Goal: Task Accomplishment & Management: Use online tool/utility

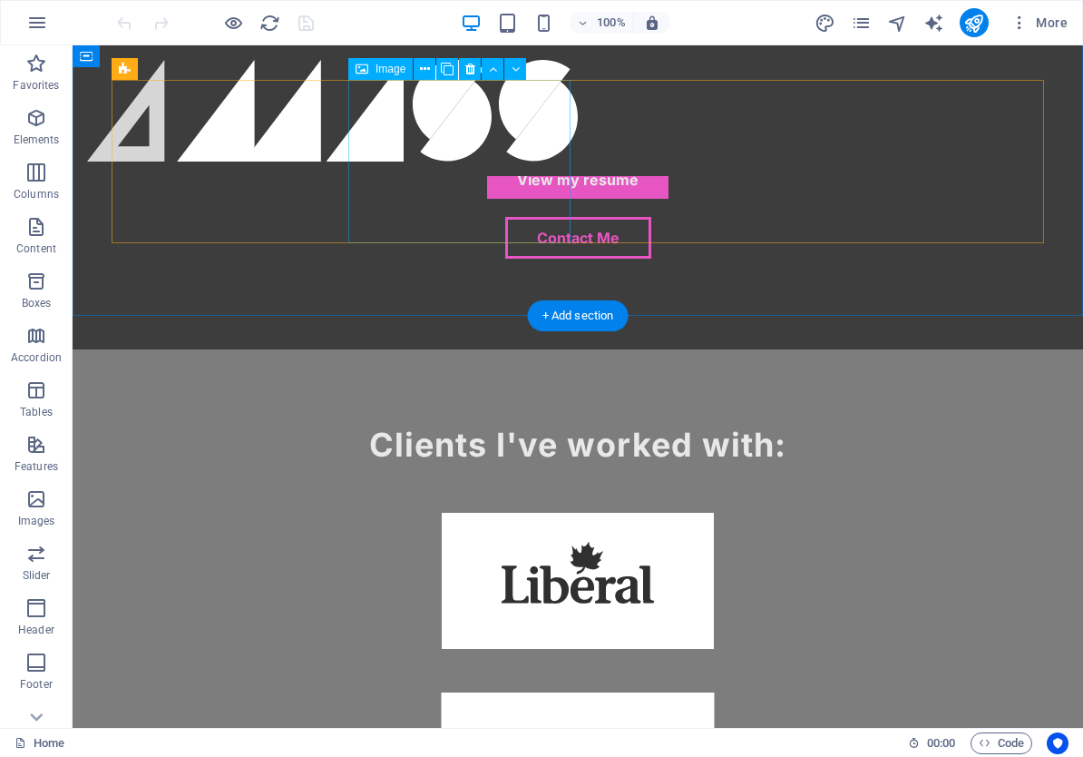
scroll to position [1192, 0]
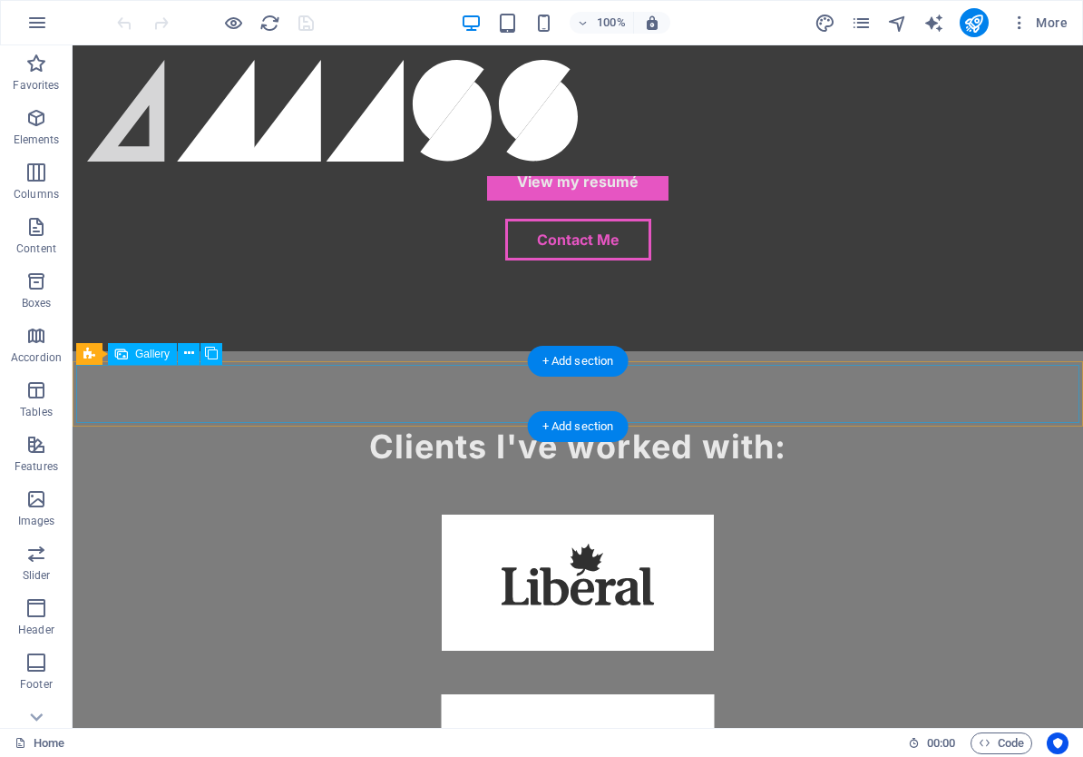
drag, startPoint x: 483, startPoint y: 364, endPoint x: 164, endPoint y: 364, distance: 319.3
select select "4"
select select "px"
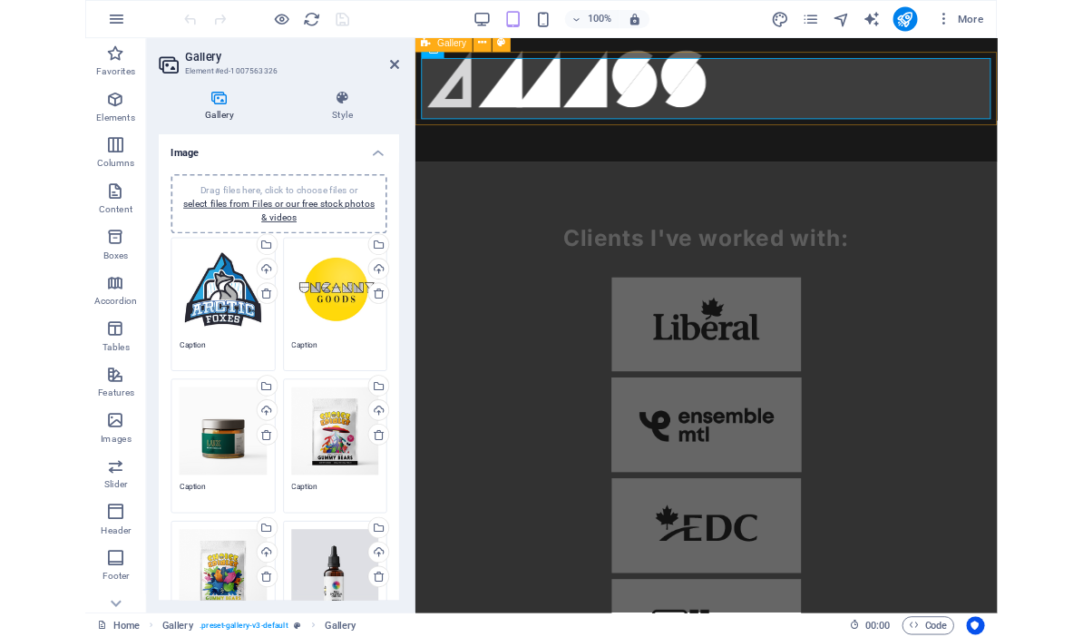
scroll to position [1429, 0]
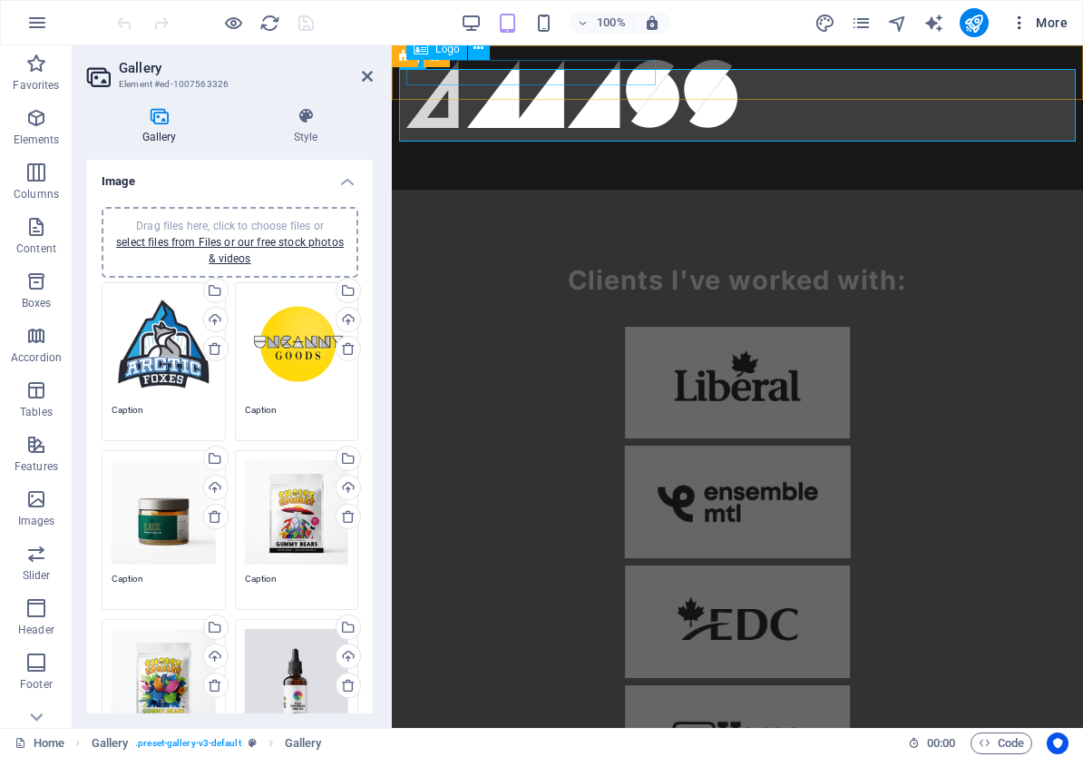
click at [1040, 23] on span "More" at bounding box center [1039, 23] width 57 height 18
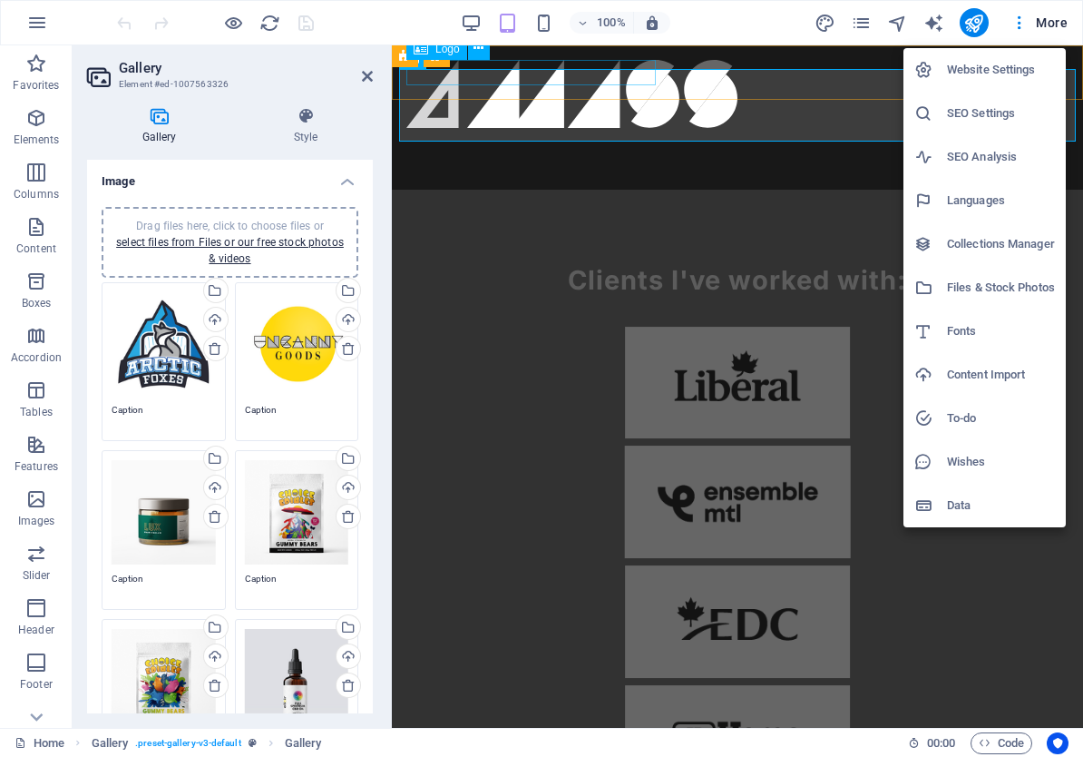
click at [991, 289] on h6 "Files & Stock Photos" at bounding box center [1001, 288] width 108 height 22
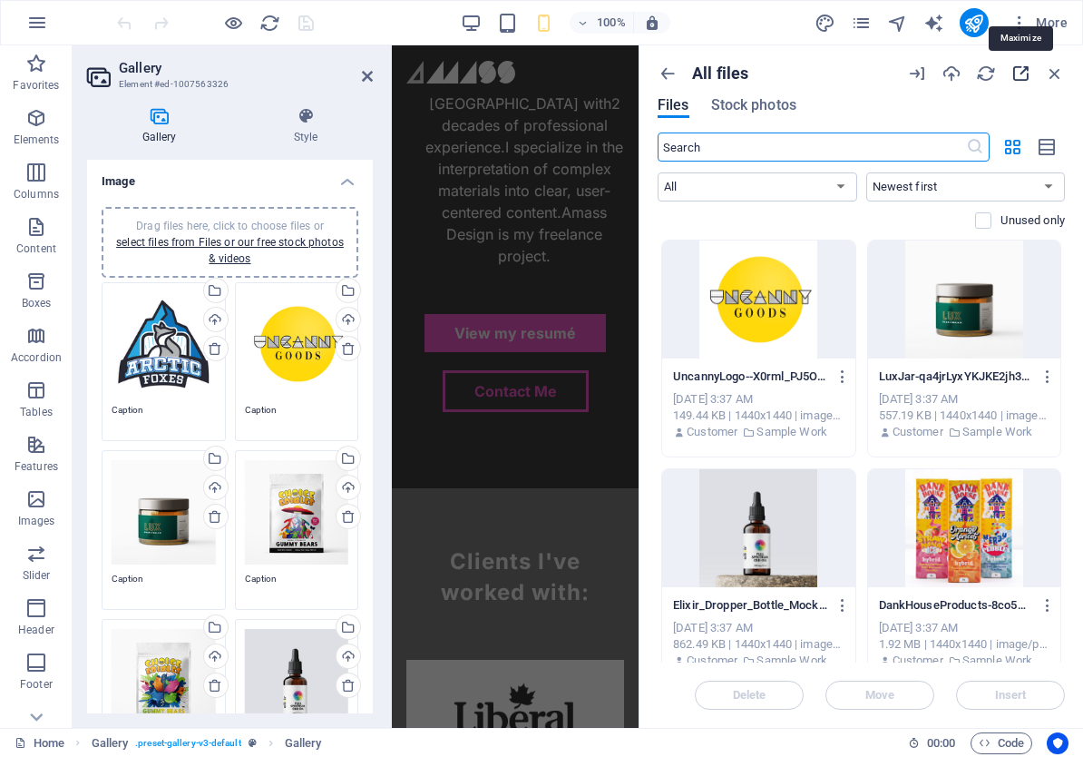
click at [1027, 71] on icon "button" at bounding box center [1021, 73] width 20 height 20
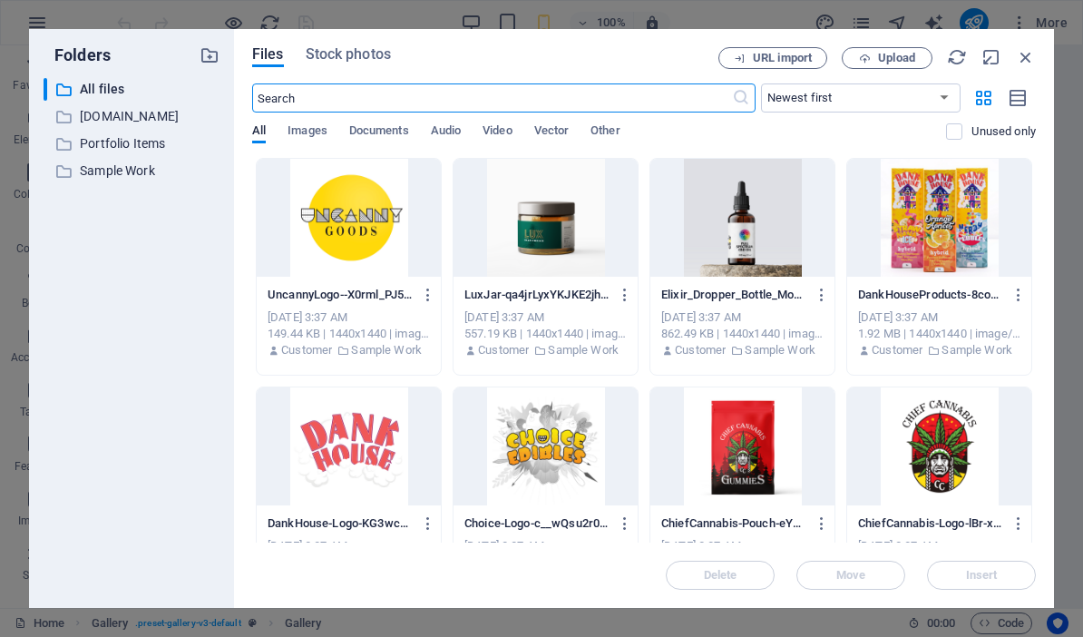
scroll to position [2077, 0]
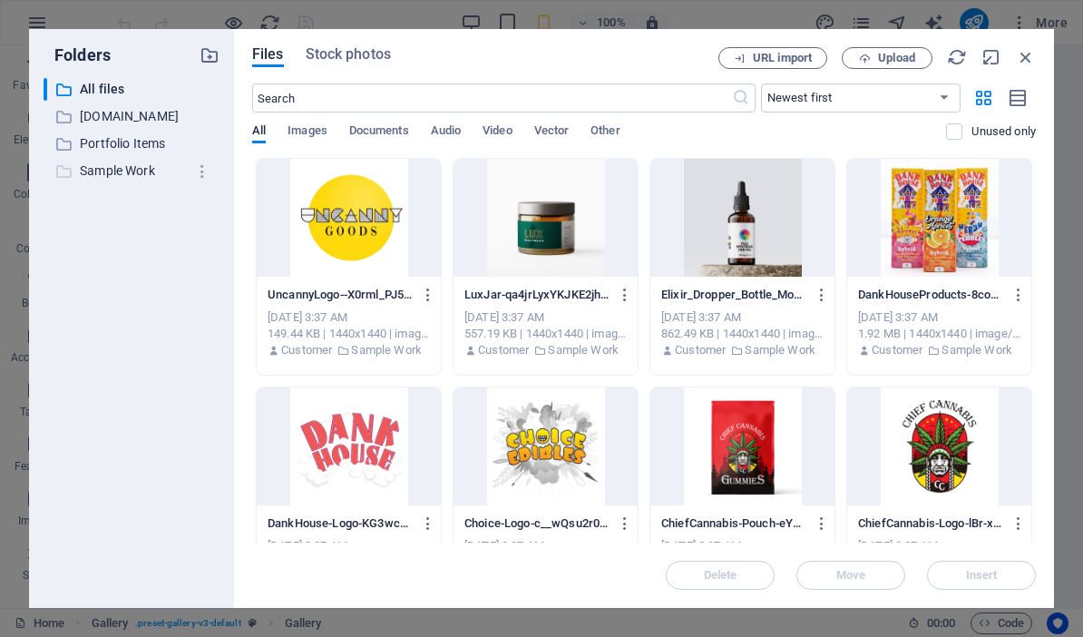
click at [112, 176] on p "Sample Work" at bounding box center [133, 171] width 106 height 21
click at [96, 174] on p "Sample Work" at bounding box center [133, 171] width 106 height 21
click at [206, 170] on icon "button" at bounding box center [202, 171] width 19 height 18
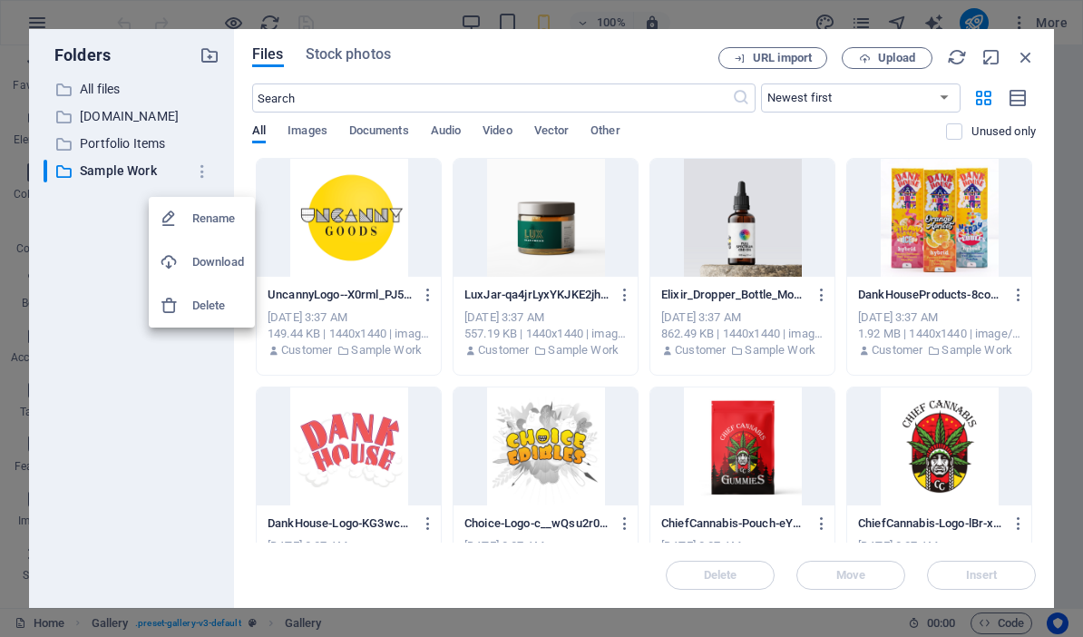
drag, startPoint x: 91, startPoint y: 261, endPoint x: 107, endPoint y: 253, distance: 18.3
click at [91, 261] on div at bounding box center [541, 318] width 1083 height 637
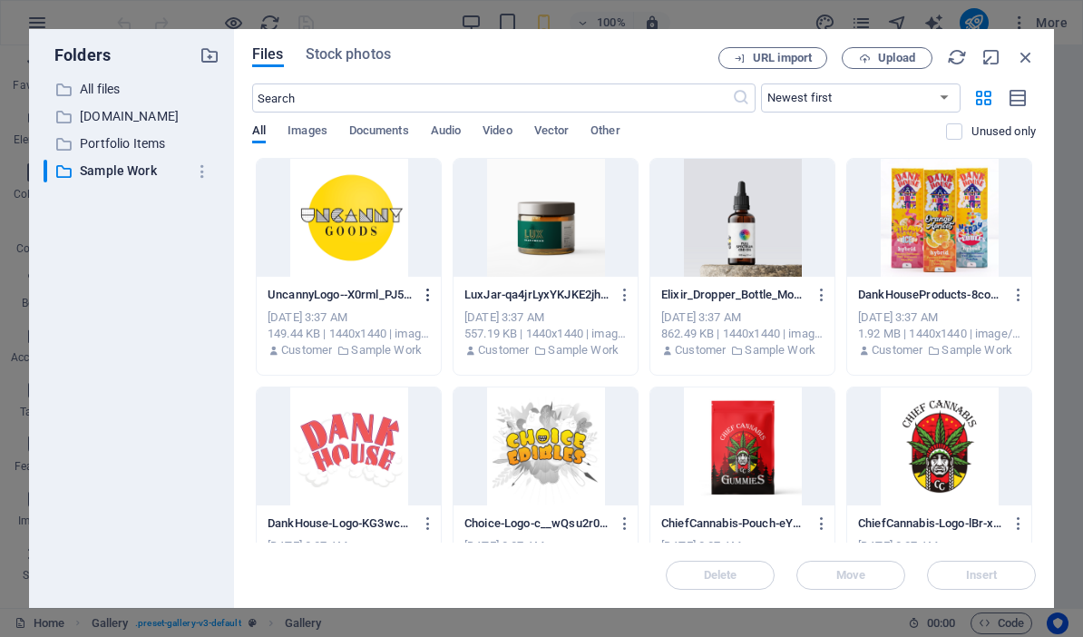
click at [425, 296] on icon "button" at bounding box center [428, 295] width 17 height 16
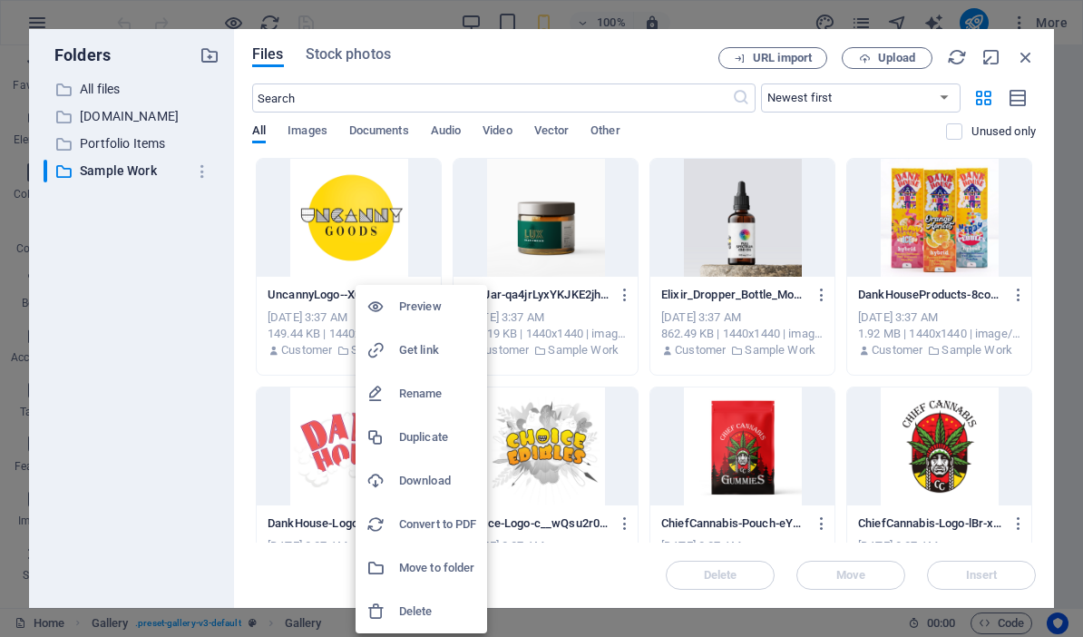
click at [445, 569] on h6 "Move to folder" at bounding box center [437, 568] width 77 height 22
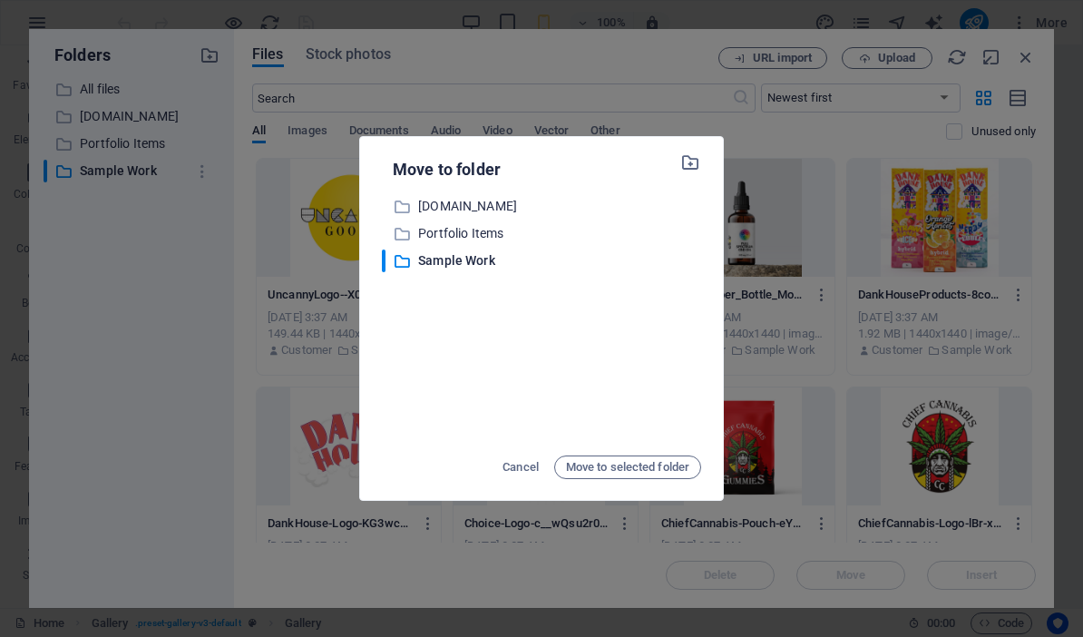
click at [454, 366] on div "​ [DOMAIN_NAME] [DOMAIN_NAME] ​ Portfolio Items Portfolio Items ​ Sample Work S…" at bounding box center [541, 318] width 319 height 247
drag, startPoint x: 475, startPoint y: 389, endPoint x: 462, endPoint y: 381, distance: 15.9
click at [474, 388] on div "​ [DOMAIN_NAME] [DOMAIN_NAME] ​ Portfolio Items Portfolio Items ​ Sample Work S…" at bounding box center [541, 318] width 319 height 247
click at [517, 460] on span "Cancel" at bounding box center [521, 467] width 36 height 22
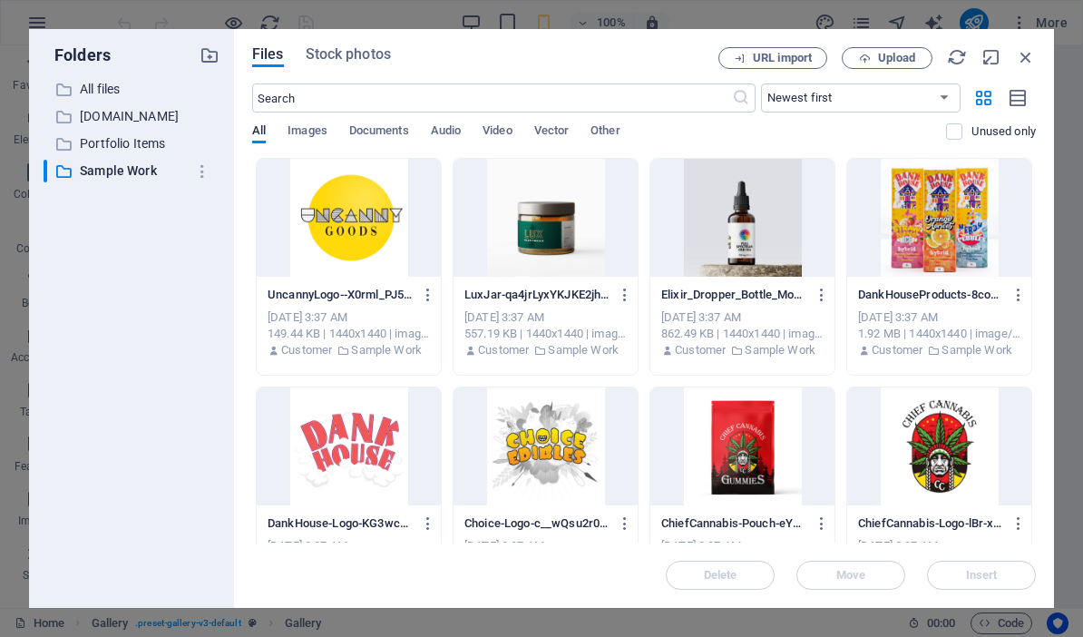
drag, startPoint x: 344, startPoint y: 190, endPoint x: 347, endPoint y: 270, distance: 80.8
click at [299, 258] on div at bounding box center [349, 218] width 184 height 118
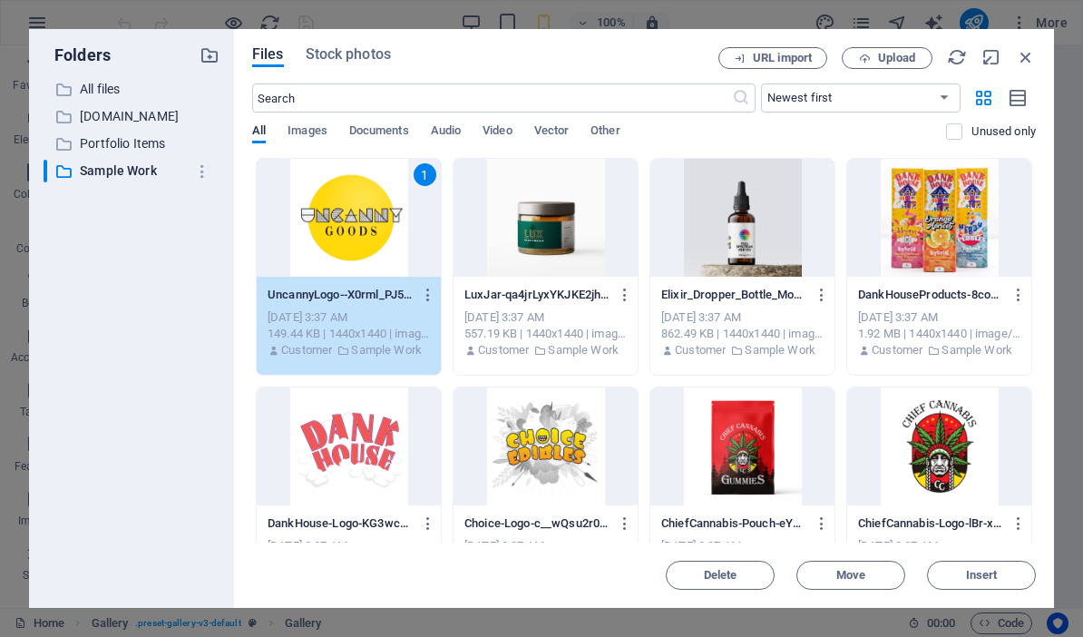
drag, startPoint x: 373, startPoint y: 247, endPoint x: 339, endPoint y: 290, distance: 55.0
click at [294, 264] on div "1" at bounding box center [349, 218] width 184 height 118
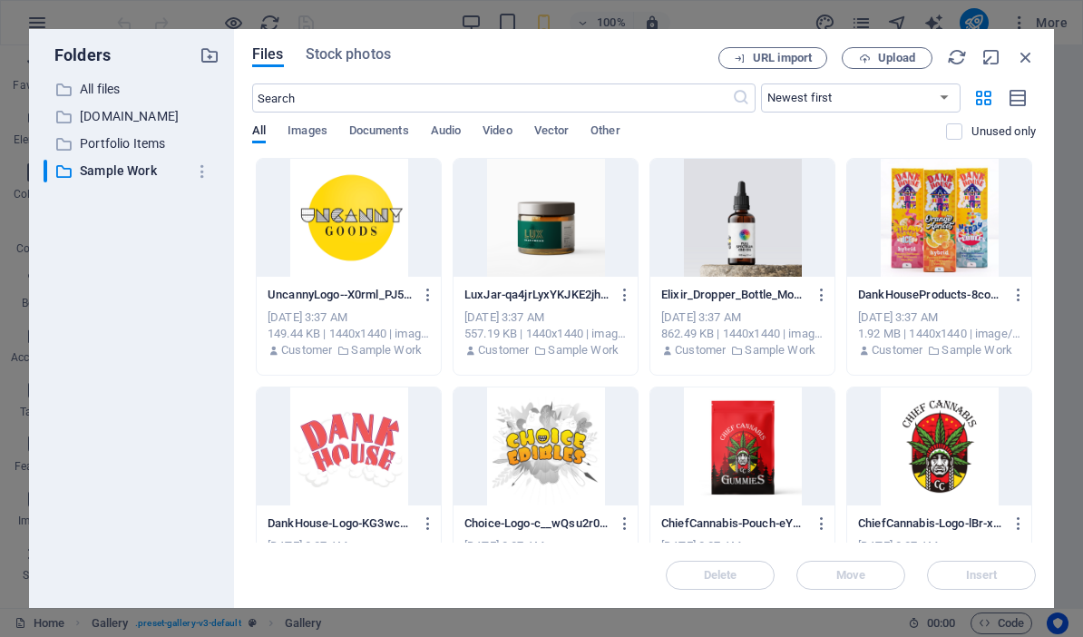
drag, startPoint x: 376, startPoint y: 299, endPoint x: 338, endPoint y: 291, distance: 39.0
click at [331, 302] on p "UncannyLogo--X0rml_PJ5OTC8JKz6wtxA.png" at bounding box center [340, 295] width 145 height 16
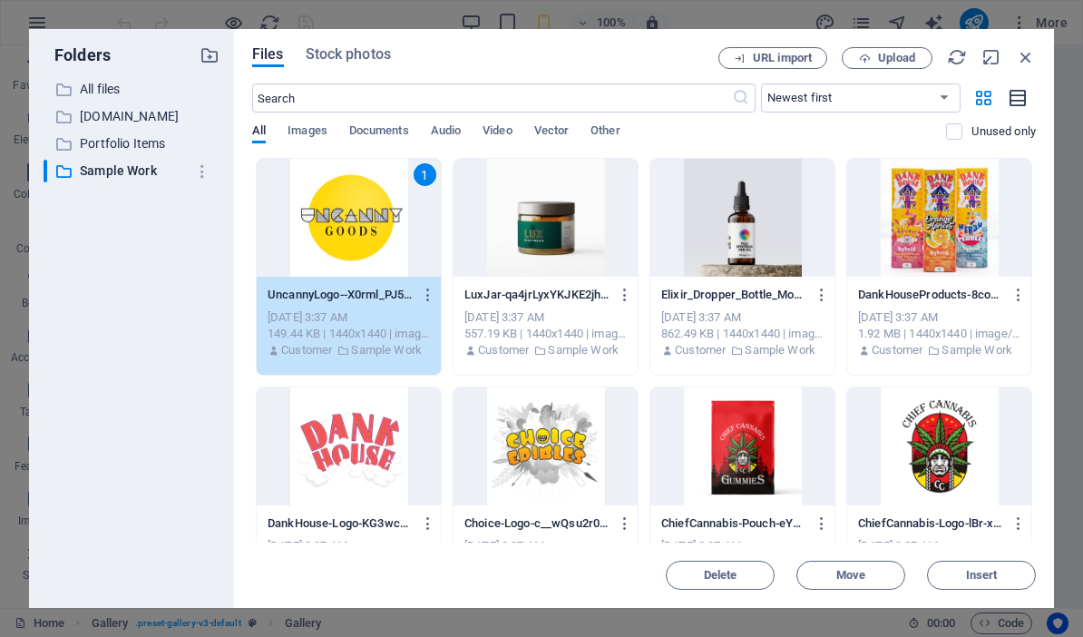
click at [1015, 94] on icon "button" at bounding box center [1019, 98] width 20 height 21
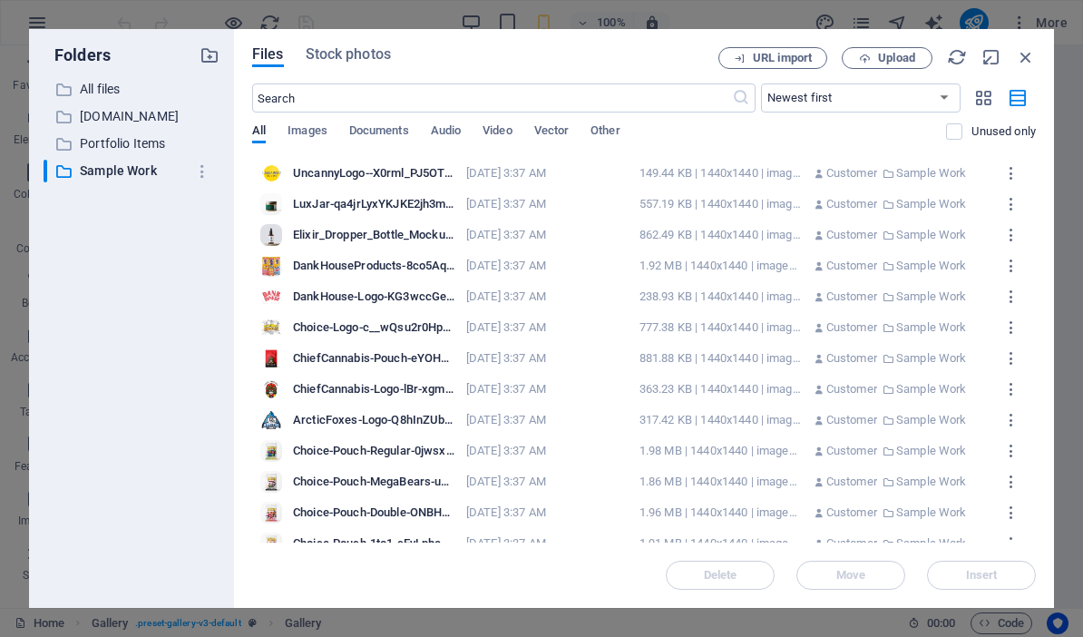
click at [270, 175] on div at bounding box center [271, 173] width 22 height 22
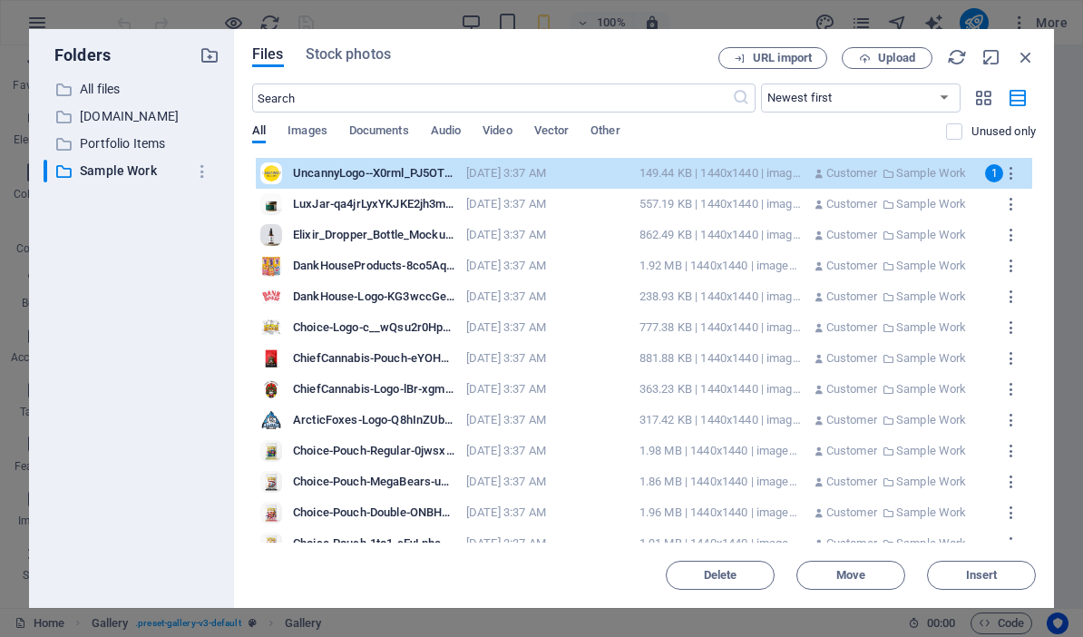
click at [990, 203] on div "LuxJar-qa4jrLyxYKJKE2jh3mU_Ew.png LuxJar-qa4jrLyxYKJKE2jh3mU_Ew.png [DATE] 3:37…" at bounding box center [644, 204] width 777 height 31
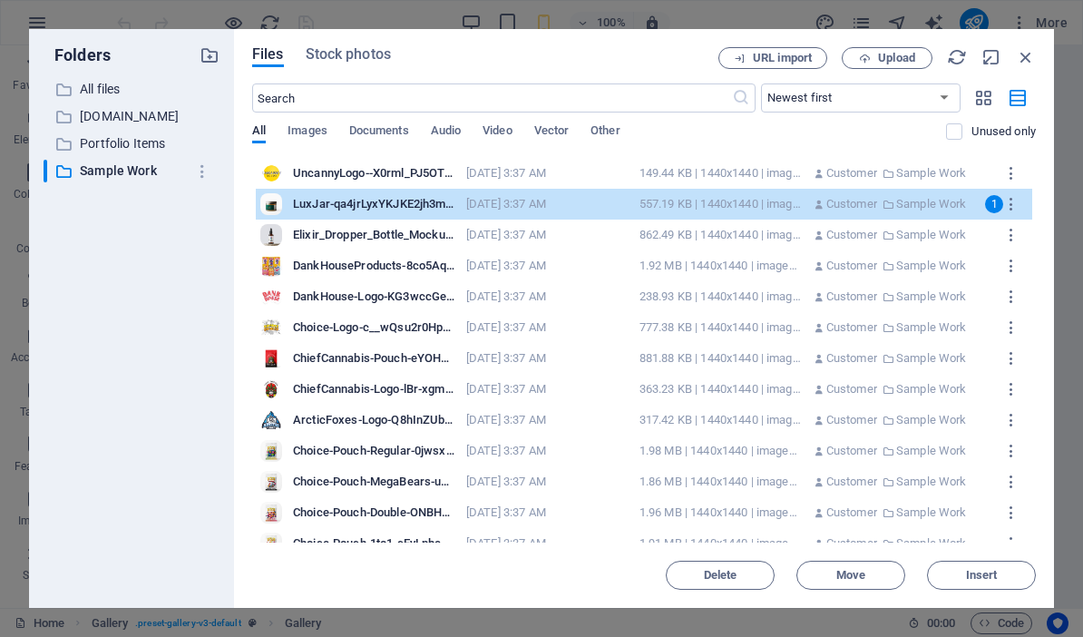
click at [996, 179] on div "UncannyLogo--X0rml_PJ5OTC8JKz6wtxA.png UncannyLogo--X0rml_PJ5OTC8JKz6wtxA.png […" at bounding box center [644, 173] width 777 height 31
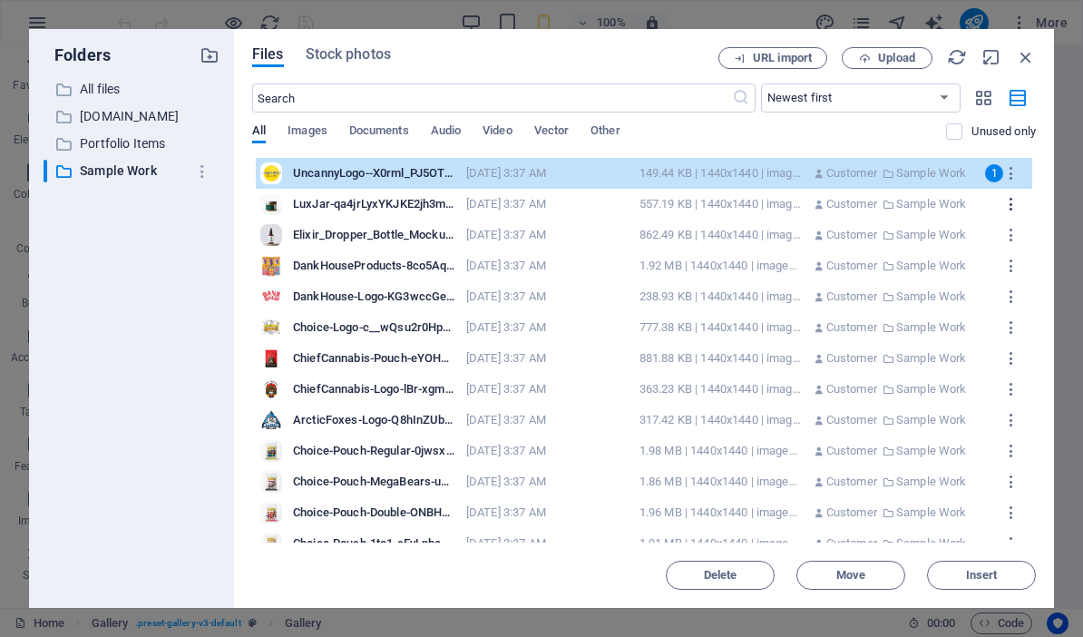
click at [1019, 207] on icon "button" at bounding box center [1011, 204] width 17 height 16
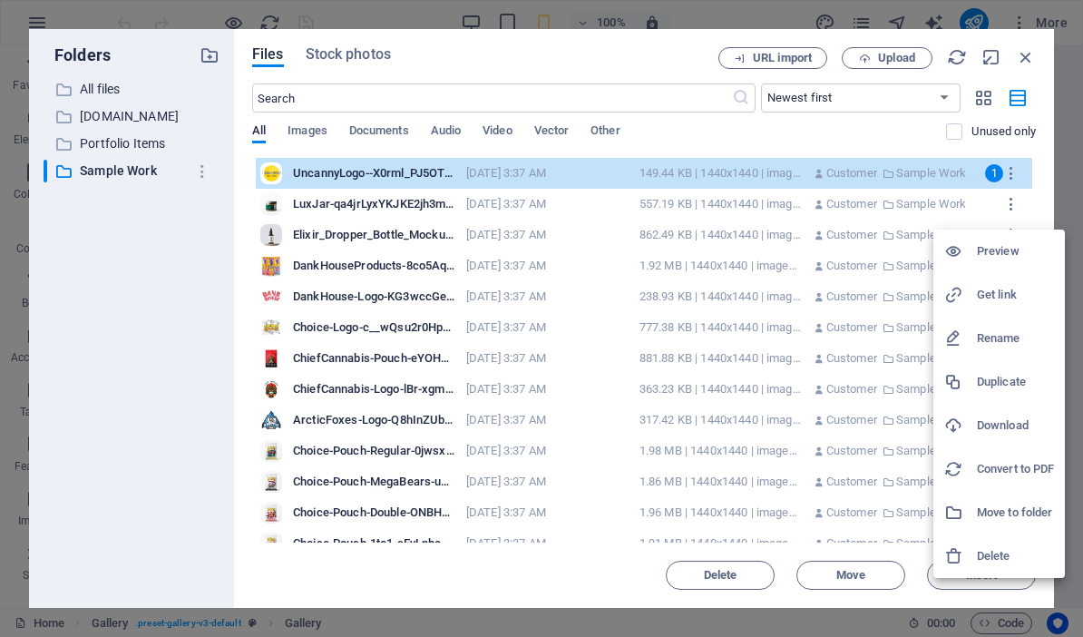
click at [987, 513] on h6 "Move to folder" at bounding box center [1015, 513] width 77 height 22
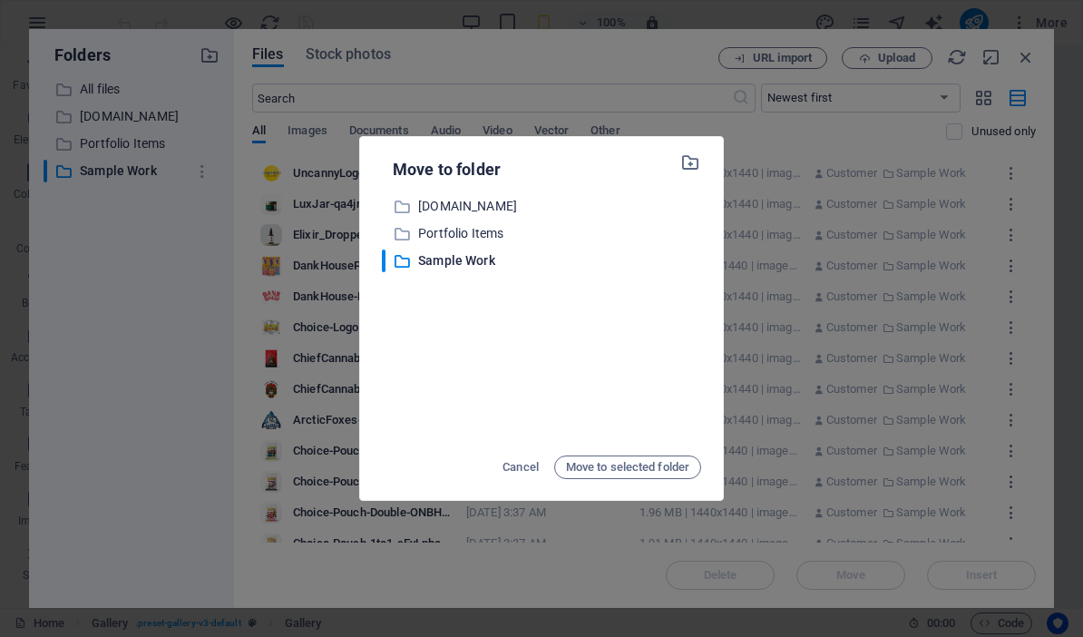
click at [435, 397] on div "​ [DOMAIN_NAME] [DOMAIN_NAME] ​ Portfolio Items Portfolio Items ​ Sample Work S…" at bounding box center [541, 318] width 319 height 247
click at [110, 84] on div "Move to folder ​ [DOMAIN_NAME] [DOMAIN_NAME] ​ Portfolio Items Portfolio Items …" at bounding box center [541, 318] width 1083 height 637
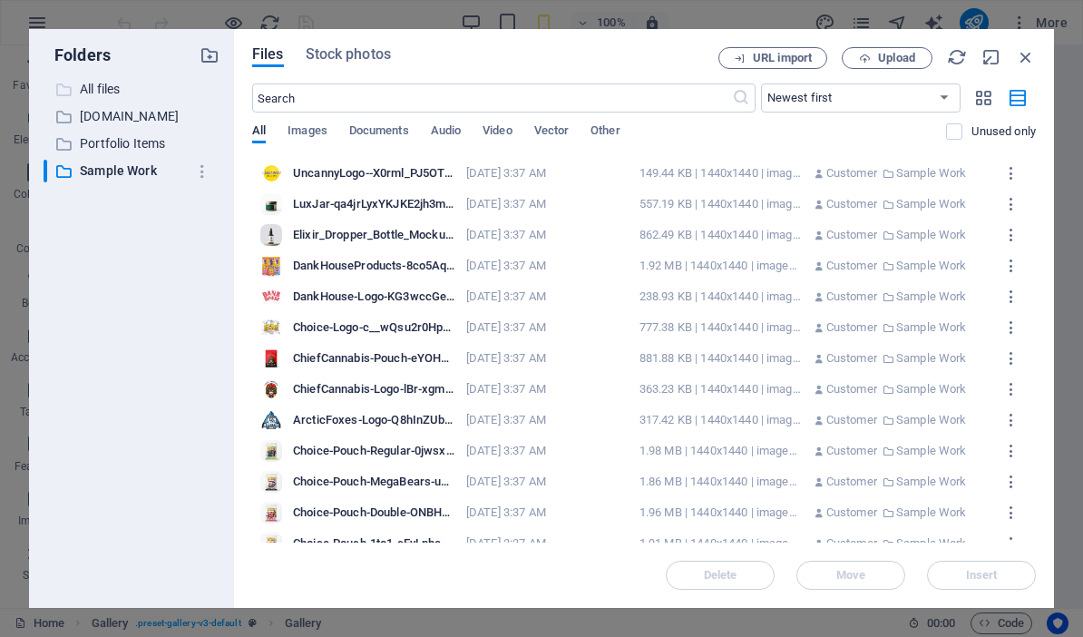
click at [100, 83] on p "All files" at bounding box center [133, 89] width 106 height 21
drag, startPoint x: 268, startPoint y: 179, endPoint x: 171, endPoint y: 218, distance: 104.6
click at [175, 217] on div "Folders ​ All files All files ​ [DOMAIN_NAME] [DOMAIN_NAME] ​ Portfolio Items P…" at bounding box center [541, 318] width 1025 height 579
click at [651, 382] on div "363.23 KB | 1440x1440 | image/png" at bounding box center [721, 389] width 162 height 16
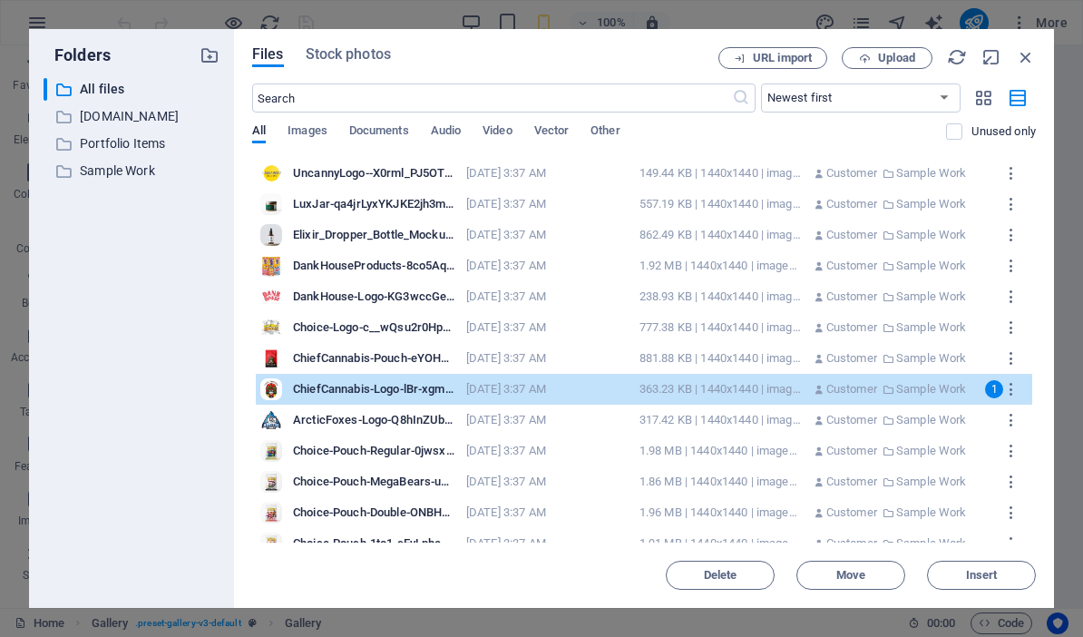
click at [765, 222] on div "Elixir_Dropper_Bottle_Mockup-6dNimsYQcOYxRhNNI6YK8A.png Elixir_Dropper_Bottle_M…" at bounding box center [644, 235] width 777 height 31
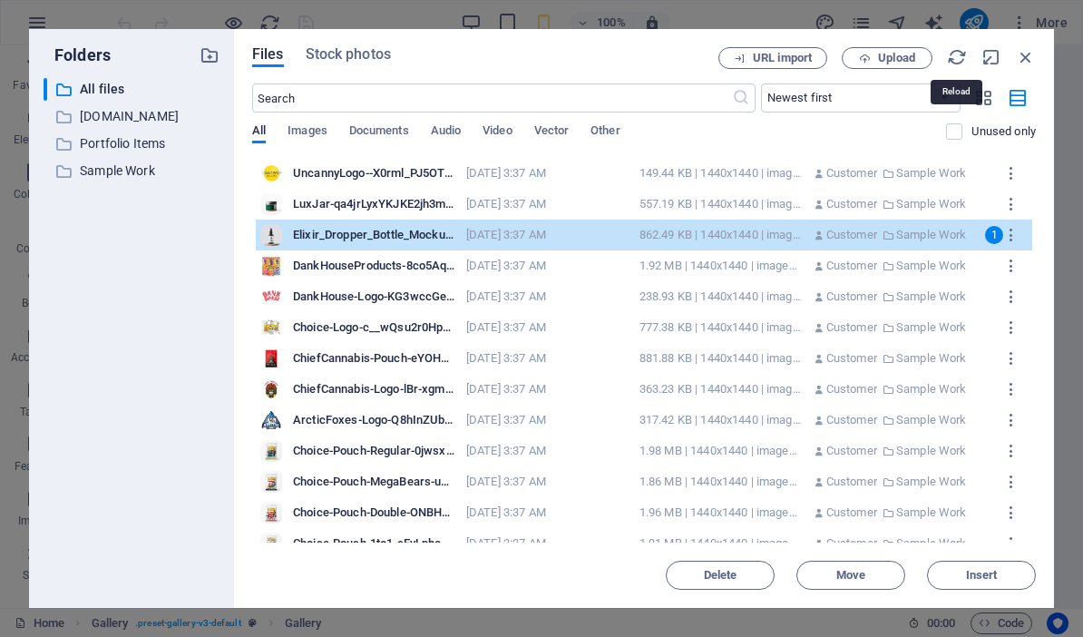
click at [957, 61] on icon "button" at bounding box center [957, 57] width 20 height 20
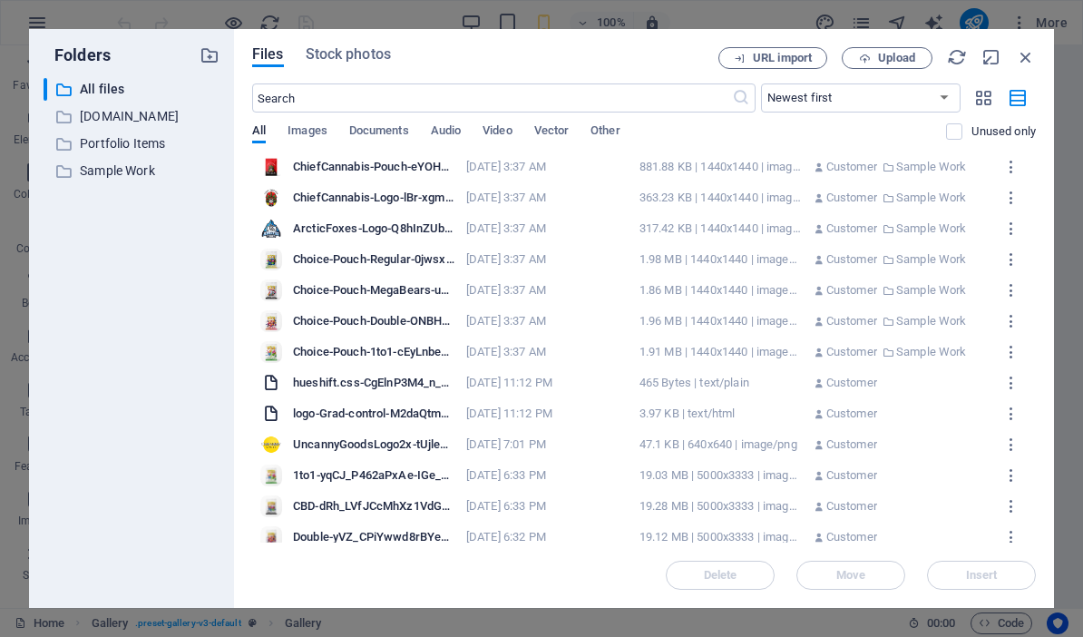
scroll to position [167, 0]
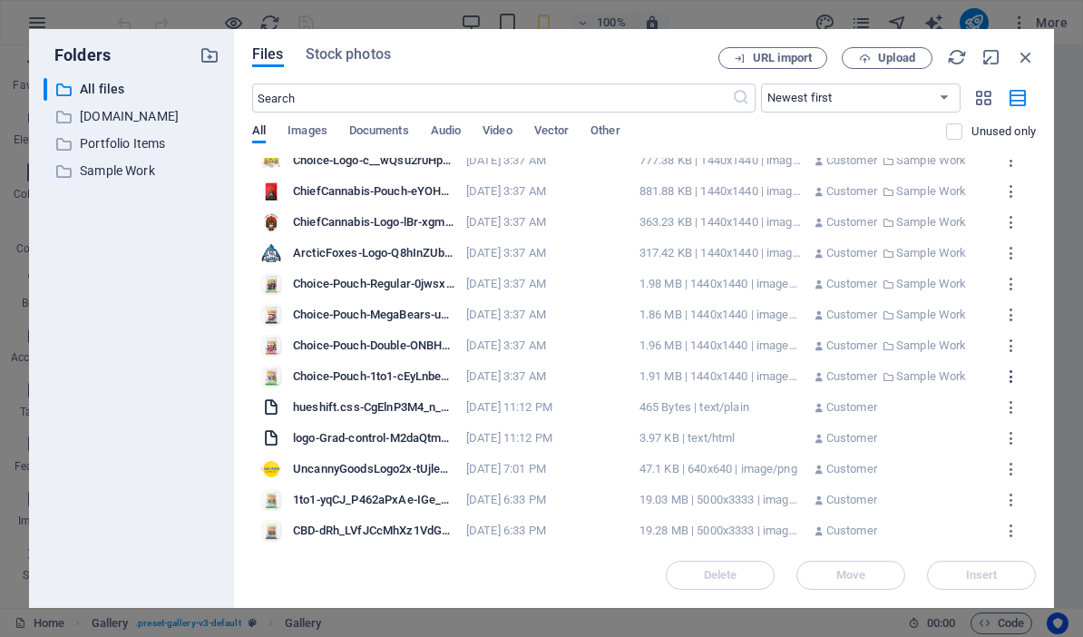
click at [1014, 376] on icon "button" at bounding box center [1011, 376] width 17 height 16
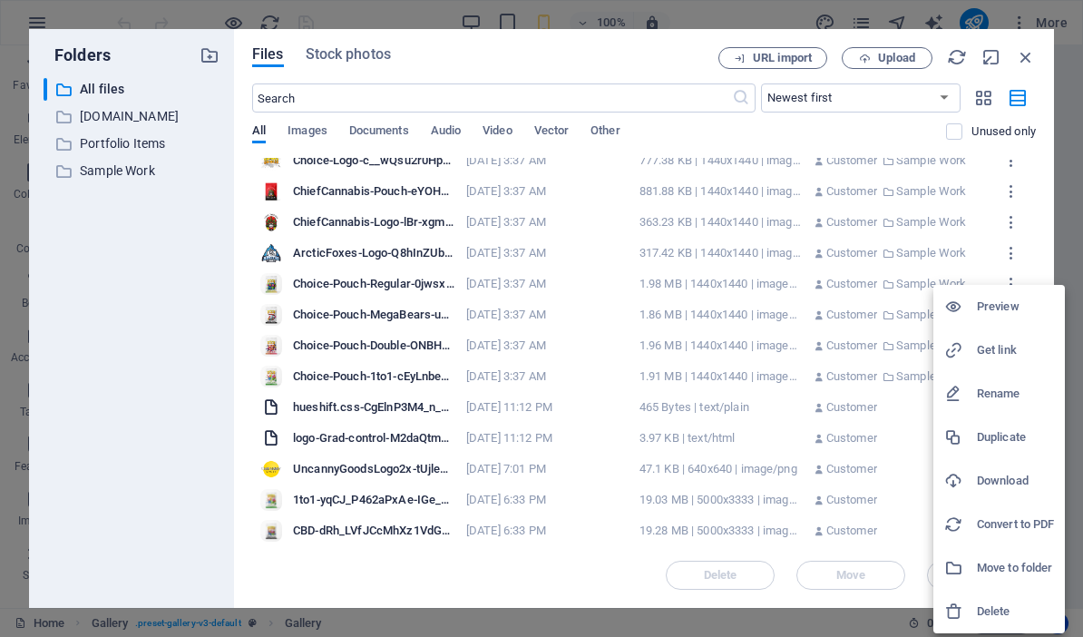
click at [1000, 562] on h6 "Move to folder" at bounding box center [1015, 568] width 77 height 22
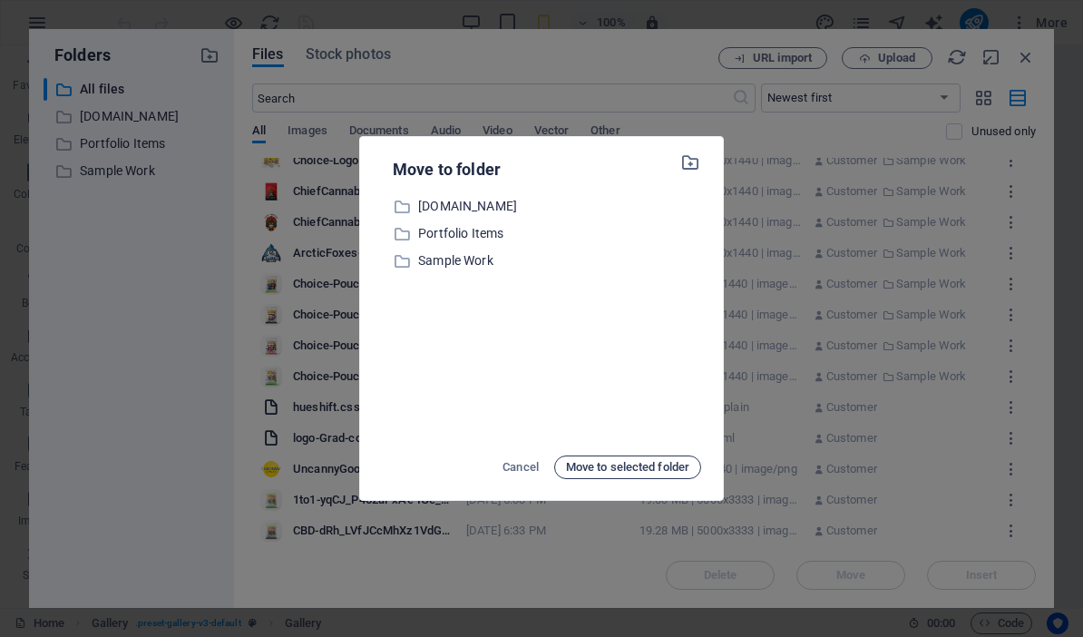
drag, startPoint x: 469, startPoint y: 401, endPoint x: 608, endPoint y: 463, distance: 151.9
click at [469, 401] on div "​ [DOMAIN_NAME] [DOMAIN_NAME] ​ Portfolio Items Portfolio Items ​ Sample Work S…" at bounding box center [541, 318] width 319 height 247
click at [630, 463] on span "Move to selected folder" at bounding box center [627, 467] width 123 height 22
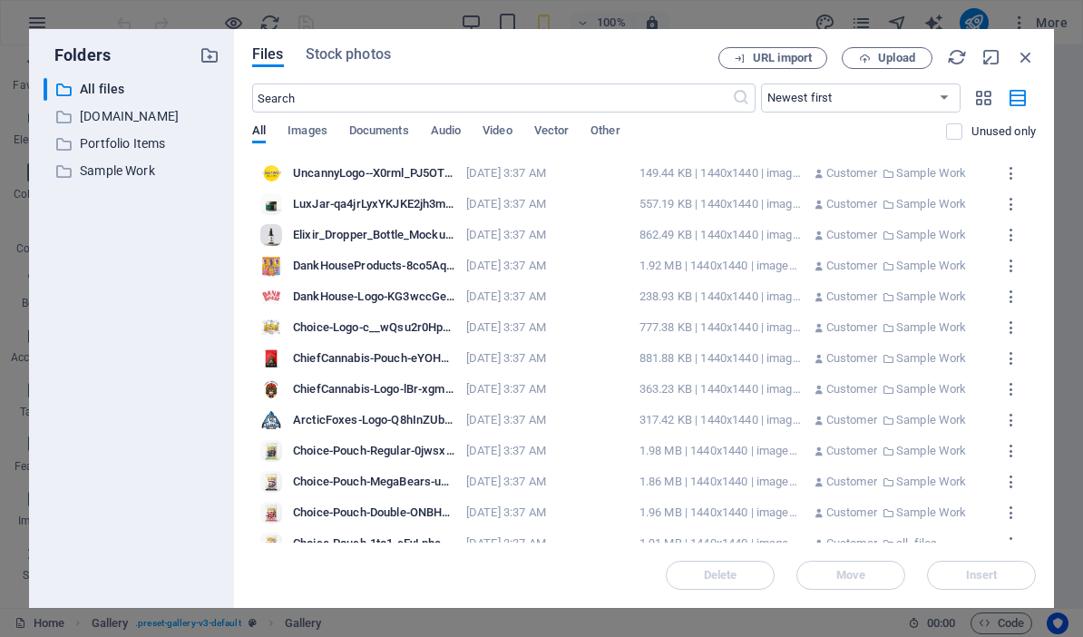
scroll to position [0, 0]
click at [1014, 171] on icon "button" at bounding box center [1011, 173] width 17 height 16
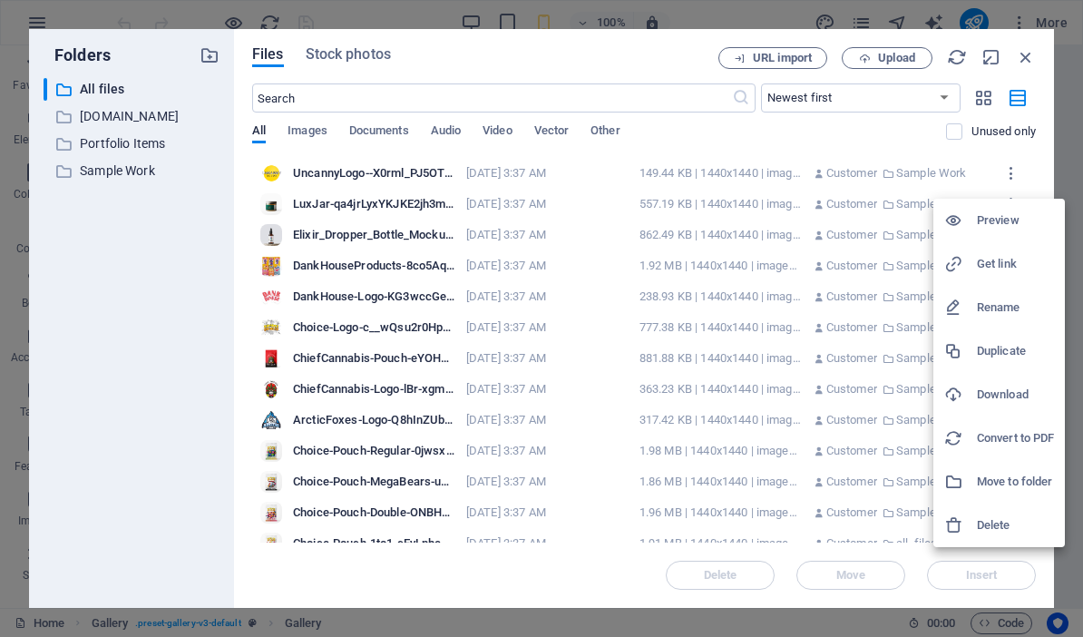
click at [991, 476] on h6 "Move to folder" at bounding box center [1015, 482] width 77 height 22
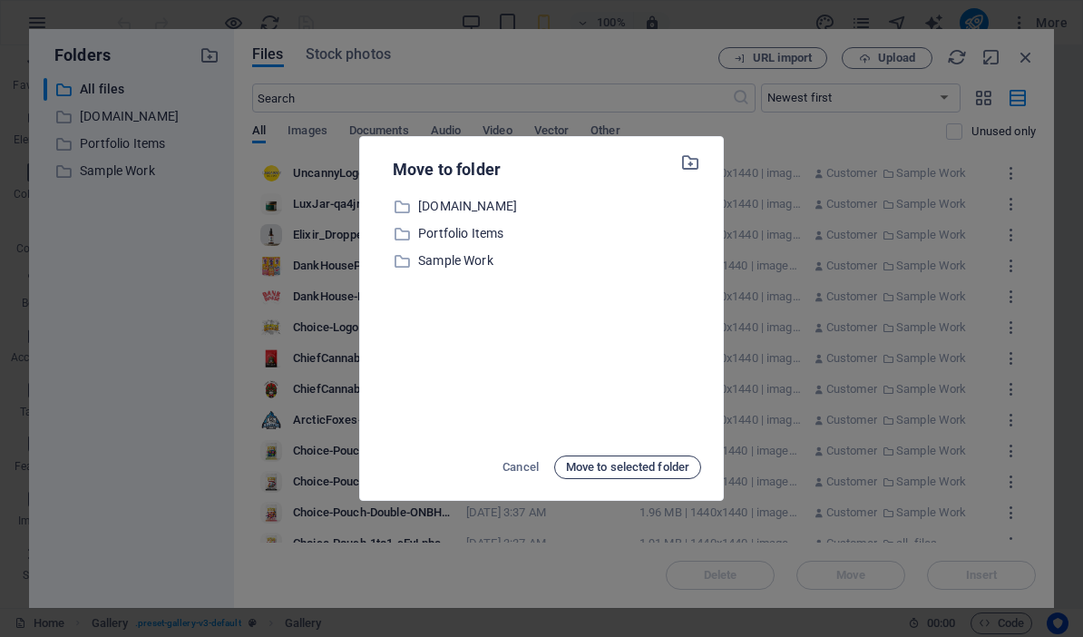
click at [651, 467] on span "Move to selected folder" at bounding box center [627, 467] width 123 height 22
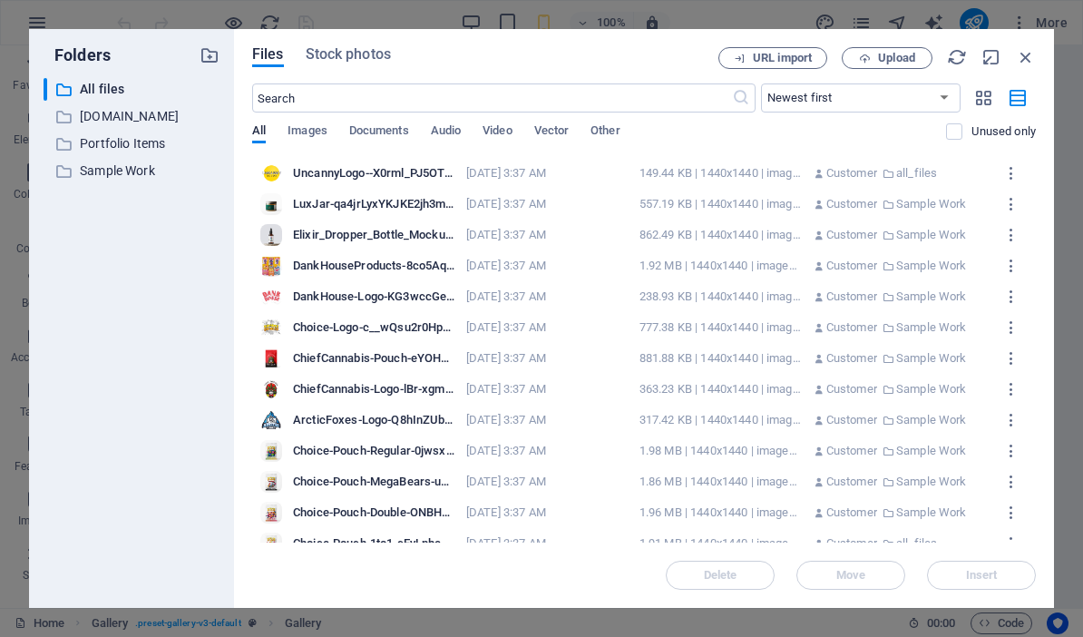
click at [120, 308] on div "​ All files All files ​ [DOMAIN_NAME] [DOMAIN_NAME] ​ Portfolio Items Portfolio…" at bounding box center [132, 335] width 176 height 515
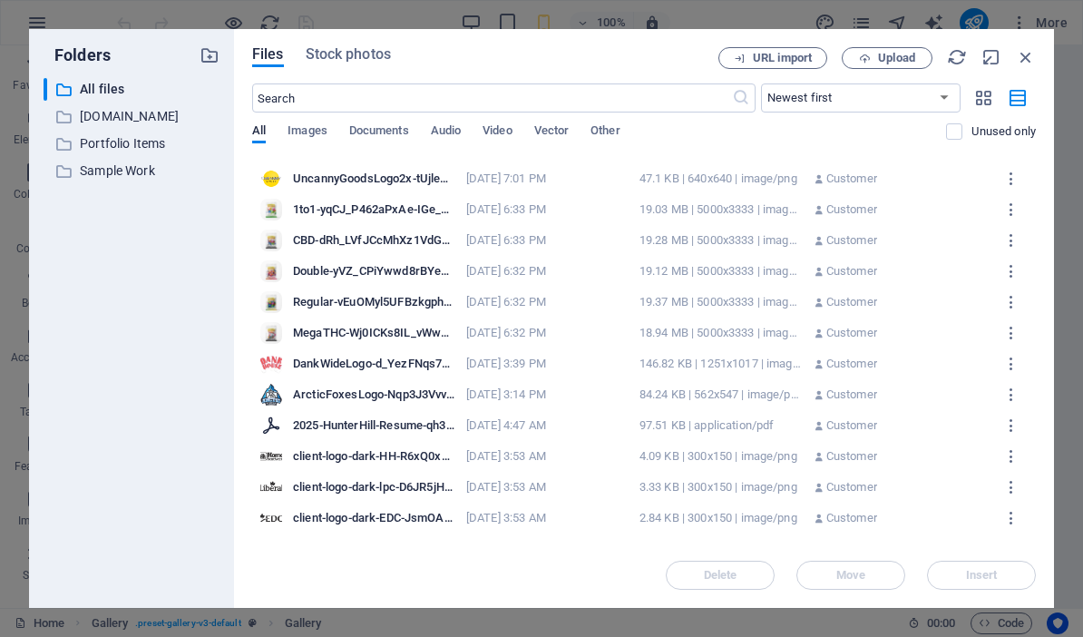
scroll to position [544, 0]
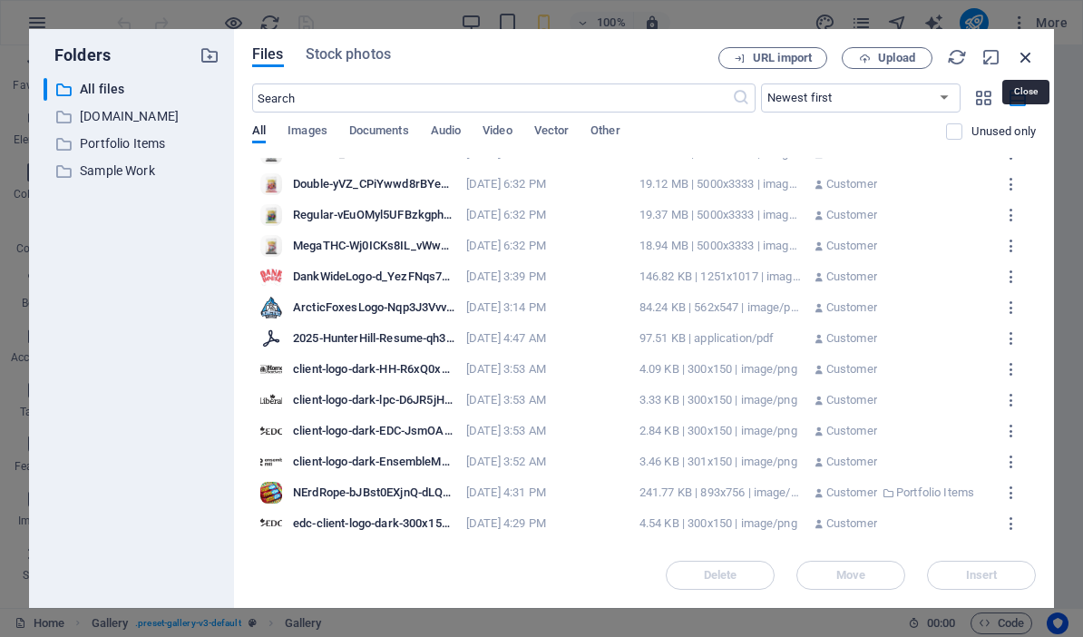
click at [1026, 63] on icon "button" at bounding box center [1026, 57] width 20 height 20
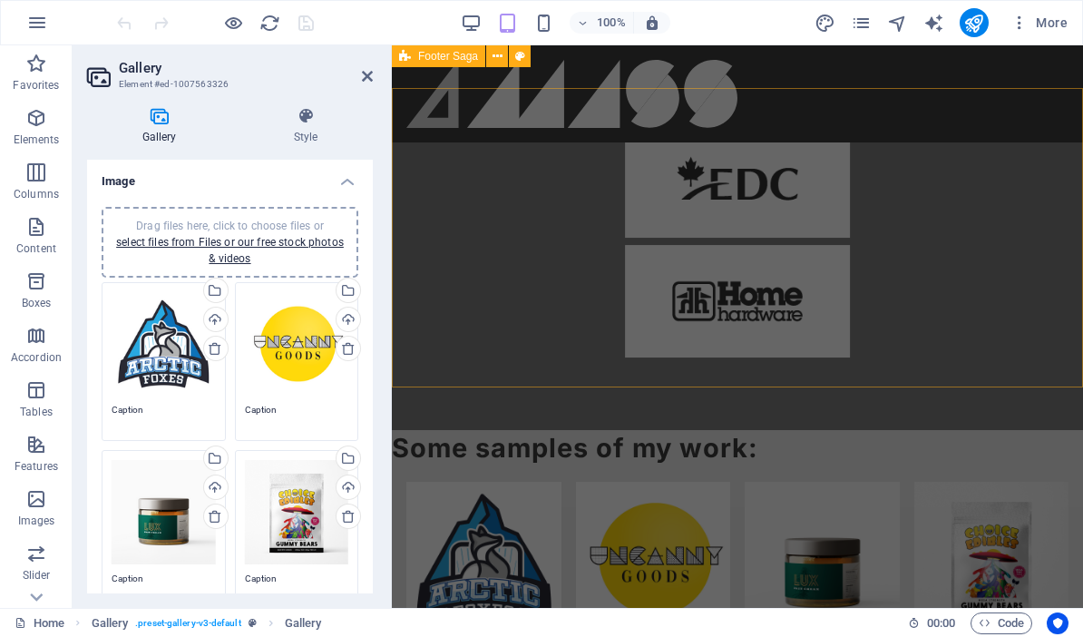
scroll to position [1600, 0]
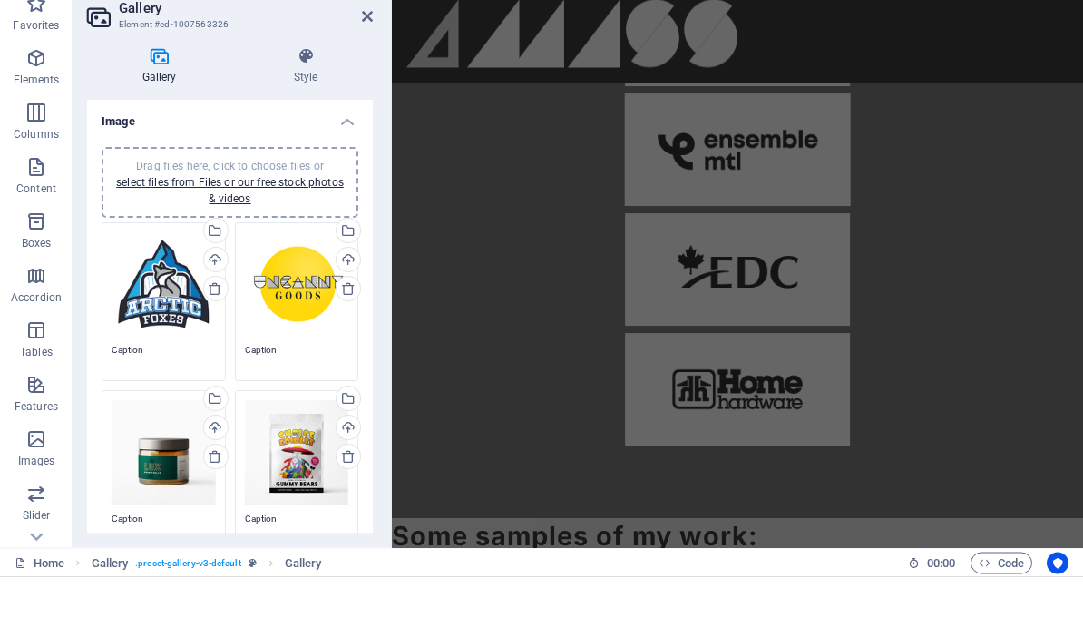
click at [178, 327] on div "Drag files here, click to choose files or select files from Files or our free s…" at bounding box center [164, 344] width 104 height 104
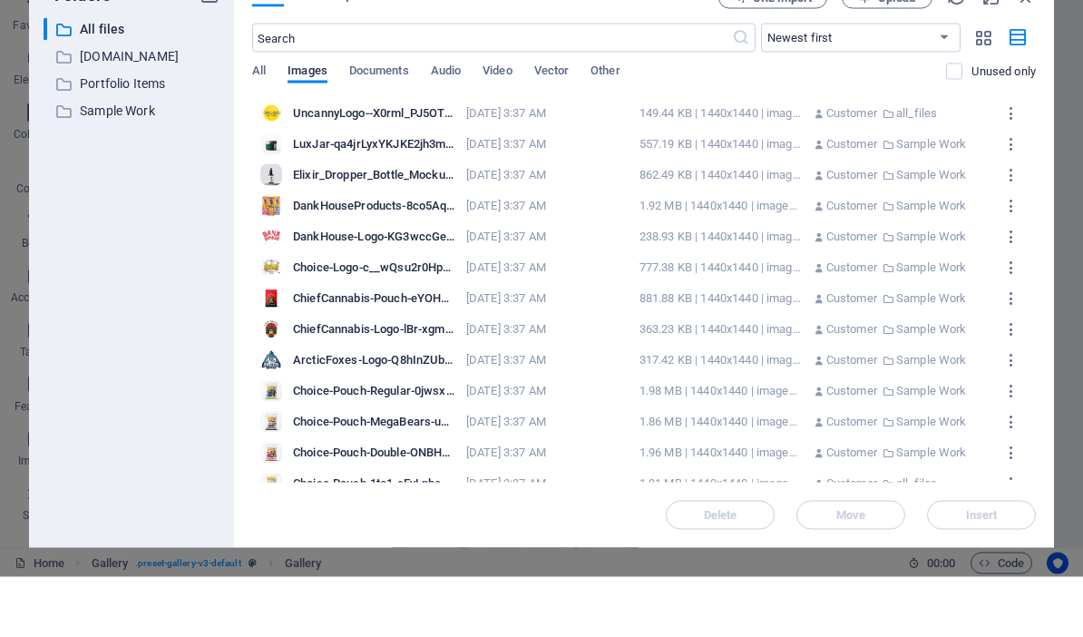
click at [178, 326] on div "​ All files All files ​ [DOMAIN_NAME] [DOMAIN_NAME] ​ Portfolio Items Portfolio…" at bounding box center [132, 335] width 176 height 515
click at [1015, 412] on icon "button" at bounding box center [1011, 420] width 17 height 16
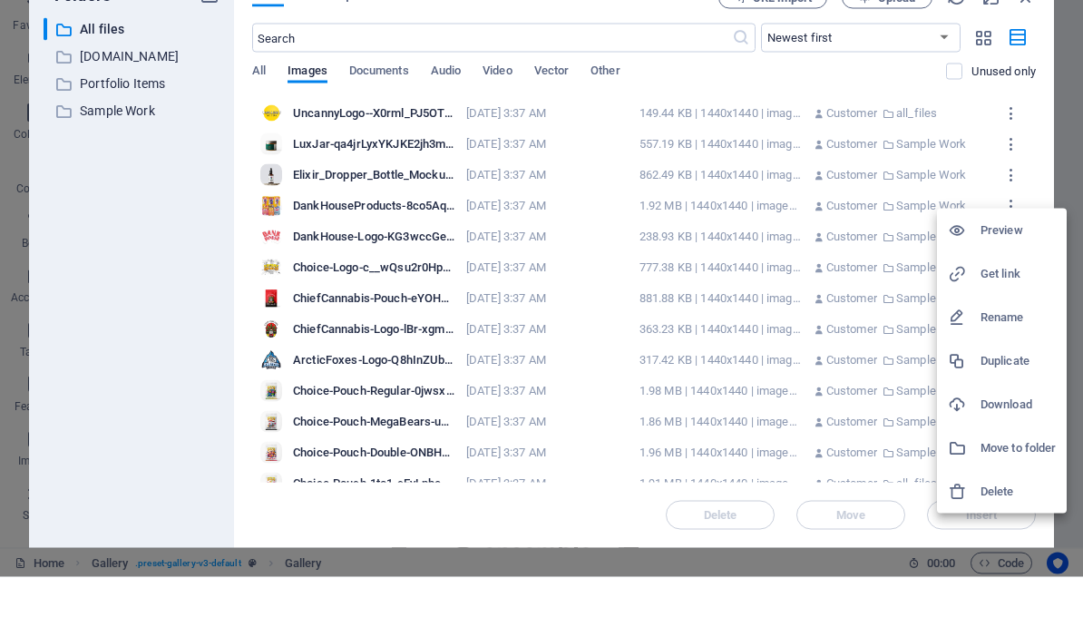
click at [1000, 497] on h6 "Move to folder" at bounding box center [1018, 508] width 75 height 22
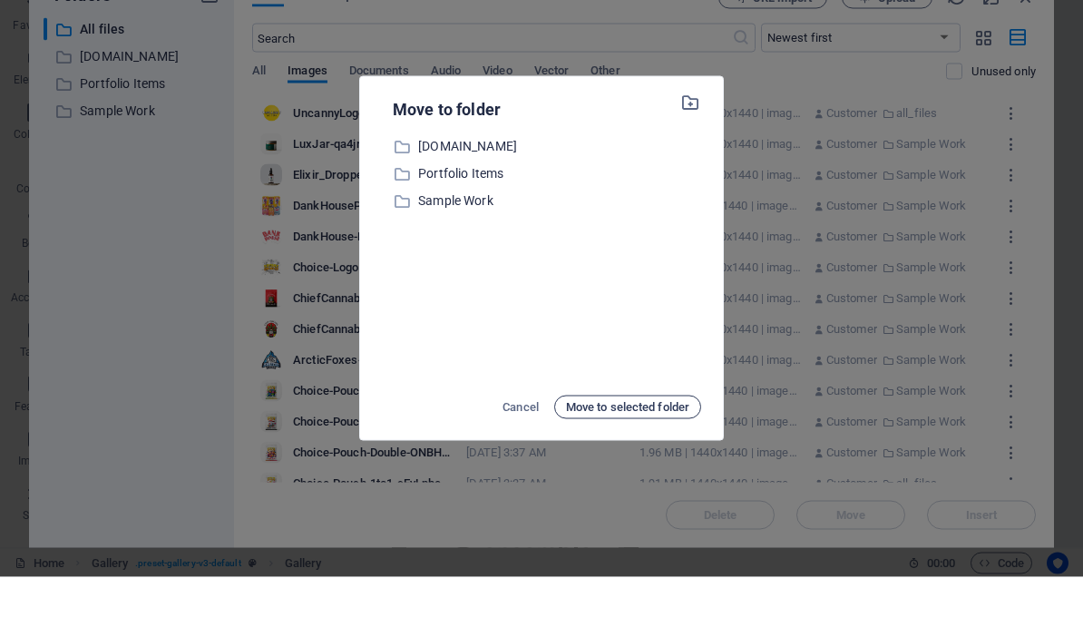
click at [608, 456] on span "Move to selected folder" at bounding box center [627, 467] width 123 height 22
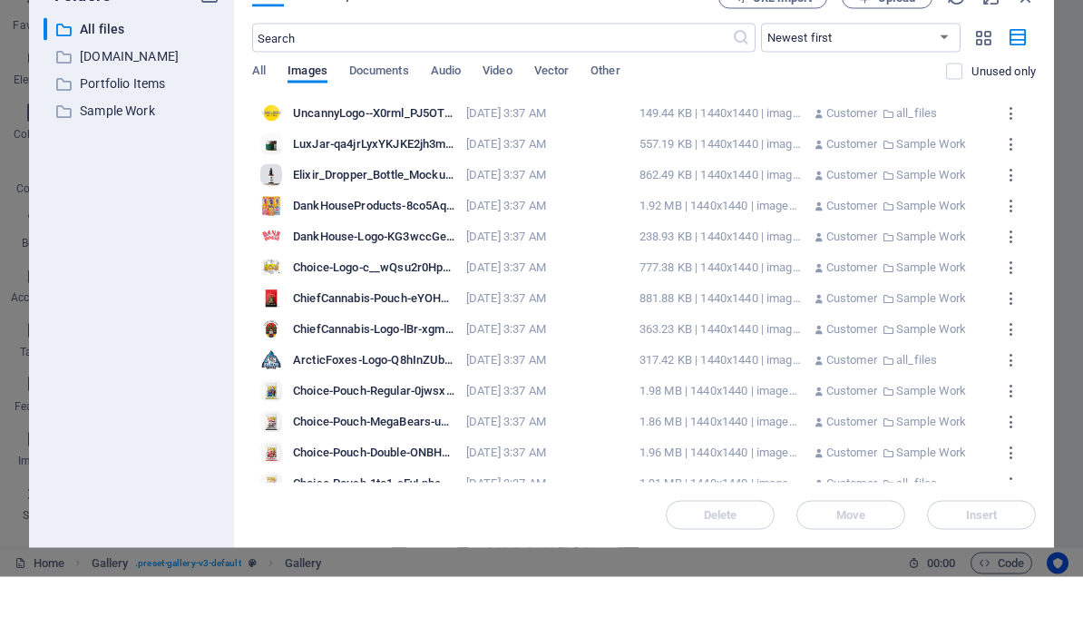
click at [902, 412] on p "all_files" at bounding box center [916, 420] width 41 height 16
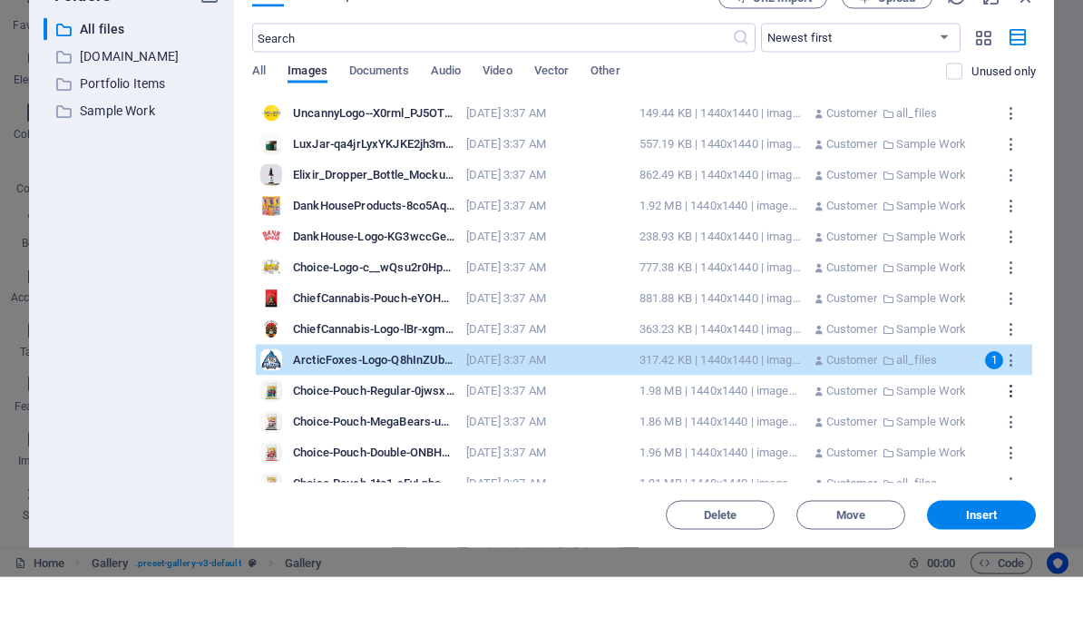
click at [1017, 443] on icon "button" at bounding box center [1011, 451] width 17 height 16
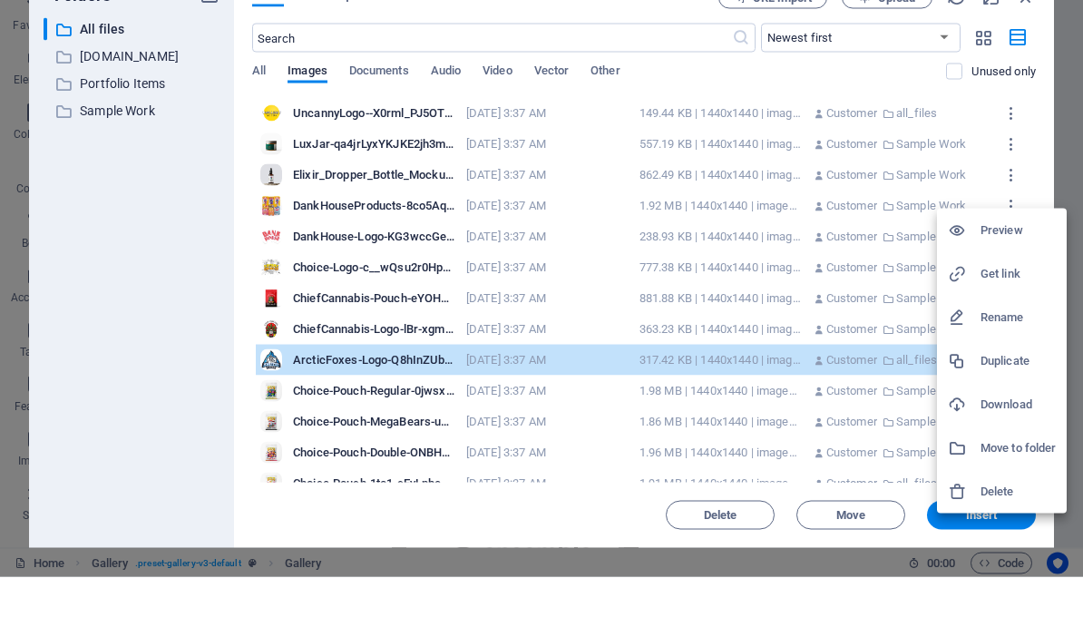
click at [1024, 497] on h6 "Move to folder" at bounding box center [1018, 508] width 75 height 22
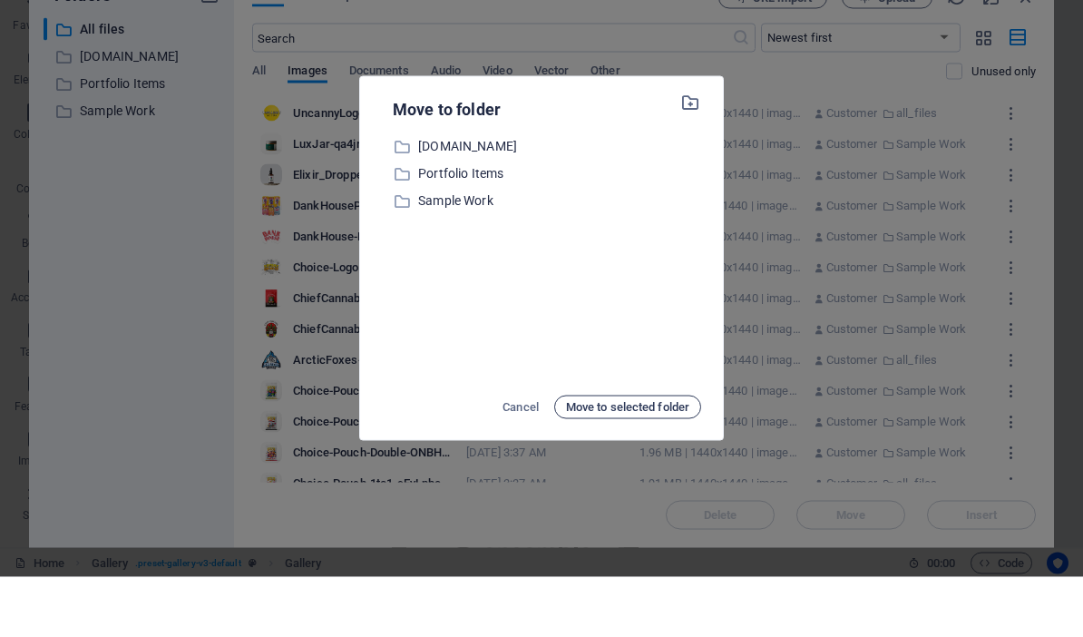
click at [599, 456] on span "Move to selected folder" at bounding box center [627, 467] width 123 height 22
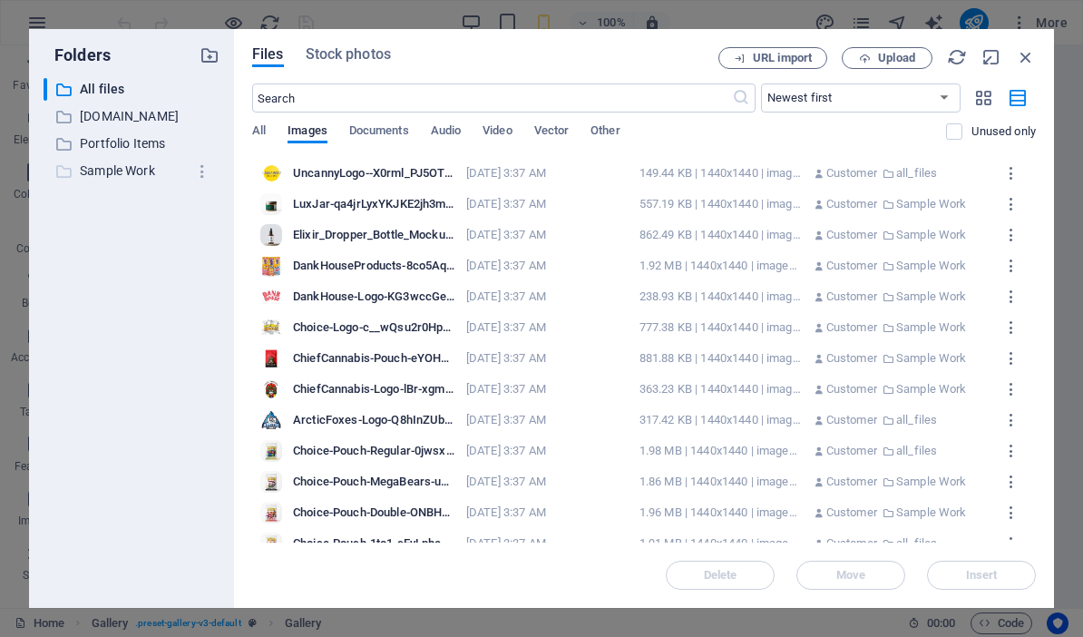
click at [152, 170] on p "Sample Work" at bounding box center [133, 171] width 106 height 21
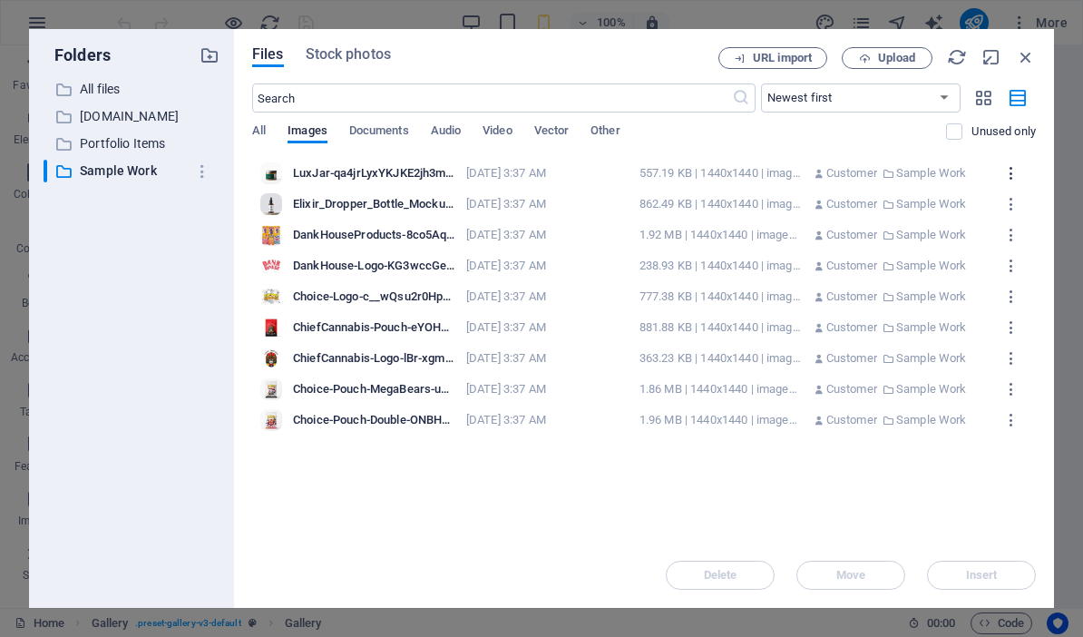
click at [1015, 174] on icon "button" at bounding box center [1011, 173] width 17 height 16
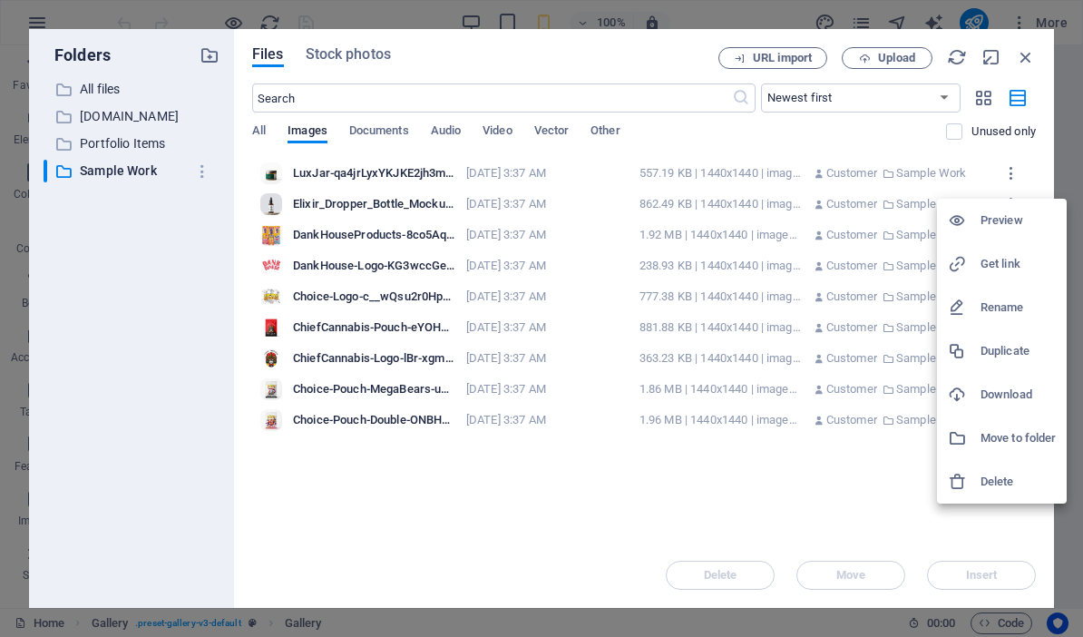
click at [1009, 436] on h6 "Move to folder" at bounding box center [1018, 438] width 75 height 22
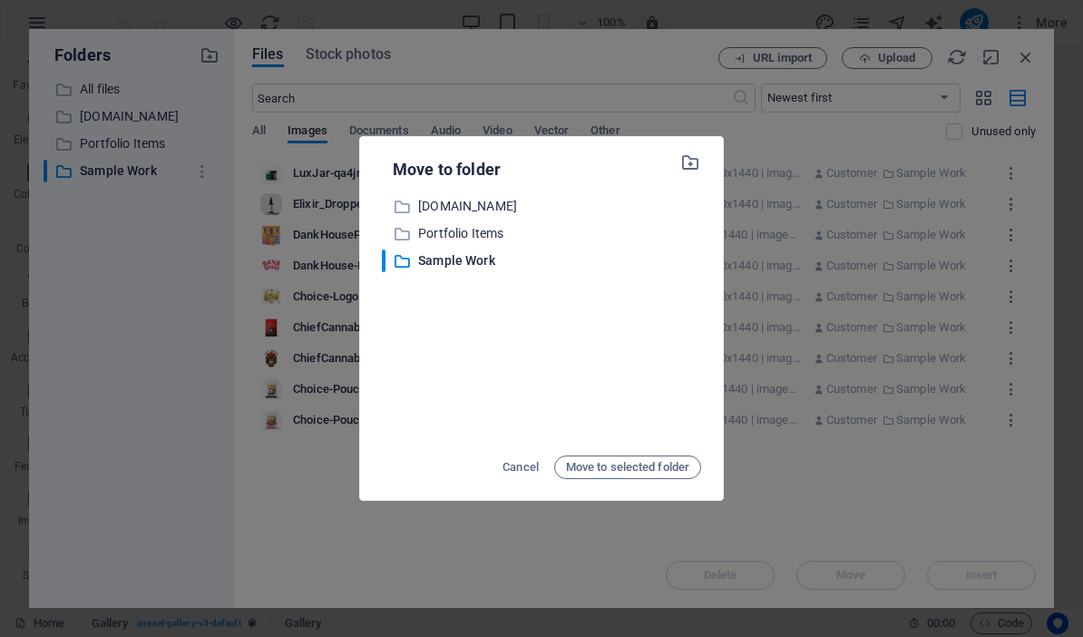
drag, startPoint x: 572, startPoint y: 376, endPoint x: 555, endPoint y: 366, distance: 20.4
click at [567, 373] on div "​ [DOMAIN_NAME] [DOMAIN_NAME] ​ Portfolio Items Portfolio Items ​ Sample Work S…" at bounding box center [541, 318] width 319 height 247
drag, startPoint x: 539, startPoint y: 287, endPoint x: 462, endPoint y: 308, distance: 79.9
click at [525, 289] on div "​ [DOMAIN_NAME] [DOMAIN_NAME] ​ Portfolio Items Portfolio Items ​ Sample Work S…" at bounding box center [541, 318] width 319 height 247
drag, startPoint x: 397, startPoint y: 253, endPoint x: 407, endPoint y: 258, distance: 11.0
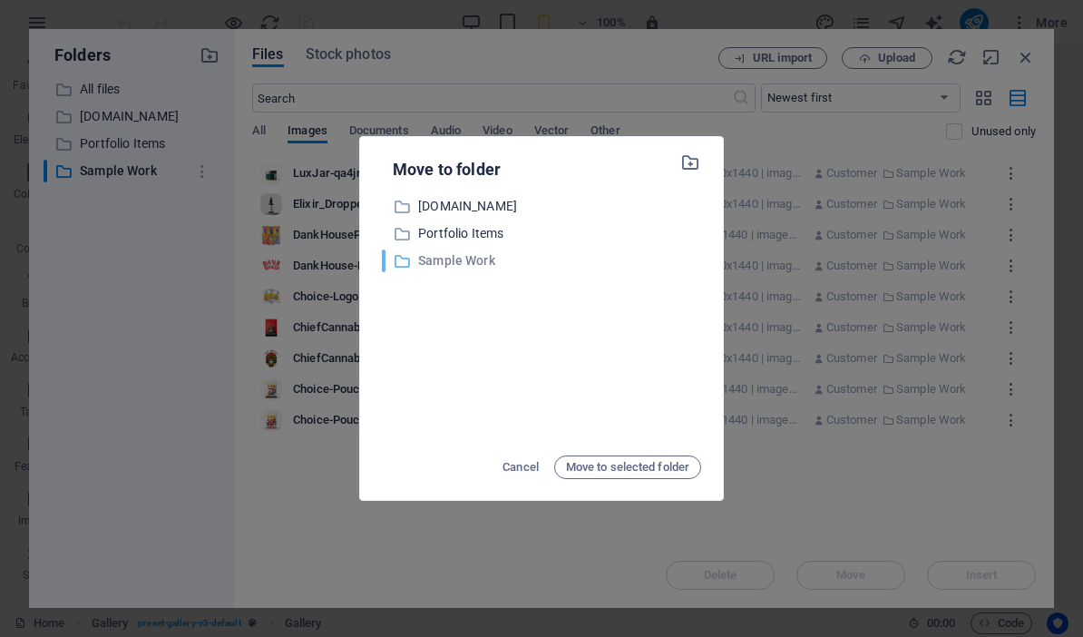
click at [397, 253] on icon at bounding box center [402, 261] width 18 height 18
click at [444, 167] on p "Move to folder" at bounding box center [441, 170] width 119 height 24
drag, startPoint x: 405, startPoint y: 259, endPoint x: 395, endPoint y: 259, distance: 10.0
click at [404, 259] on icon at bounding box center [402, 261] width 18 height 18
click at [430, 222] on div "​ Portfolio Items Portfolio Items" at bounding box center [541, 233] width 319 height 23
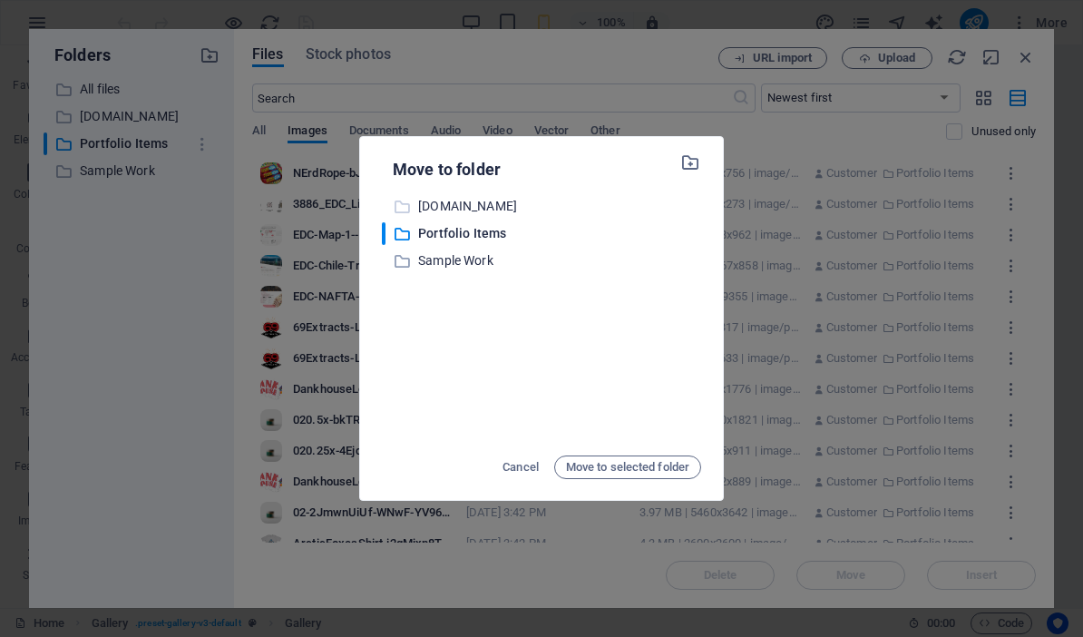
click at [439, 202] on p "[DOMAIN_NAME]" at bounding box center [559, 206] width 283 height 21
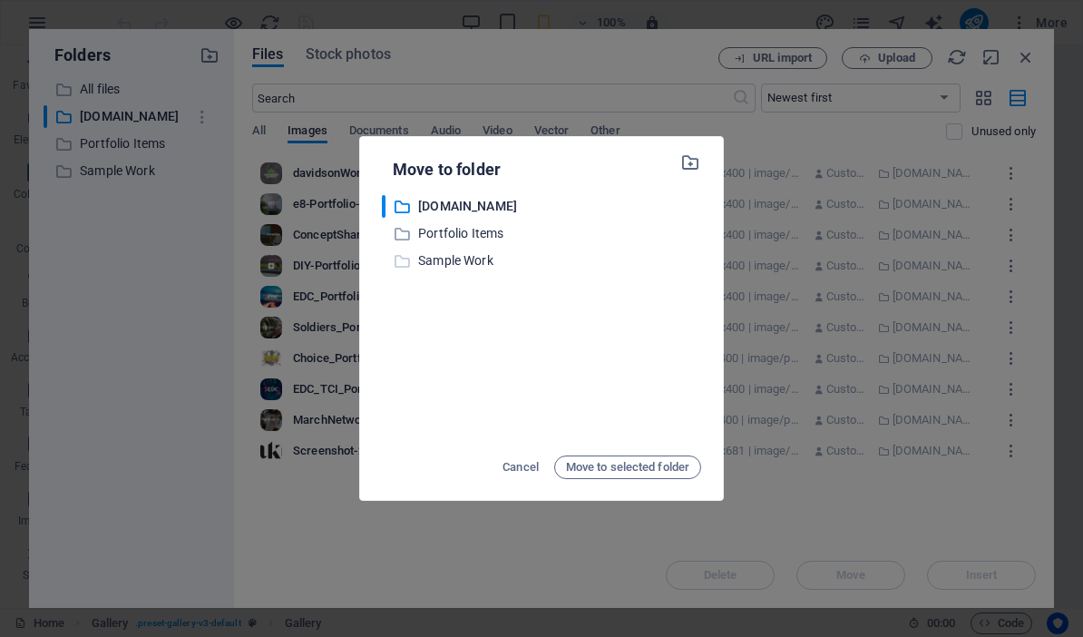
click at [441, 252] on p "Sample Work" at bounding box center [559, 260] width 283 height 21
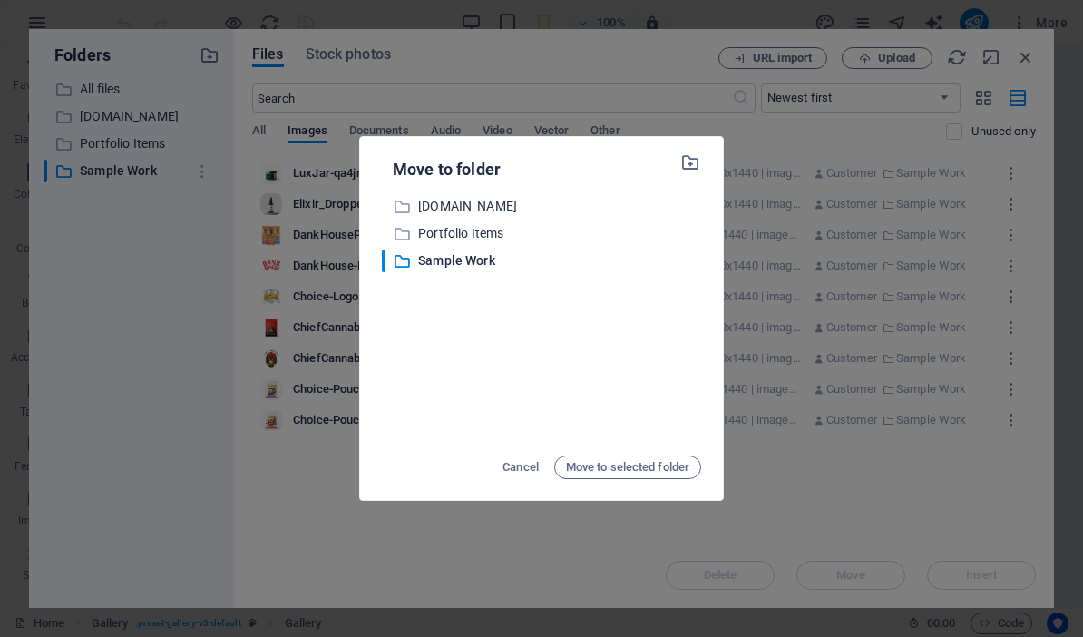
click at [434, 296] on div "​ [DOMAIN_NAME] [DOMAIN_NAME] ​ Portfolio Items Portfolio Items ​ Sample Work S…" at bounding box center [541, 318] width 319 height 247
click at [520, 457] on span "Cancel" at bounding box center [521, 467] width 36 height 22
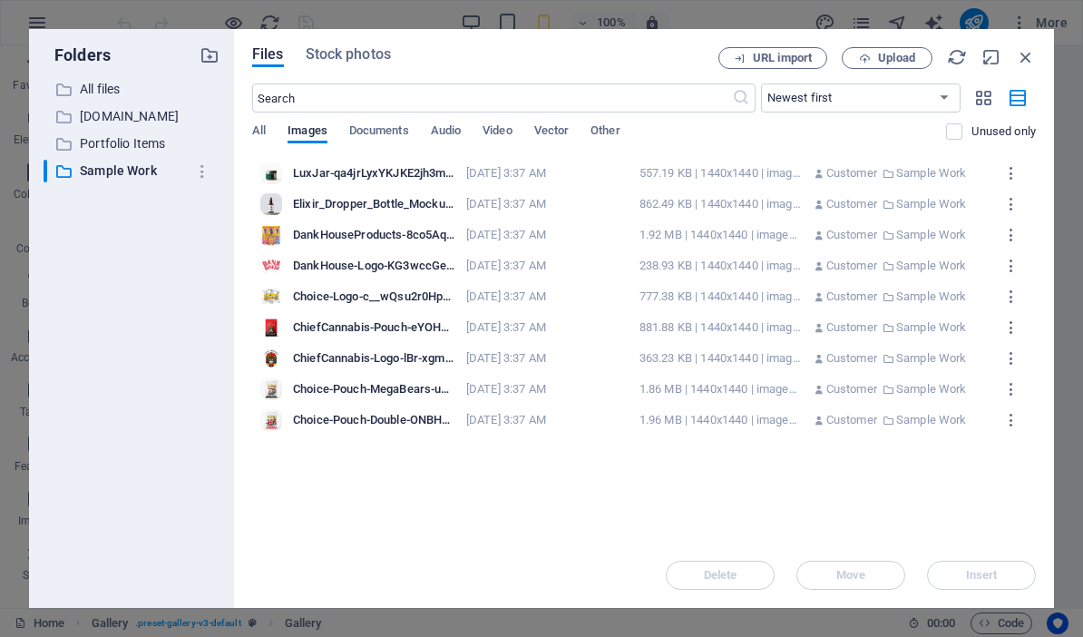
click at [835, 179] on p "Customer" at bounding box center [851, 173] width 51 height 16
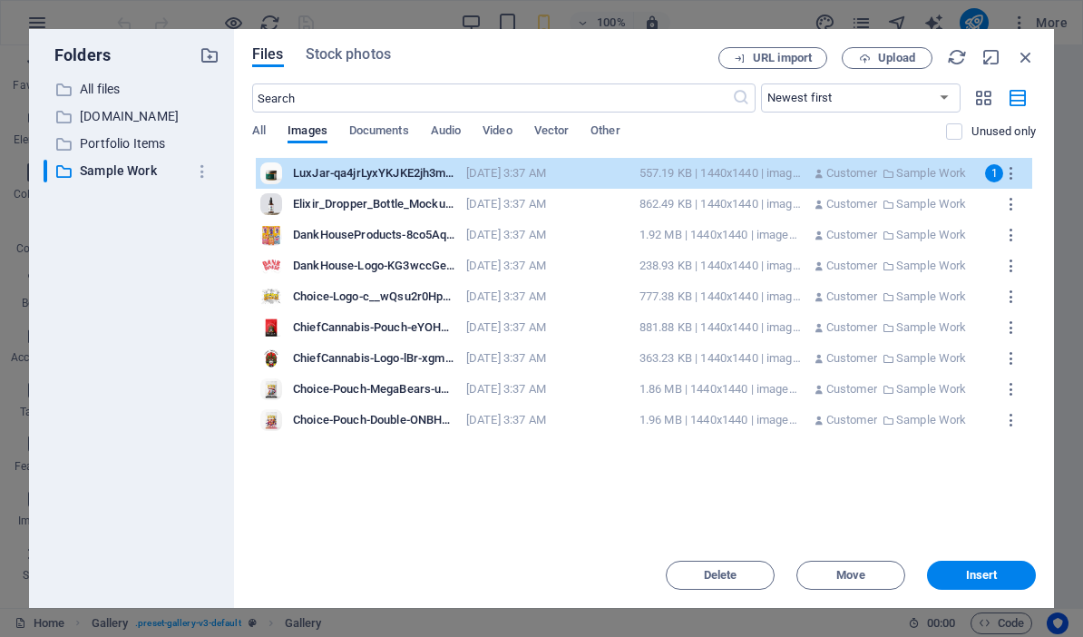
click at [838, 199] on p "Customer" at bounding box center [851, 204] width 51 height 16
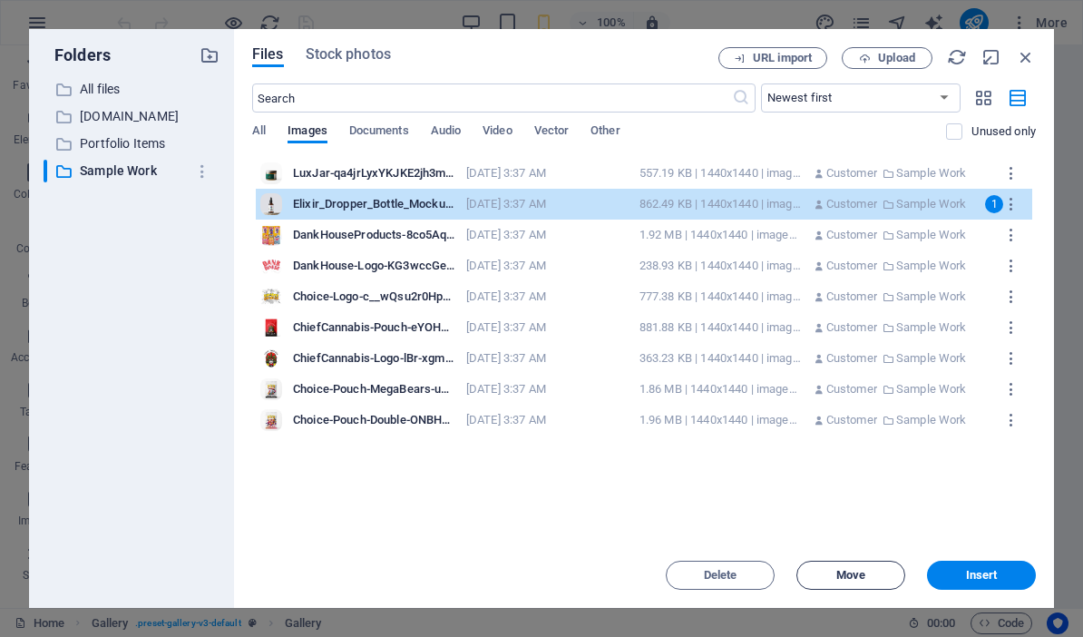
click at [845, 576] on span "Move" at bounding box center [850, 575] width 29 height 11
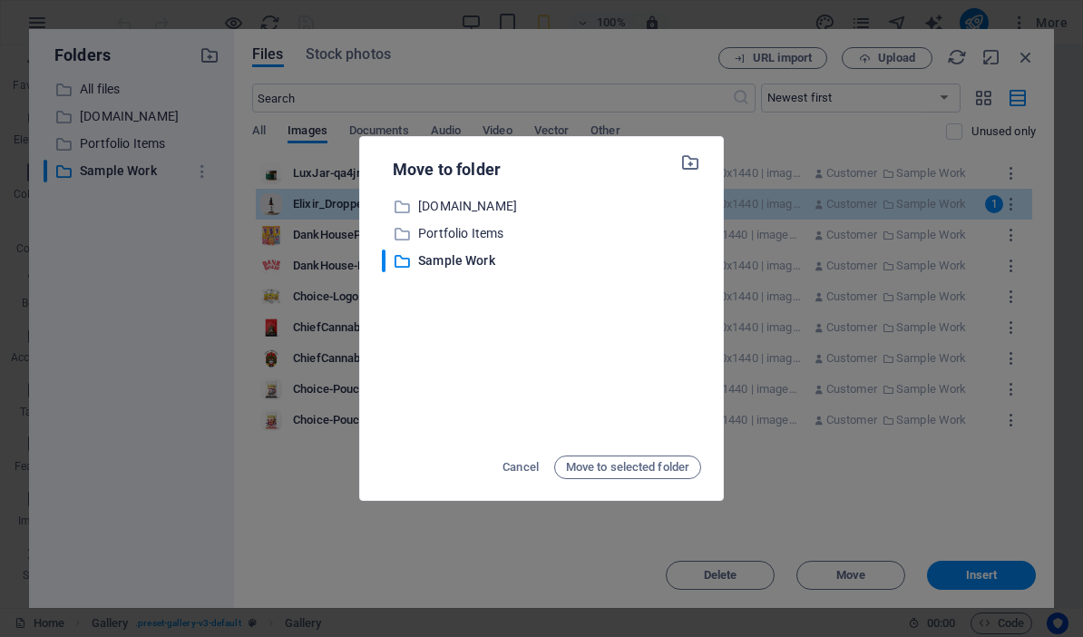
click at [606, 290] on div "​ [DOMAIN_NAME] [DOMAIN_NAME] ​ Portfolio Items Portfolio Items ​ Sample Work S…" at bounding box center [541, 318] width 319 height 247
click at [520, 461] on span "Cancel" at bounding box center [521, 467] width 36 height 22
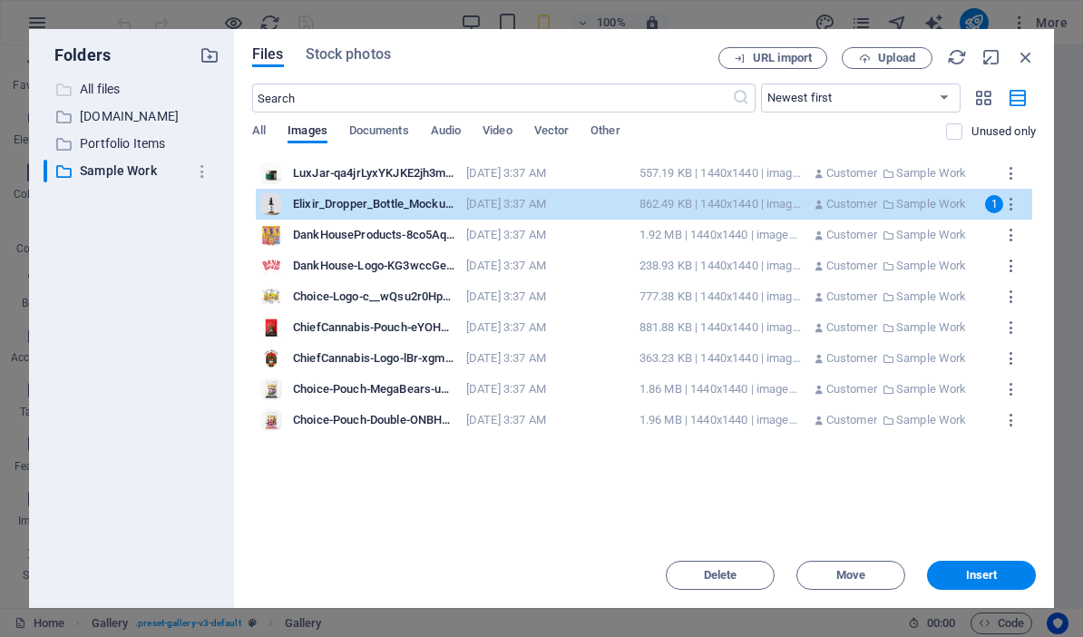
click at [107, 95] on p "All files" at bounding box center [133, 89] width 106 height 21
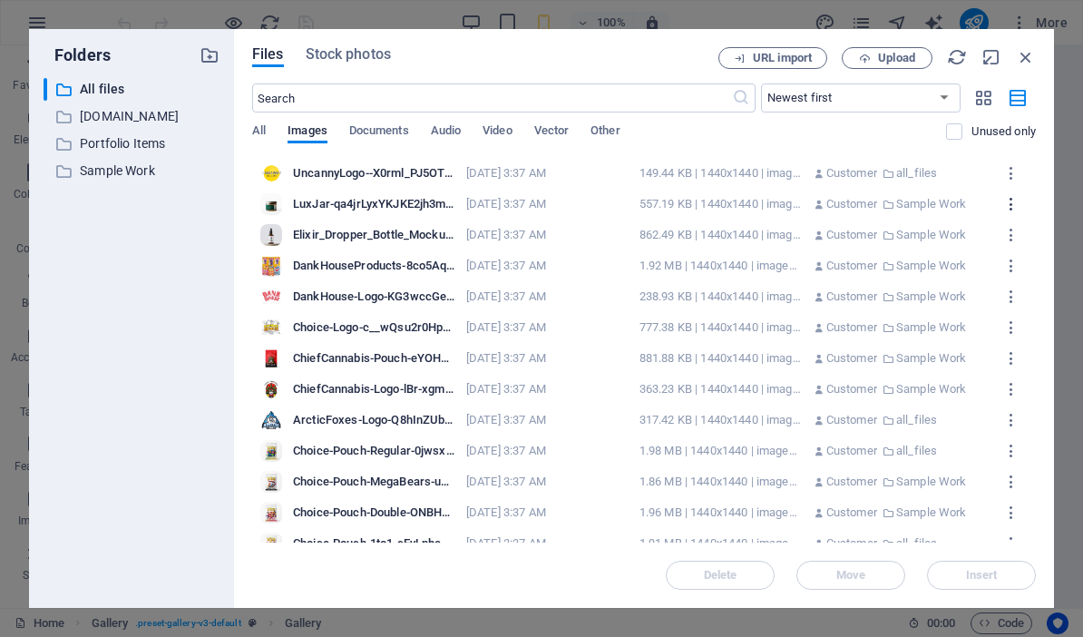
click at [1014, 208] on icon "button" at bounding box center [1011, 204] width 17 height 16
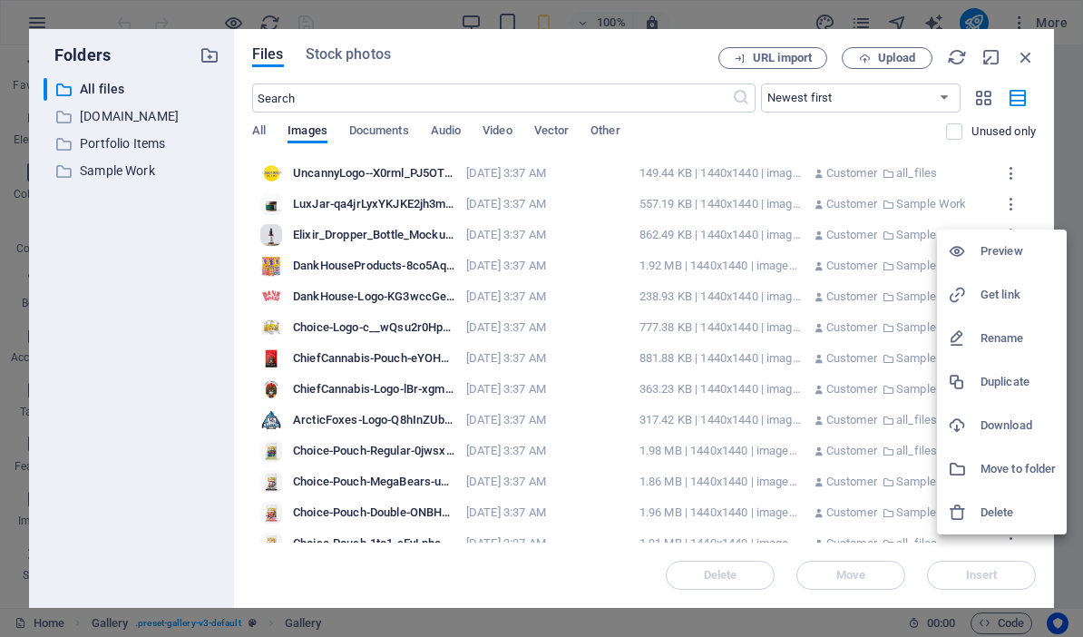
click at [987, 463] on h6 "Move to folder" at bounding box center [1018, 469] width 75 height 22
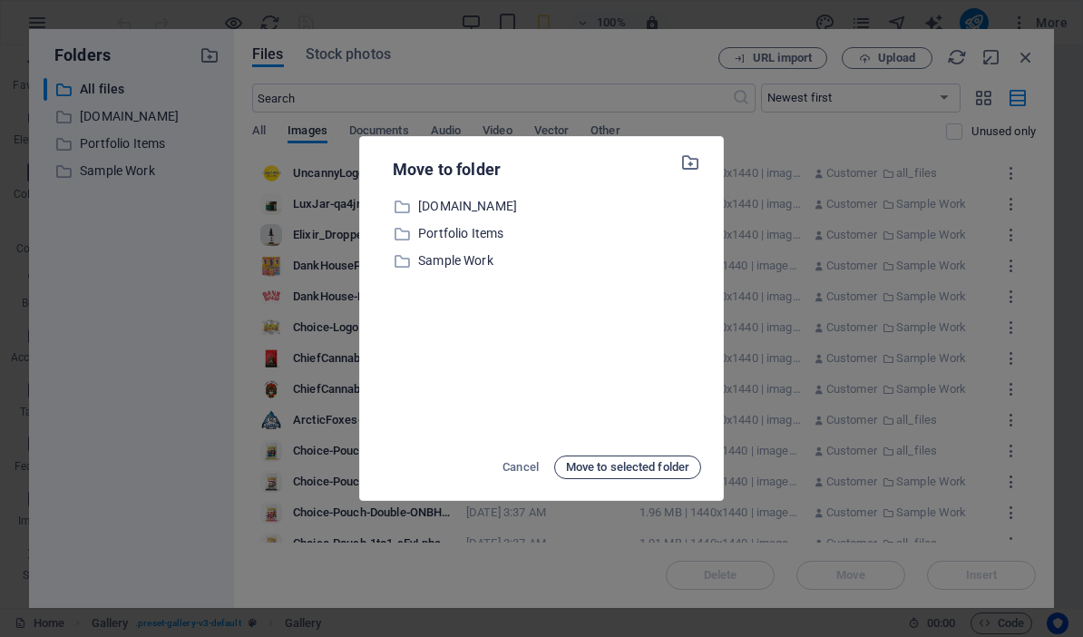
click at [579, 466] on span "Move to selected folder" at bounding box center [627, 467] width 123 height 22
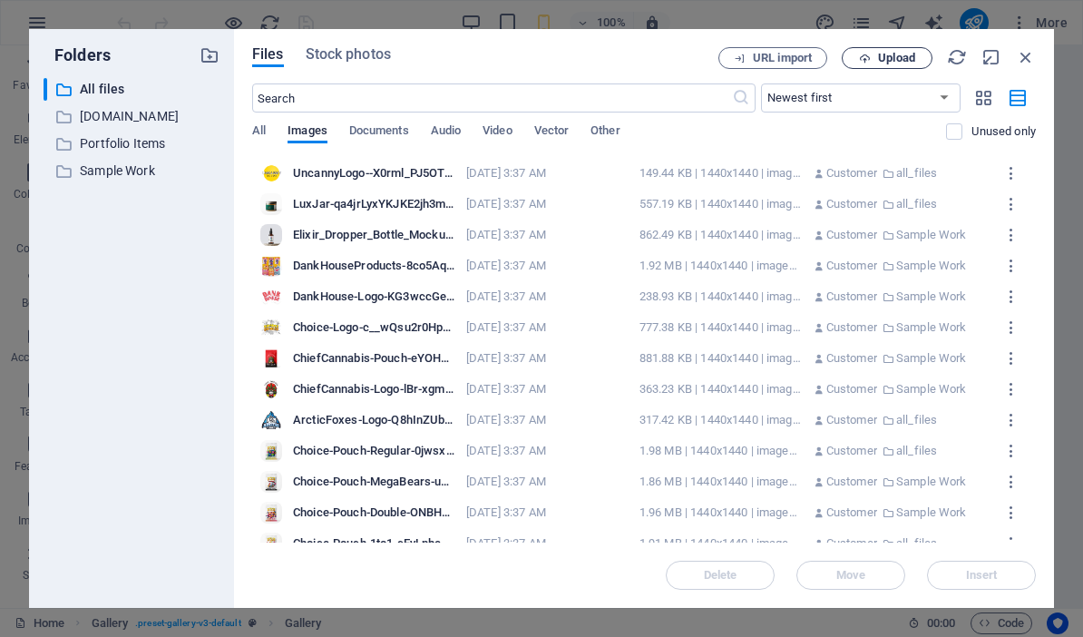
drag, startPoint x: 569, startPoint y: 38, endPoint x: 924, endPoint y: 54, distance: 355.9
click at [574, 37] on div "Files Stock photos URL import Upload ​ Newest first Oldest first Name (A-Z) Nam…" at bounding box center [644, 318] width 820 height 579
click at [920, 173] on p "all_files" at bounding box center [916, 173] width 41 height 16
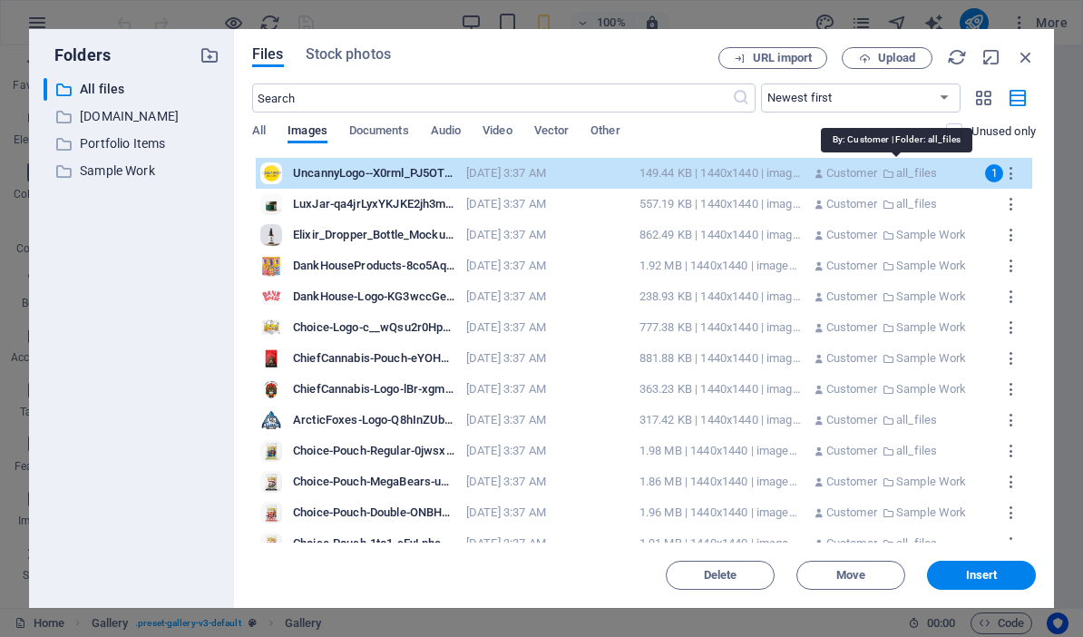
click at [920, 172] on p "all_files" at bounding box center [916, 173] width 41 height 16
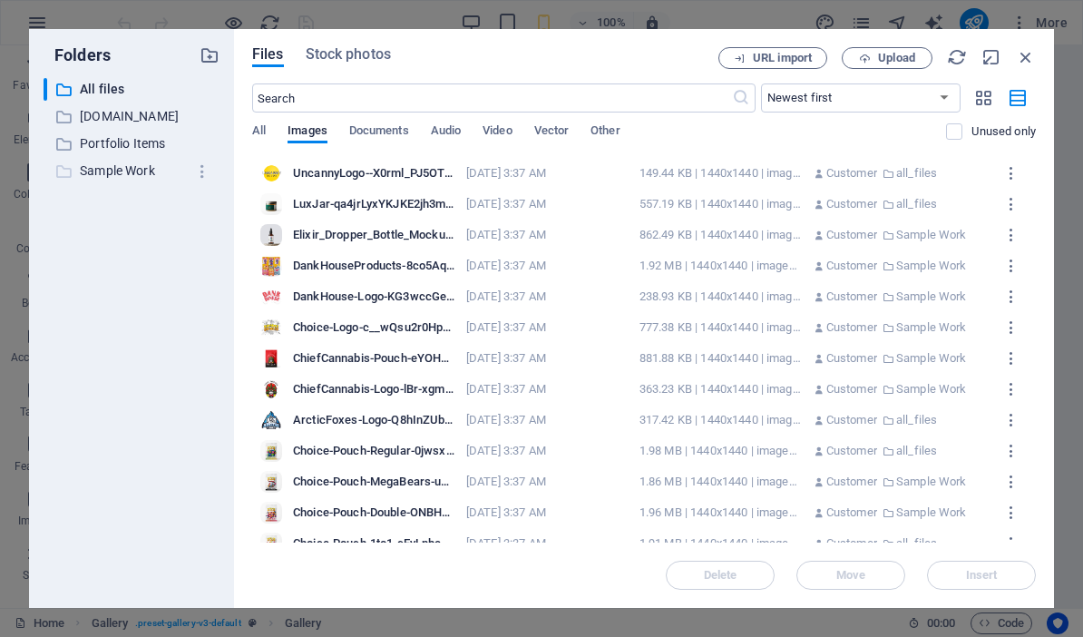
click at [131, 172] on p "Sample Work" at bounding box center [133, 171] width 106 height 21
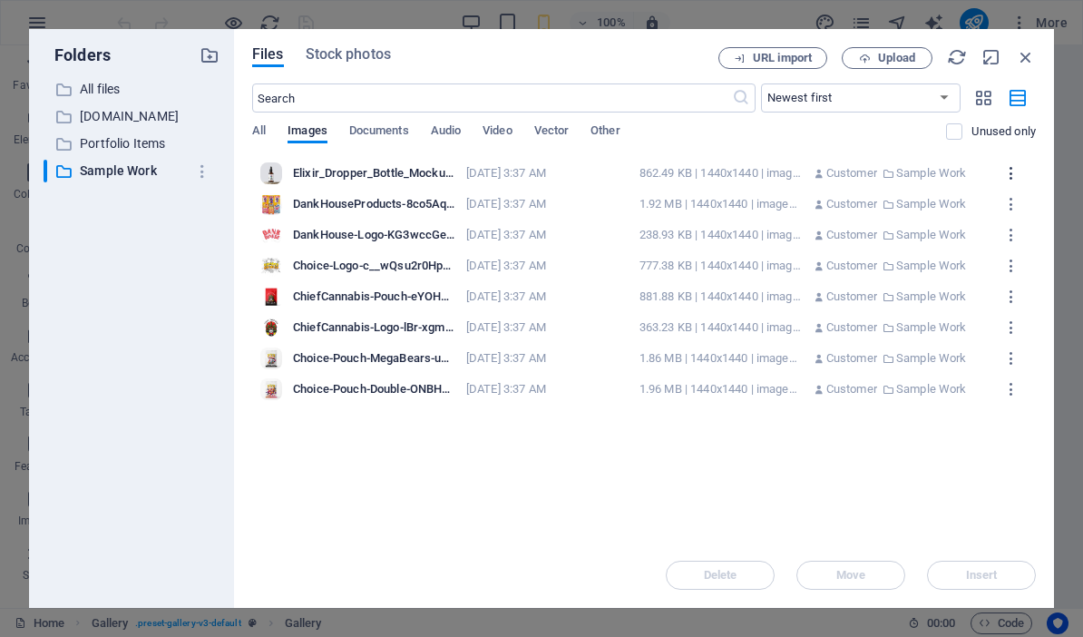
click at [1016, 175] on icon "button" at bounding box center [1011, 173] width 17 height 16
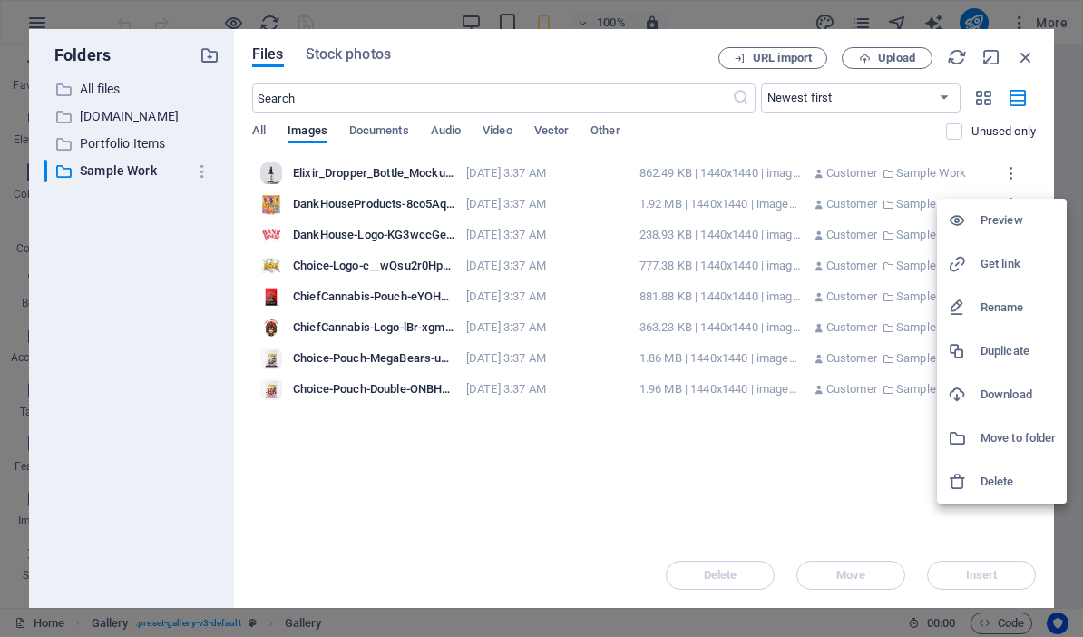
click at [979, 433] on div at bounding box center [964, 438] width 33 height 18
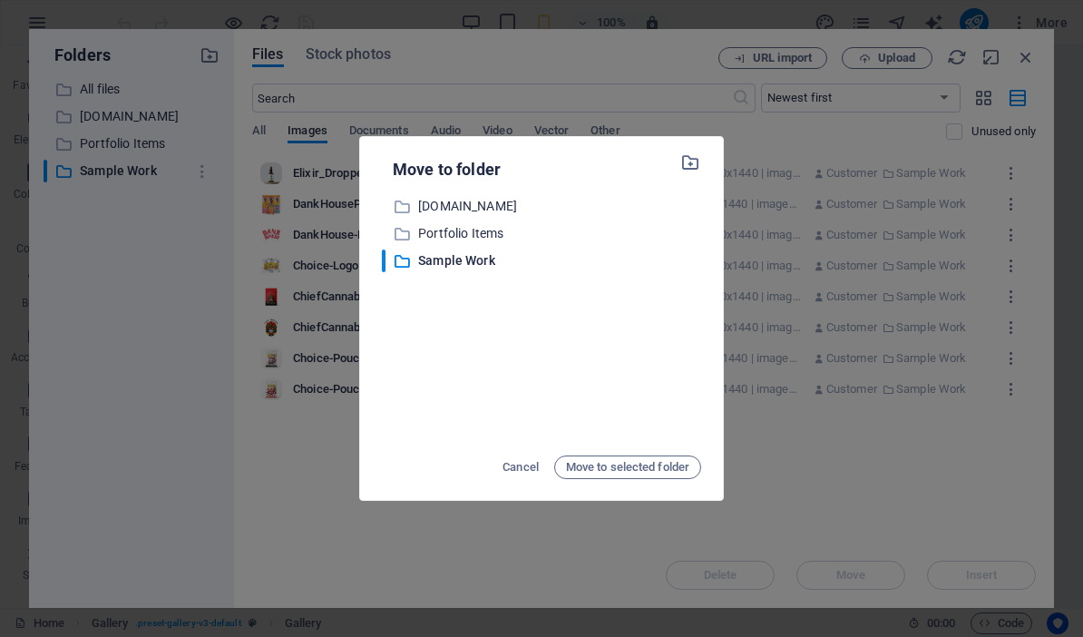
click at [538, 325] on div "​ [DOMAIN_NAME] [DOMAIN_NAME] ​ Portfolio Items Portfolio Items ​ Sample Work S…" at bounding box center [541, 318] width 319 height 247
click at [460, 260] on p "Sample Work" at bounding box center [559, 260] width 283 height 21
click at [512, 466] on span "Cancel" at bounding box center [521, 467] width 36 height 22
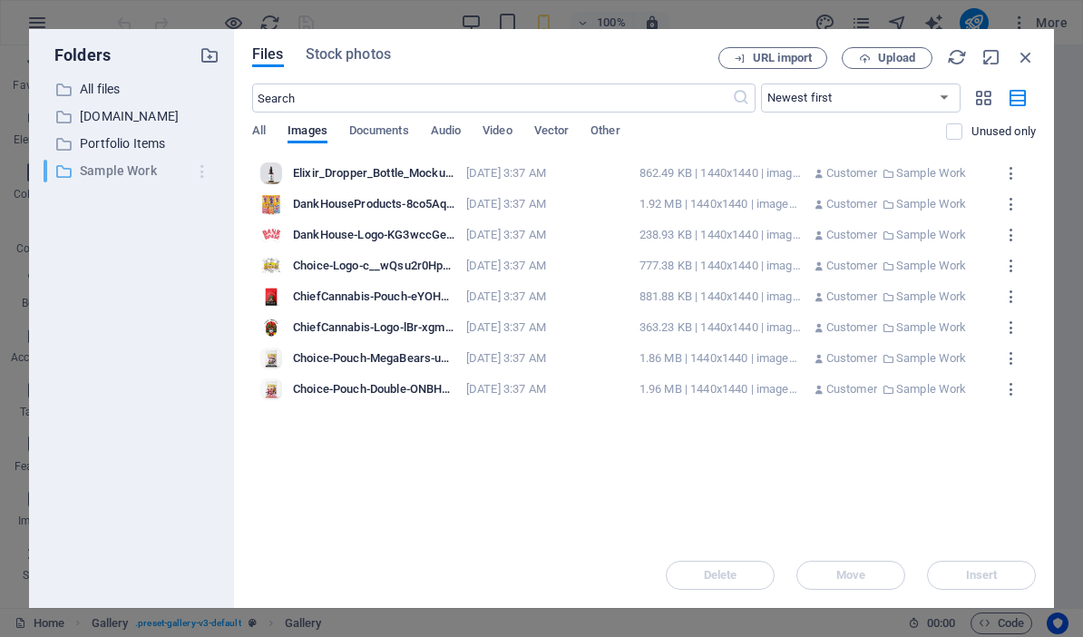
click at [202, 173] on icon "button" at bounding box center [202, 171] width 19 height 18
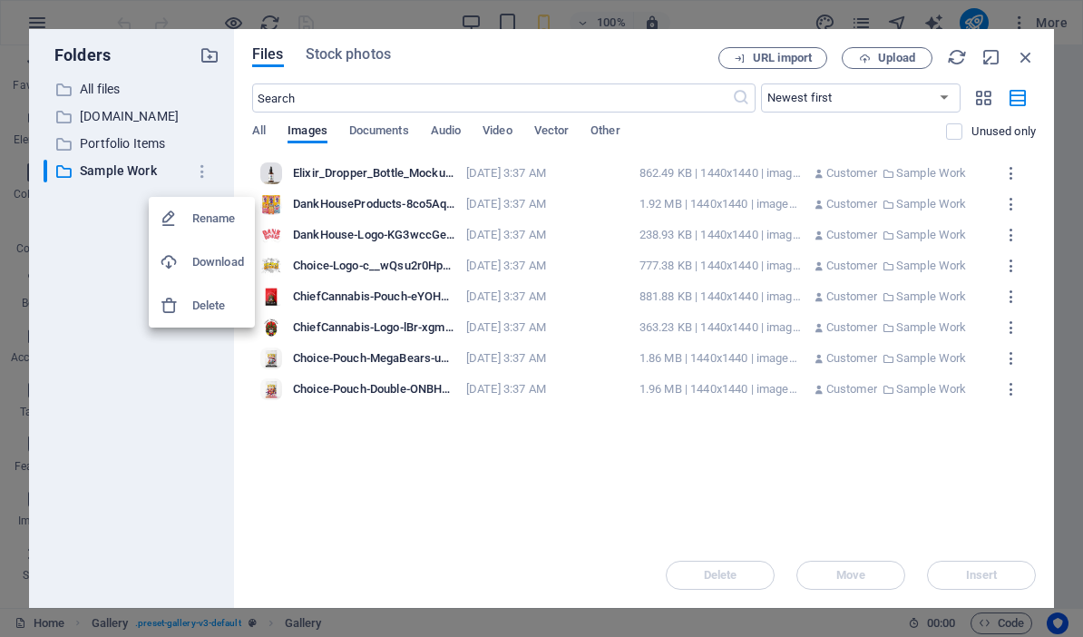
click at [1024, 54] on div at bounding box center [541, 318] width 1083 height 637
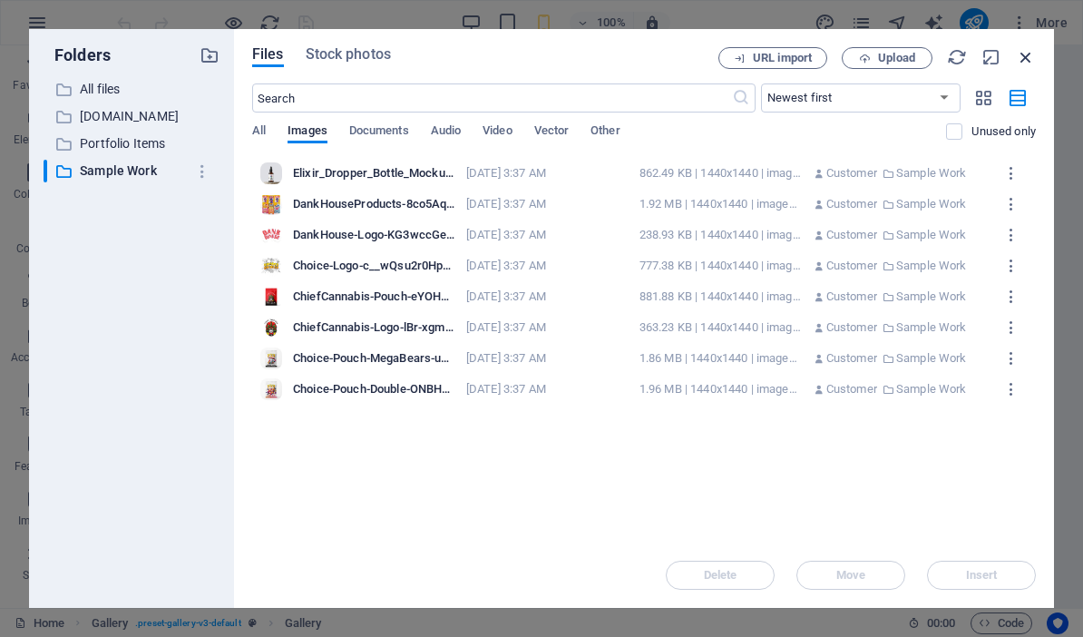
click at [1027, 53] on icon "button" at bounding box center [1026, 57] width 20 height 20
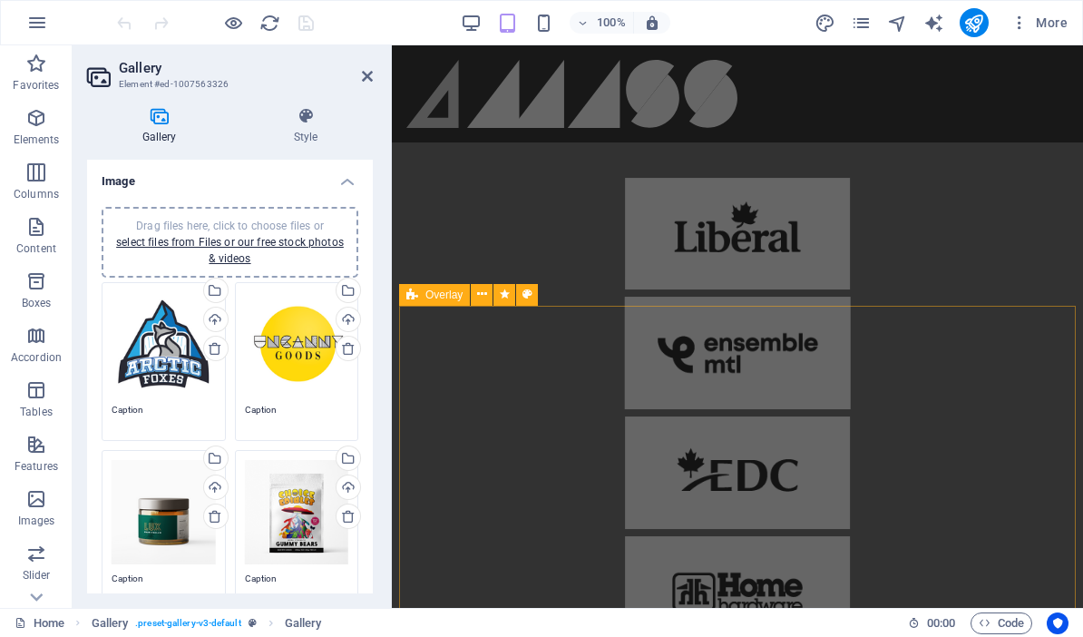
scroll to position [1449, 0]
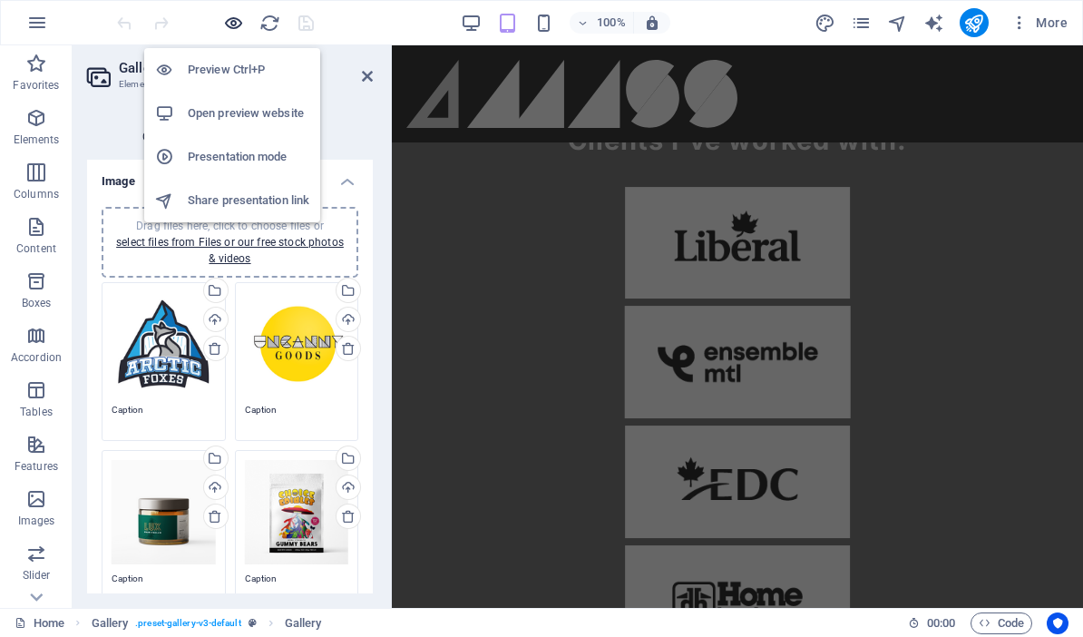
click at [237, 31] on icon "button" at bounding box center [233, 23] width 21 height 21
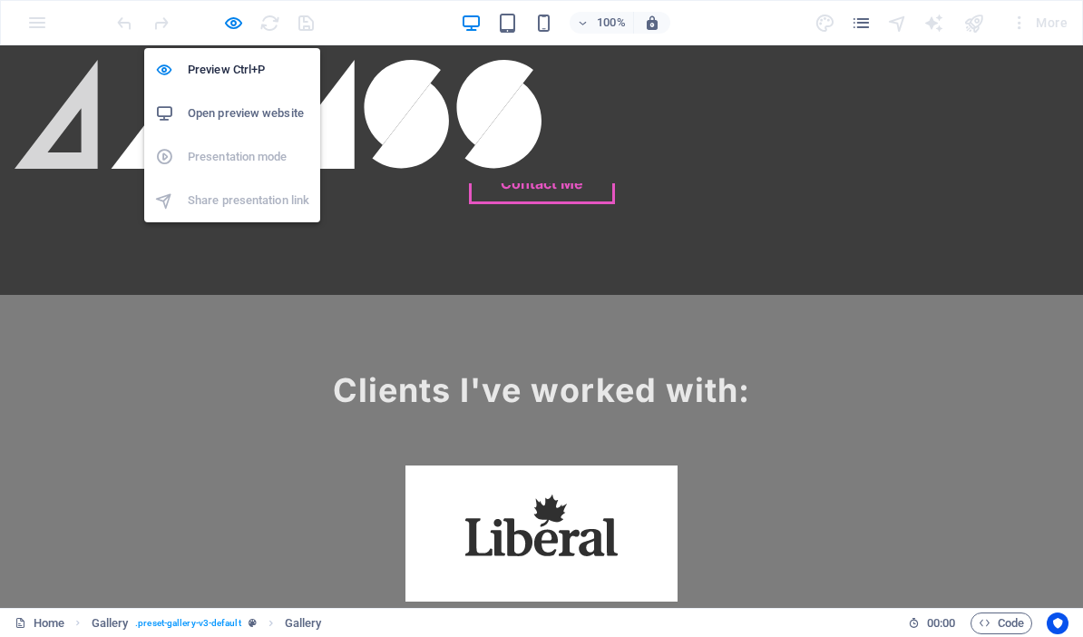
click at [243, 114] on h6 "Open preview website" at bounding box center [249, 114] width 122 height 22
click at [235, 20] on icon "button" at bounding box center [233, 23] width 21 height 21
select select "4"
select select "px"
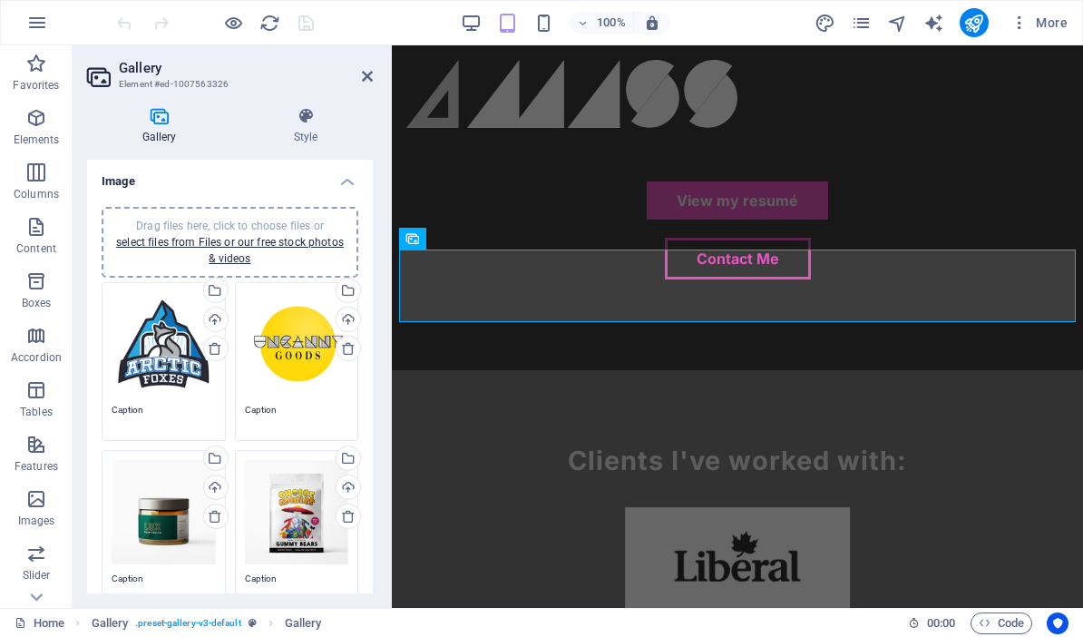
click at [375, 78] on aside "Gallery Element #ed-1007563326 Gallery Style Image Drag files here, click to ch…" at bounding box center [232, 326] width 319 height 562
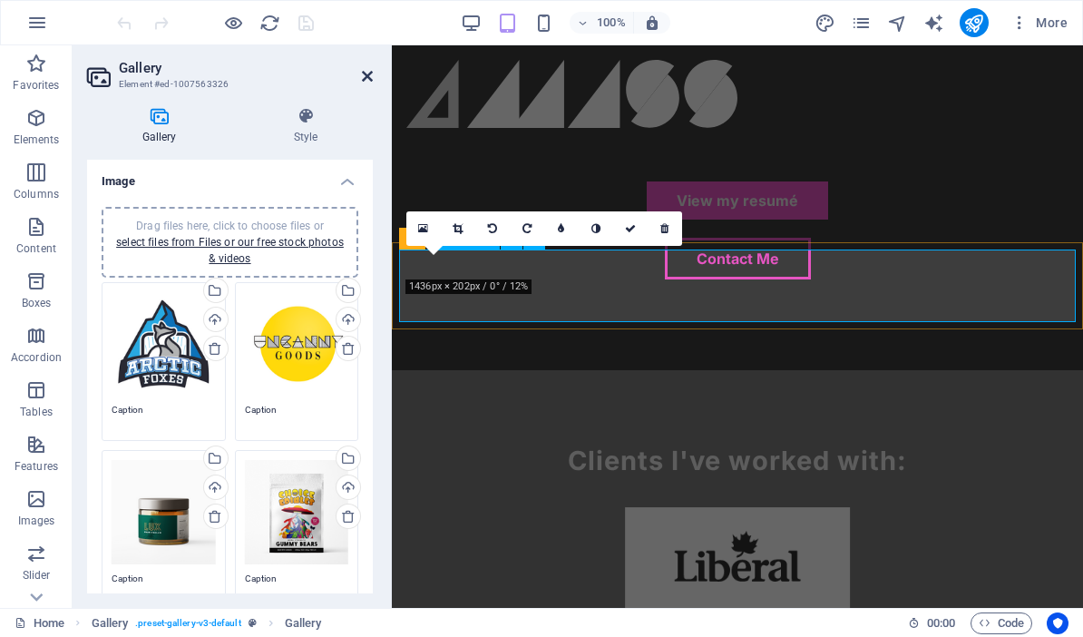
click at [367, 74] on icon at bounding box center [367, 76] width 11 height 15
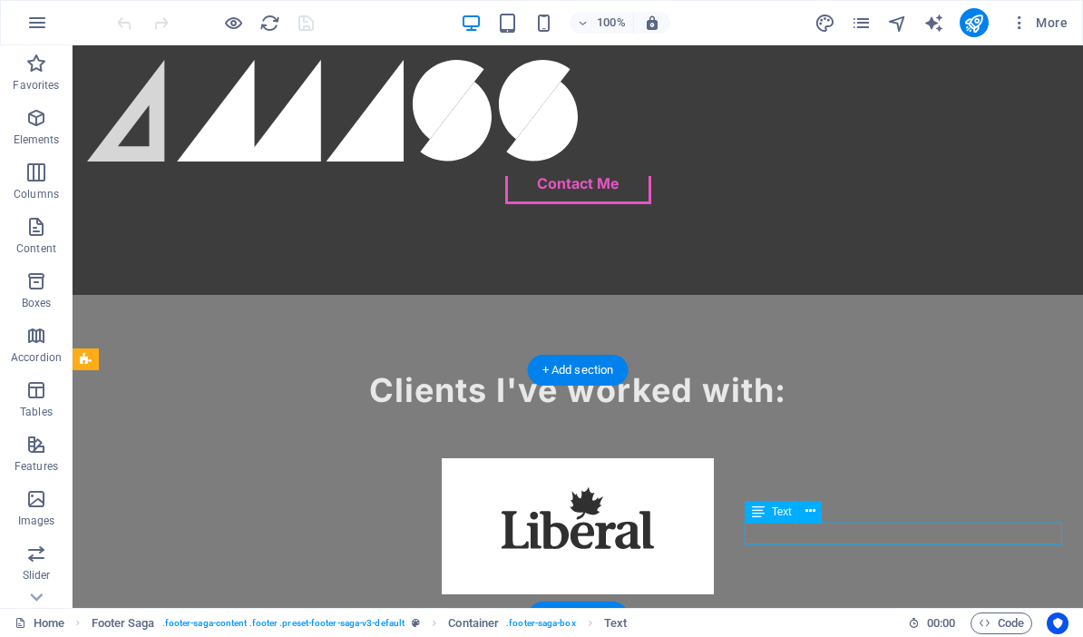
drag, startPoint x: 920, startPoint y: 536, endPoint x: 601, endPoint y: 535, distance: 319.3
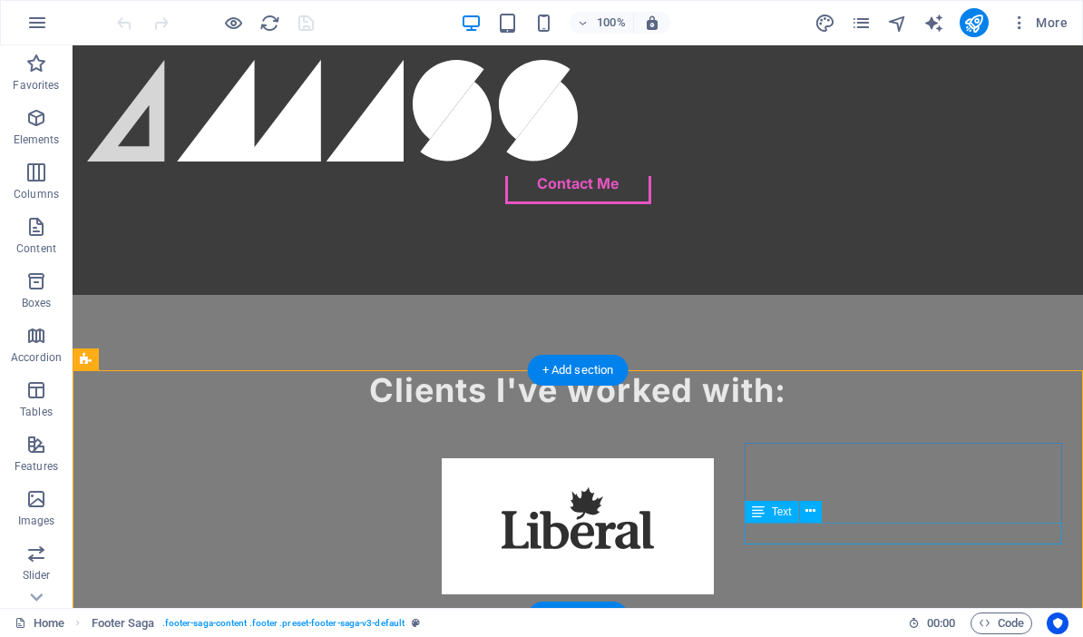
drag, startPoint x: 963, startPoint y: 532, endPoint x: 644, endPoint y: 532, distance: 319.3
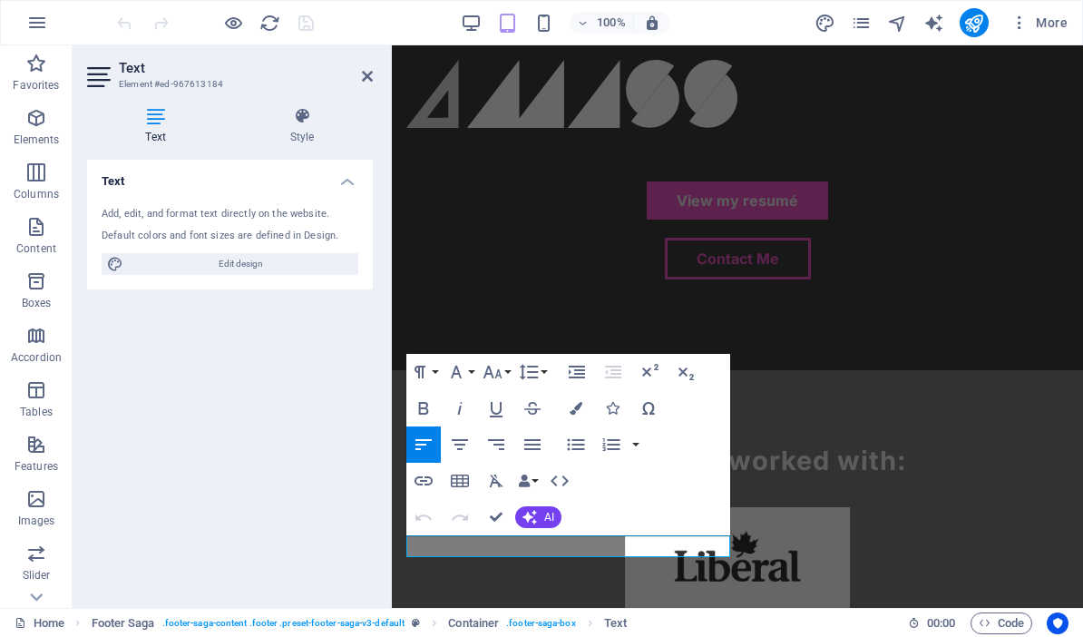
drag, startPoint x: 625, startPoint y: 546, endPoint x: 626, endPoint y: 1004, distance: 458.1
click at [626, 756] on html "Skip to main content Home About Us Services Contact Gallery Unique by design. U…" at bounding box center [737, 617] width 691 height 3400
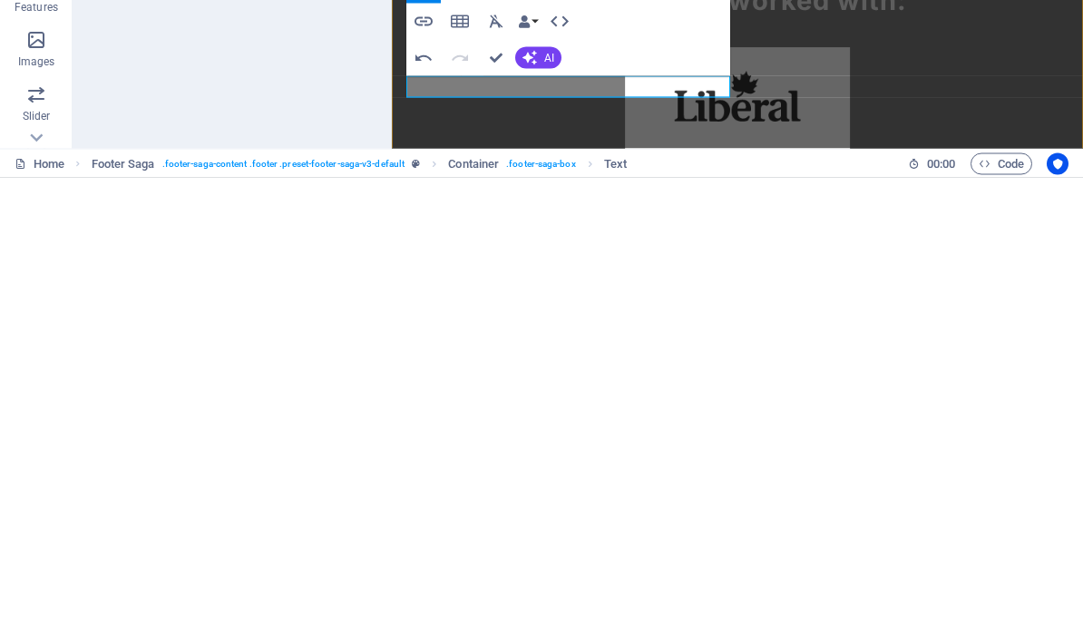
drag, startPoint x: 530, startPoint y: 86, endPoint x: 622, endPoint y: 89, distance: 92.6
click at [424, 470] on icon "button" at bounding box center [424, 481] width 22 height 22
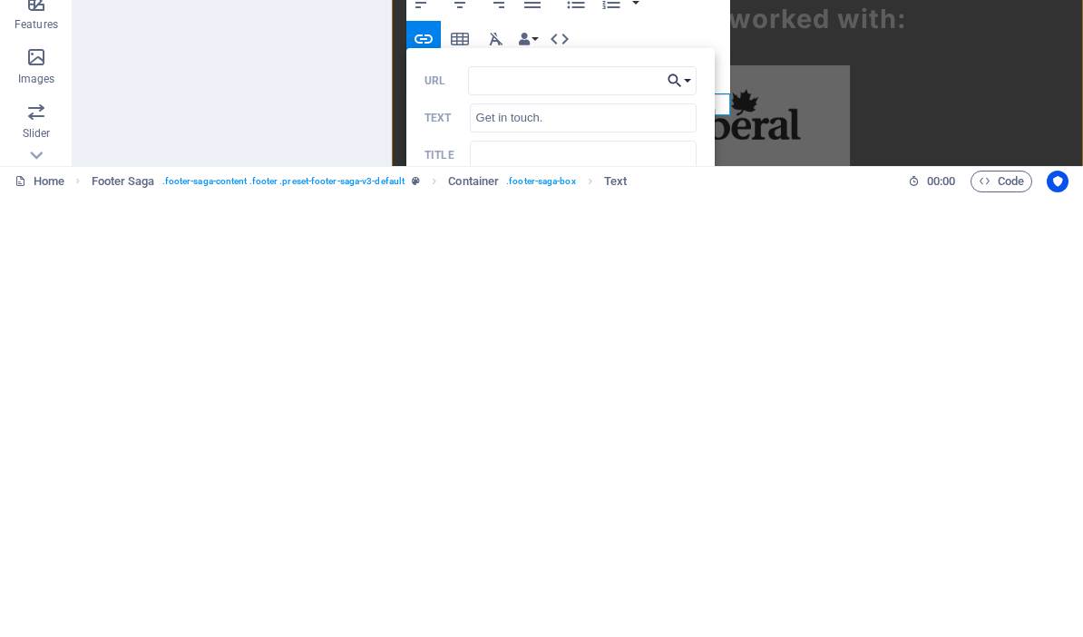
click at [688, 508] on button "Choose Link" at bounding box center [679, 522] width 34 height 29
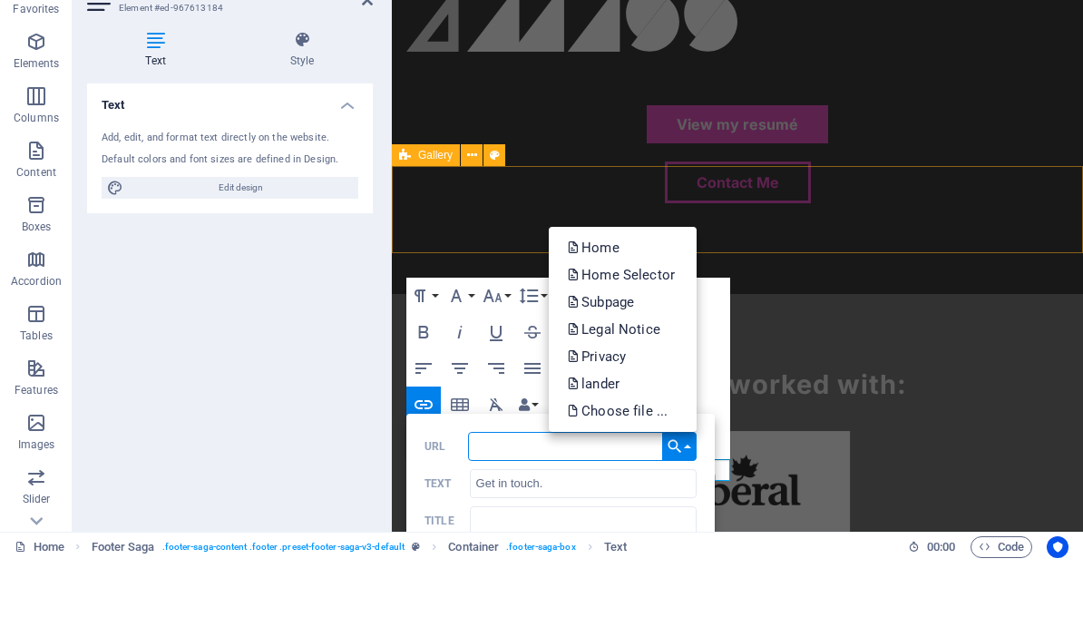
drag, startPoint x: 485, startPoint y: 451, endPoint x: 485, endPoint y: 810, distance: 359.2
click at [485, 450] on html "[DOMAIN_NAME] Home Favorites Elements Columns Content Boxes Accordion Tables Fe…" at bounding box center [541, 318] width 1083 height 637
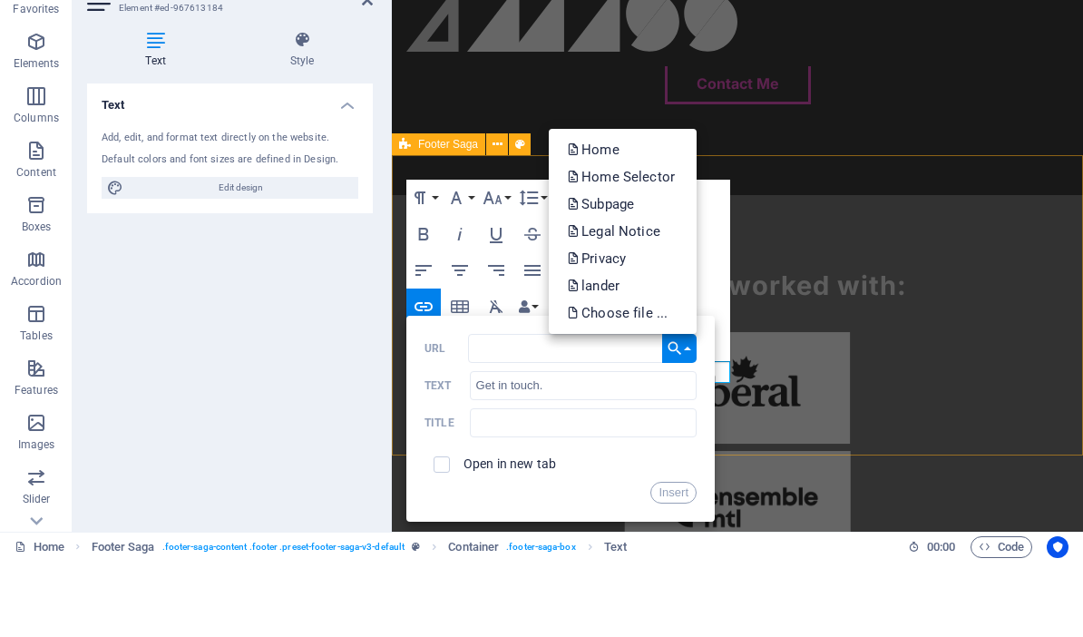
scroll to position [1231, 0]
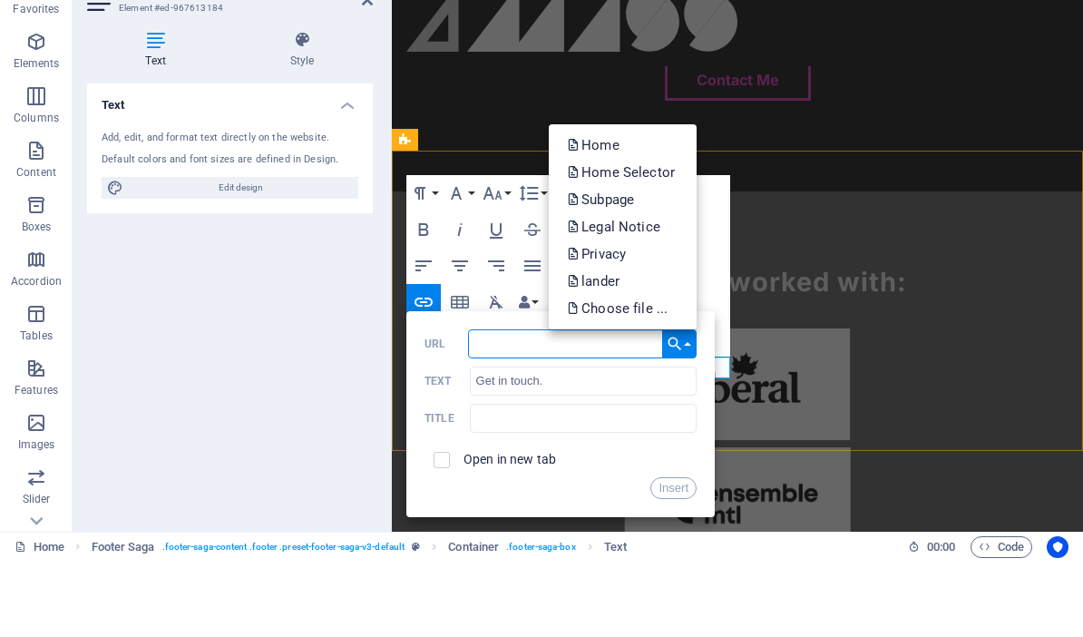
click at [515, 339] on html "[DOMAIN_NAME] Home Favorites Elements Columns Content Boxes Accordion Tables Fe…" at bounding box center [541, 318] width 1083 height 637
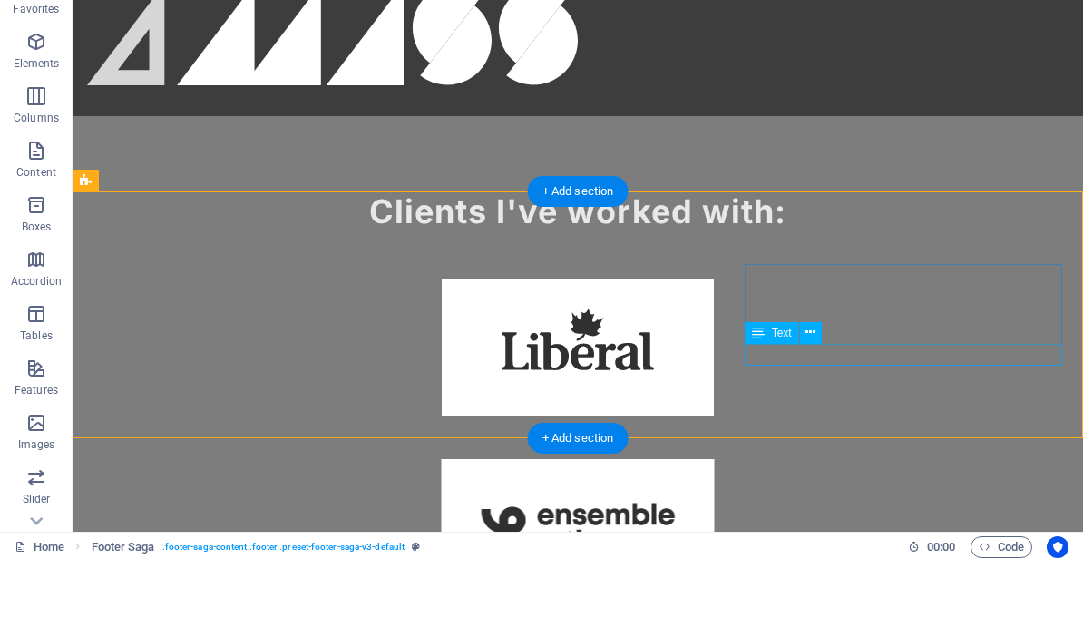
drag, startPoint x: 910, startPoint y: 358, endPoint x: 591, endPoint y: 358, distance: 319.3
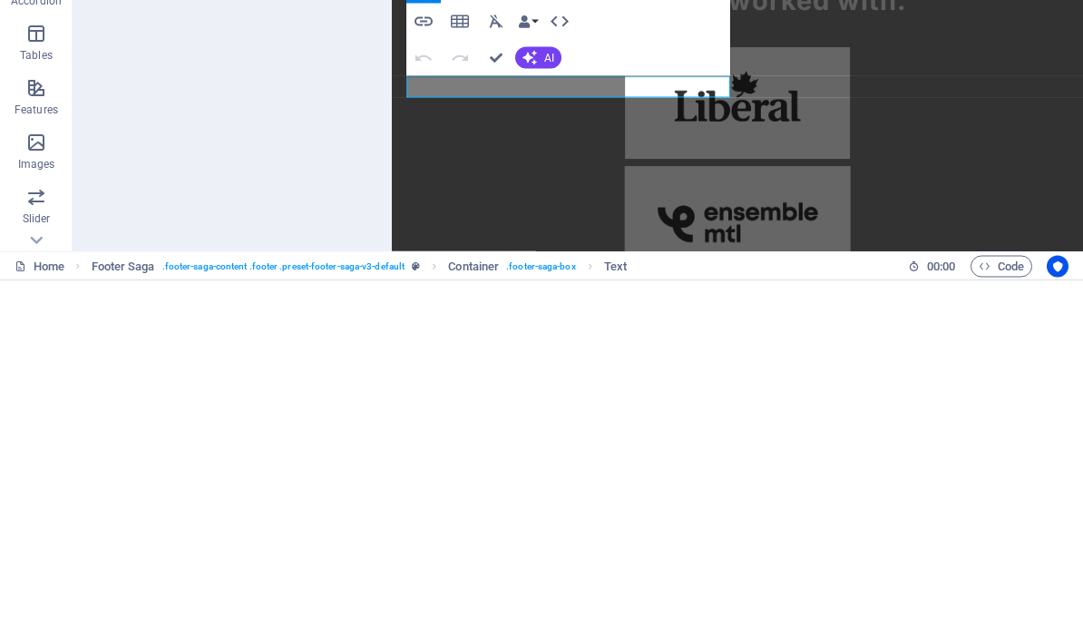
drag, startPoint x: 530, startPoint y: 86, endPoint x: 582, endPoint y: 369, distance: 287.9
click at [582, 369] on html "Skip to main content Home About Us Services Contact Gallery Unique by design. U…" at bounding box center [737, 158] width 691 height 3400
drag, startPoint x: 532, startPoint y: 84, endPoint x: 638, endPoint y: 89, distance: 106.2
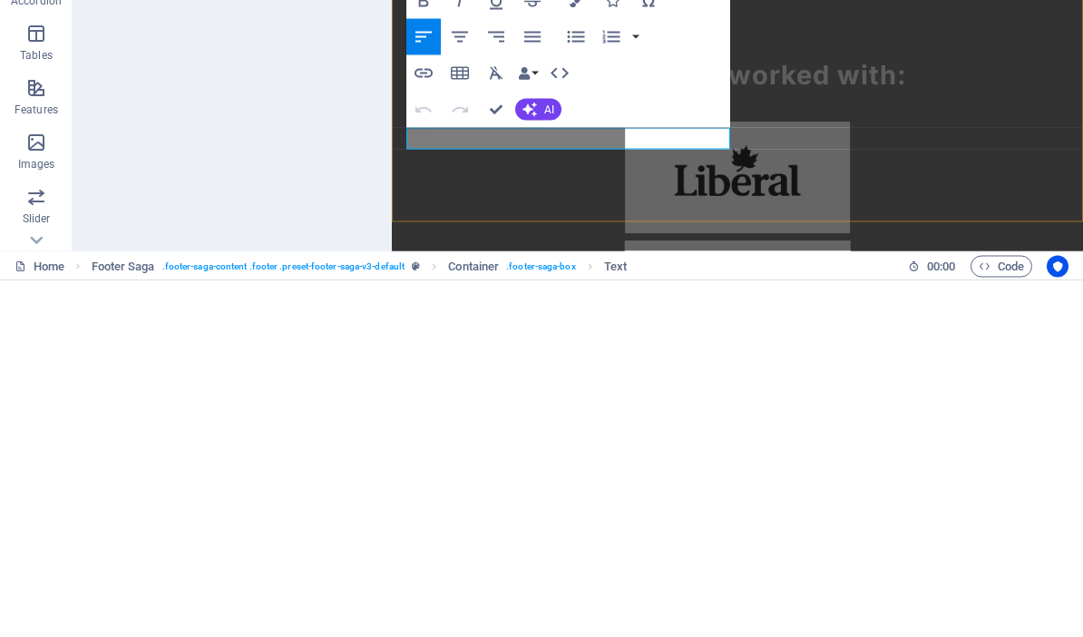
scroll to position [1149, 0]
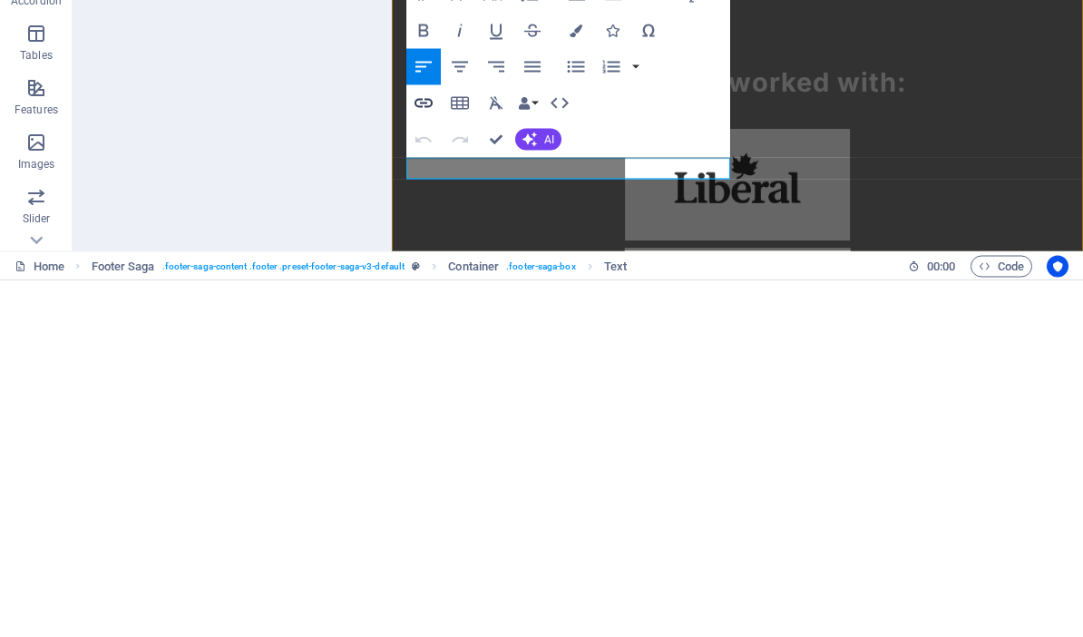
click at [427, 455] on icon "button" at bounding box center [424, 459] width 18 height 9
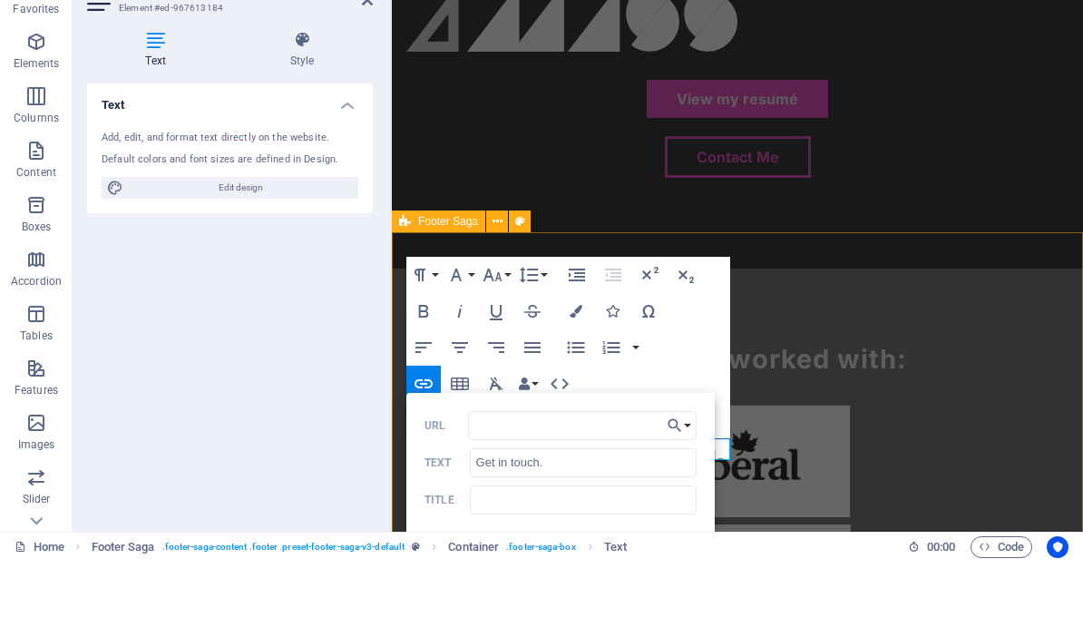
scroll to position [1209, 0]
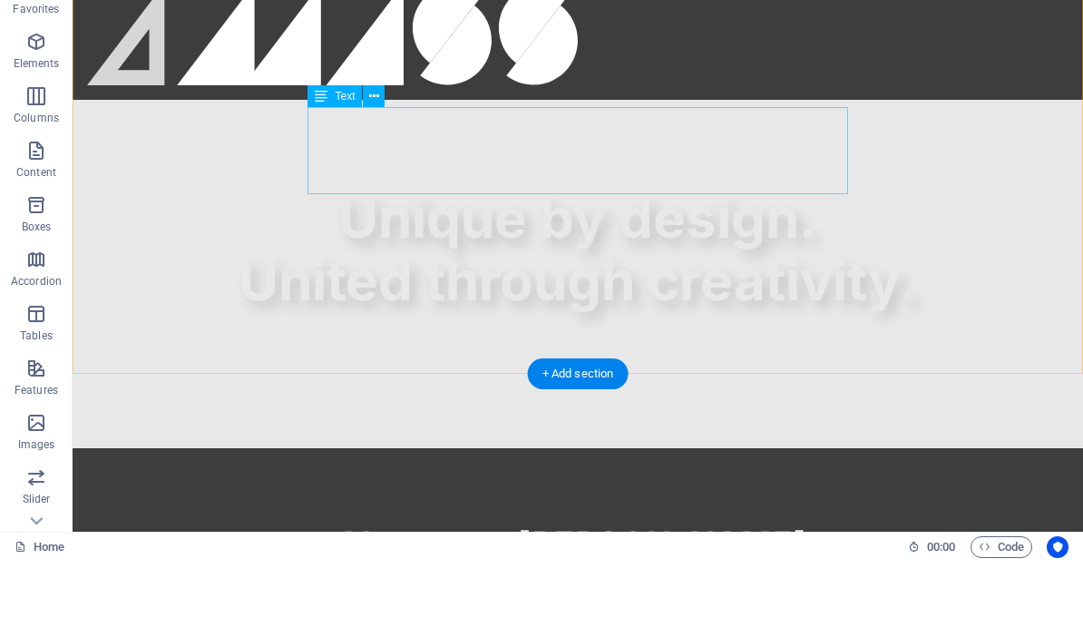
scroll to position [591, 0]
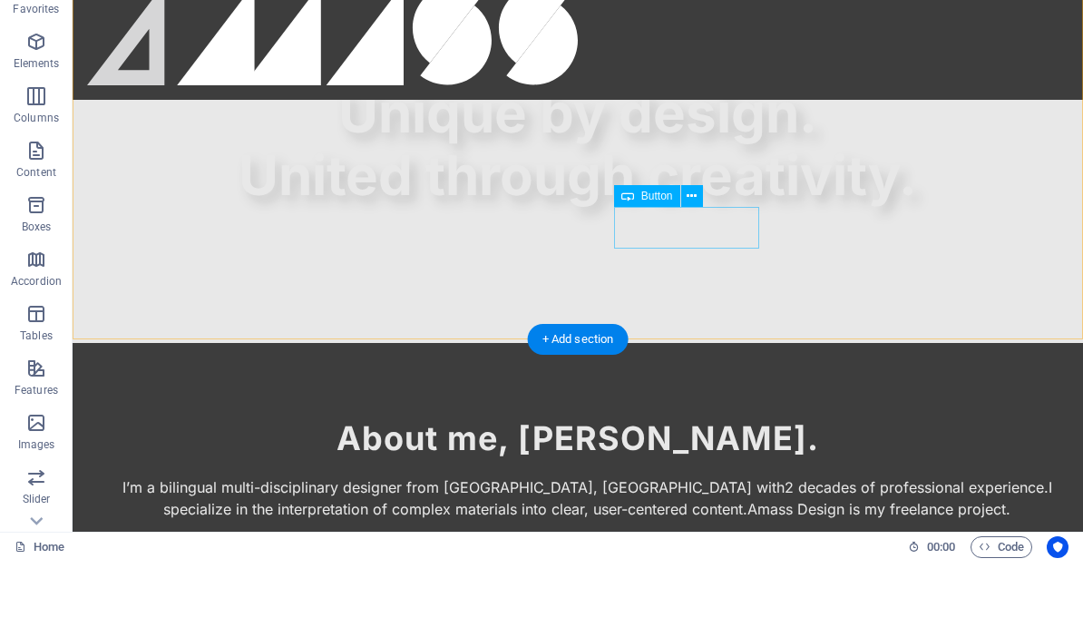
click at [679, 623] on div "Contact Me" at bounding box center [577, 644] width 945 height 42
click at [678, 623] on div "Contact Me" at bounding box center [577, 644] width 945 height 42
drag, startPoint x: 678, startPoint y: 229, endPoint x: 358, endPoint y: 229, distance: 319.3
click at [678, 623] on div "Contact Me" at bounding box center [577, 644] width 945 height 42
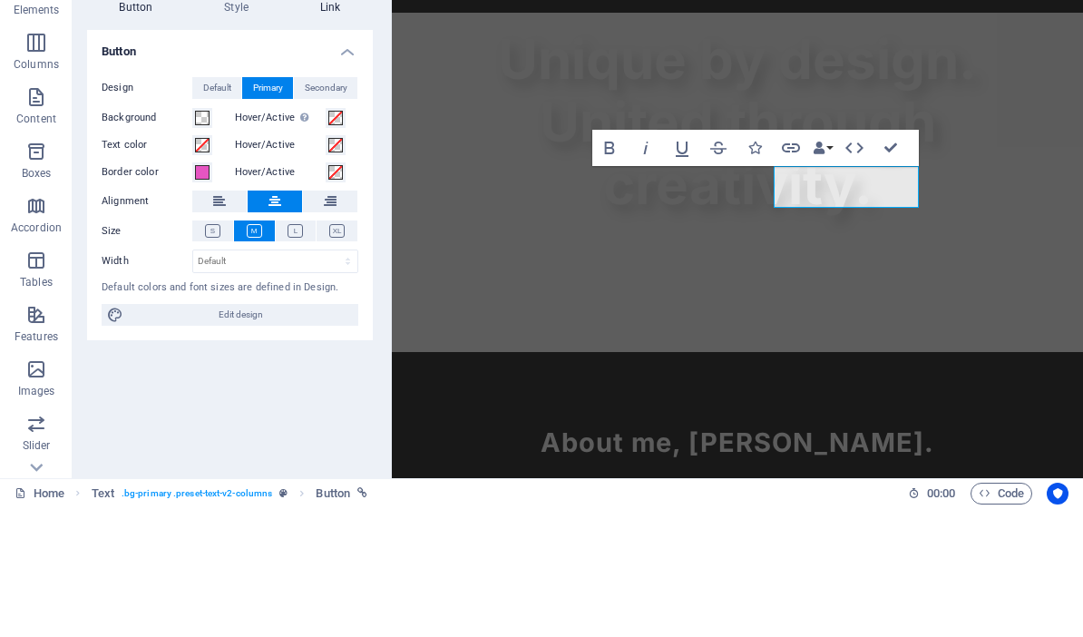
click at [327, 107] on h4 "Link" at bounding box center [330, 126] width 85 height 38
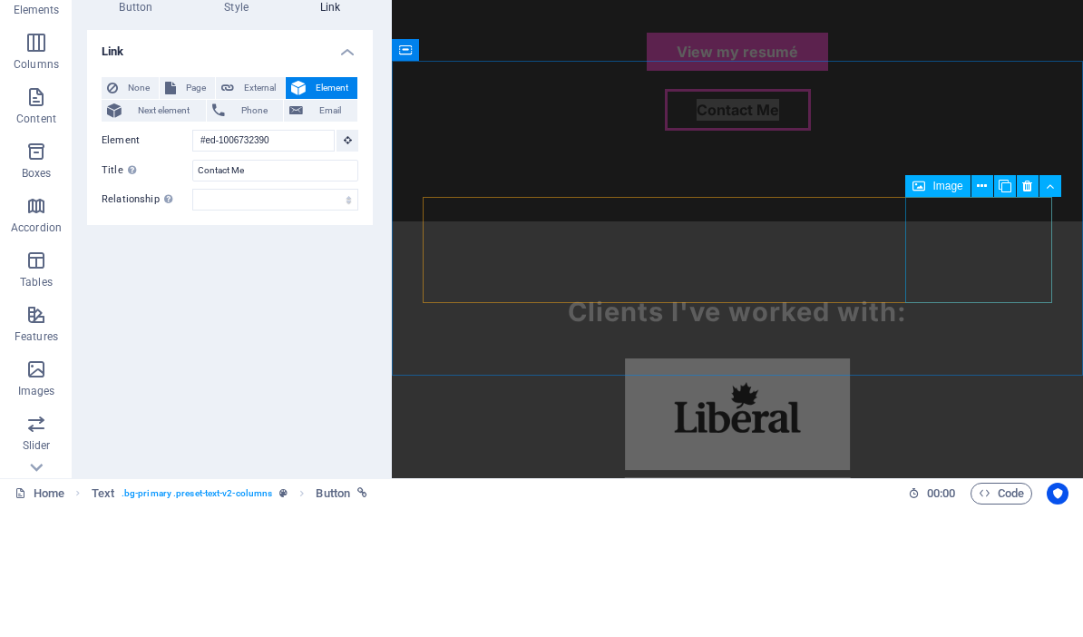
scroll to position [536, 0]
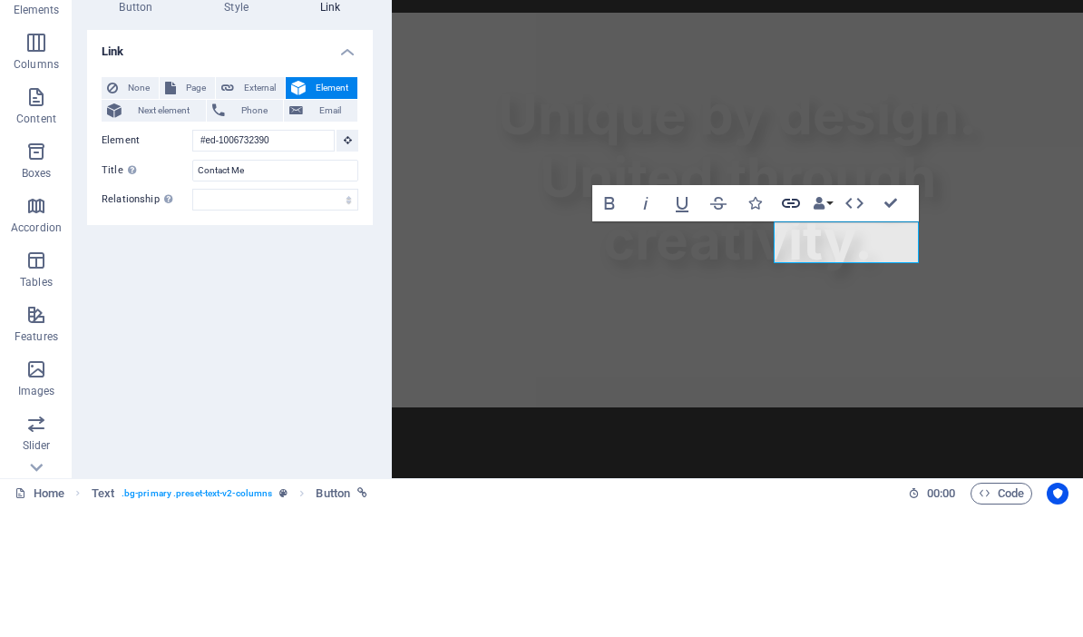
click at [782, 322] on icon "button" at bounding box center [791, 333] width 22 height 22
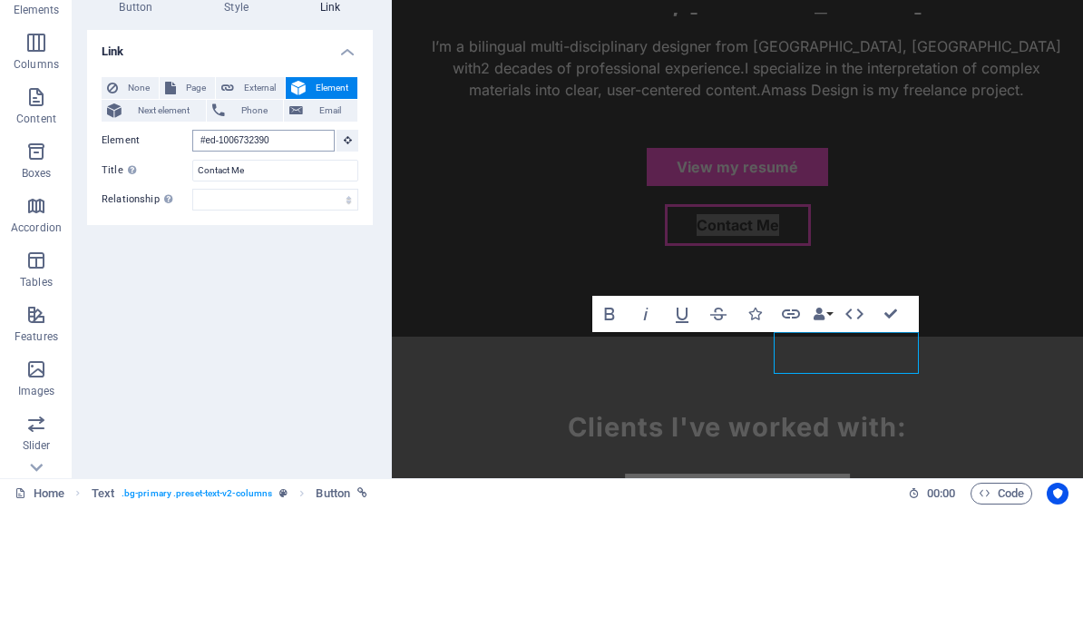
scroll to position [1600, 0]
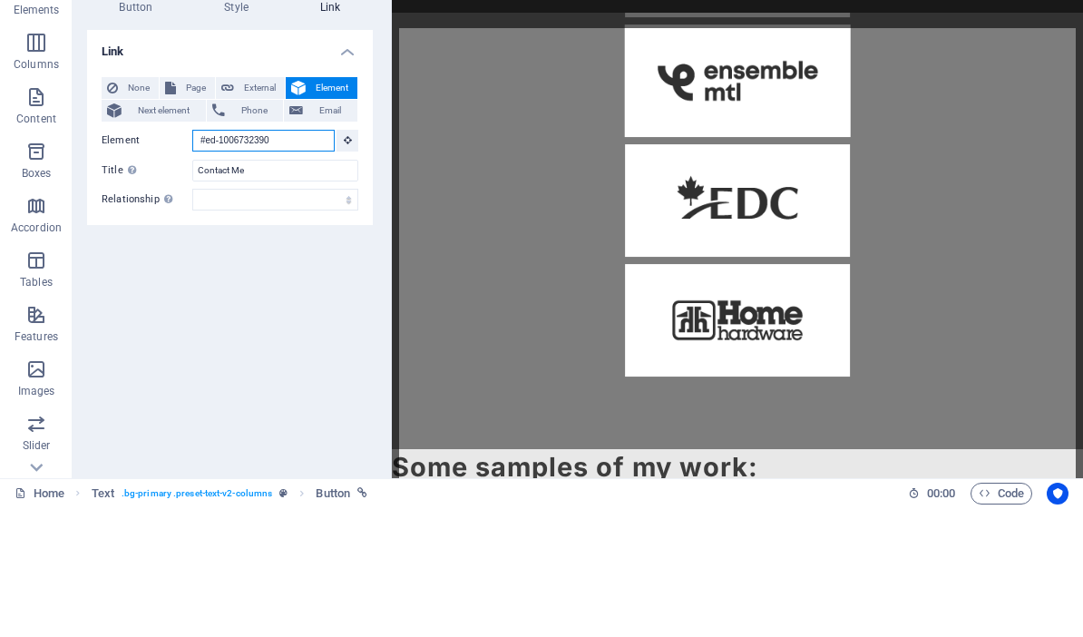
click at [305, 259] on input "#ed-1006732390" at bounding box center [263, 270] width 142 height 22
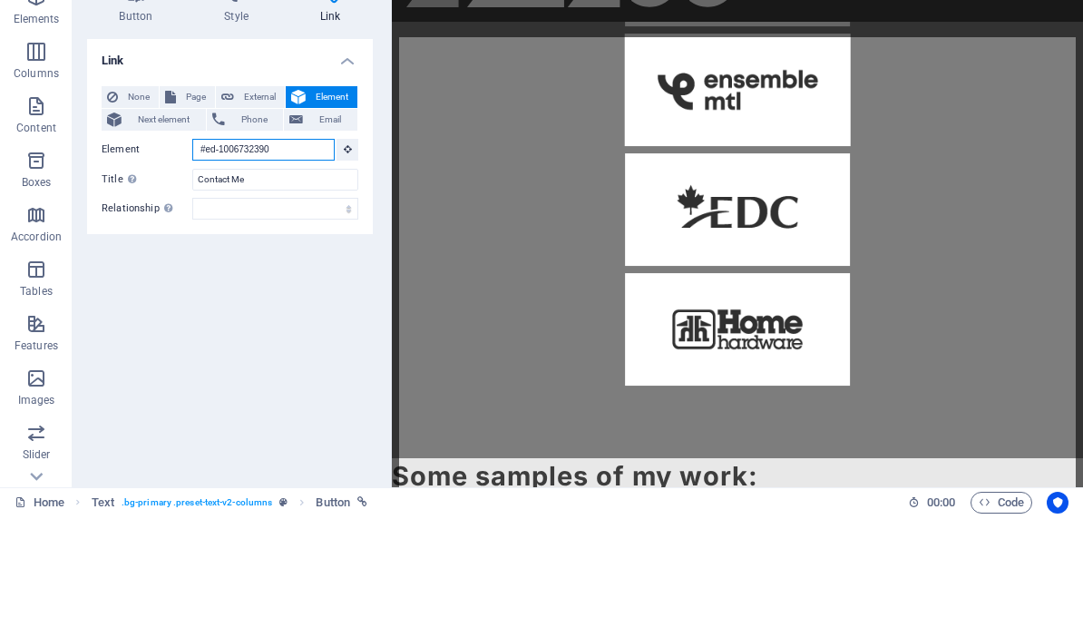
click at [305, 259] on input "#ed-1006732390" at bounding box center [263, 270] width 142 height 22
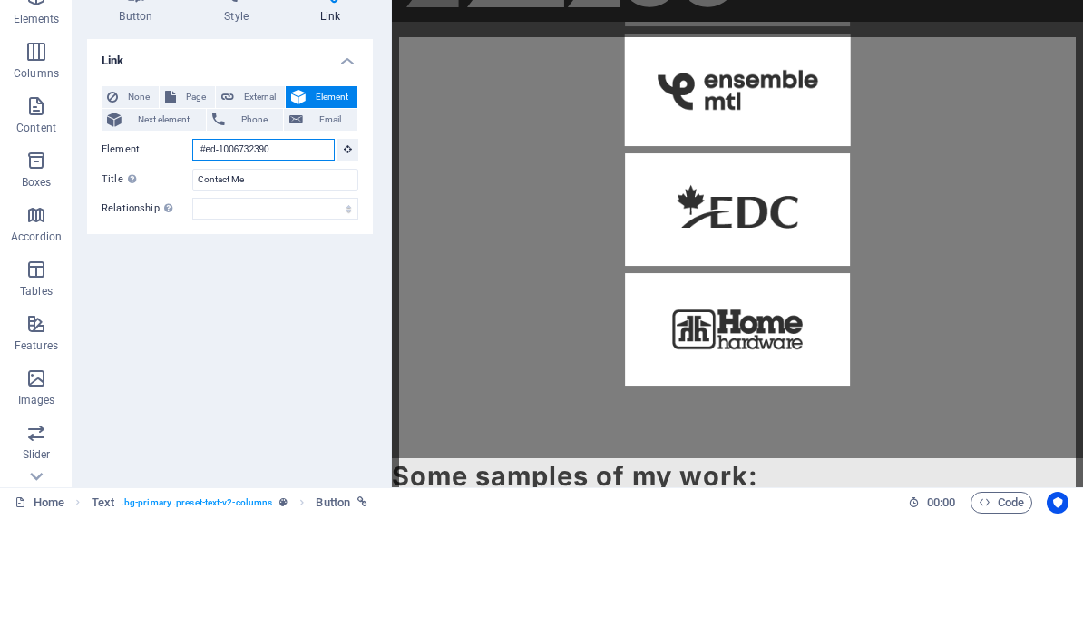
click at [306, 259] on input "#ed-1006732390" at bounding box center [263, 270] width 142 height 22
click at [307, 259] on input "#ed-1006732390" at bounding box center [263, 270] width 142 height 22
click at [308, 259] on input "#ed-1006732390" at bounding box center [263, 270] width 142 height 22
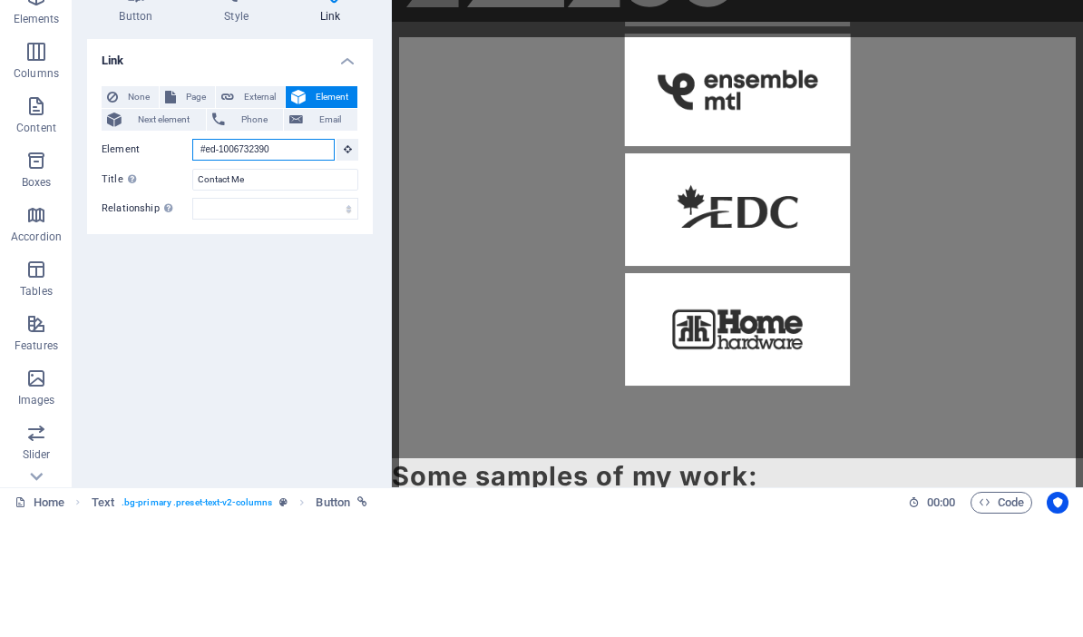
click at [312, 259] on input "#ed-1006732390" at bounding box center [263, 270] width 142 height 22
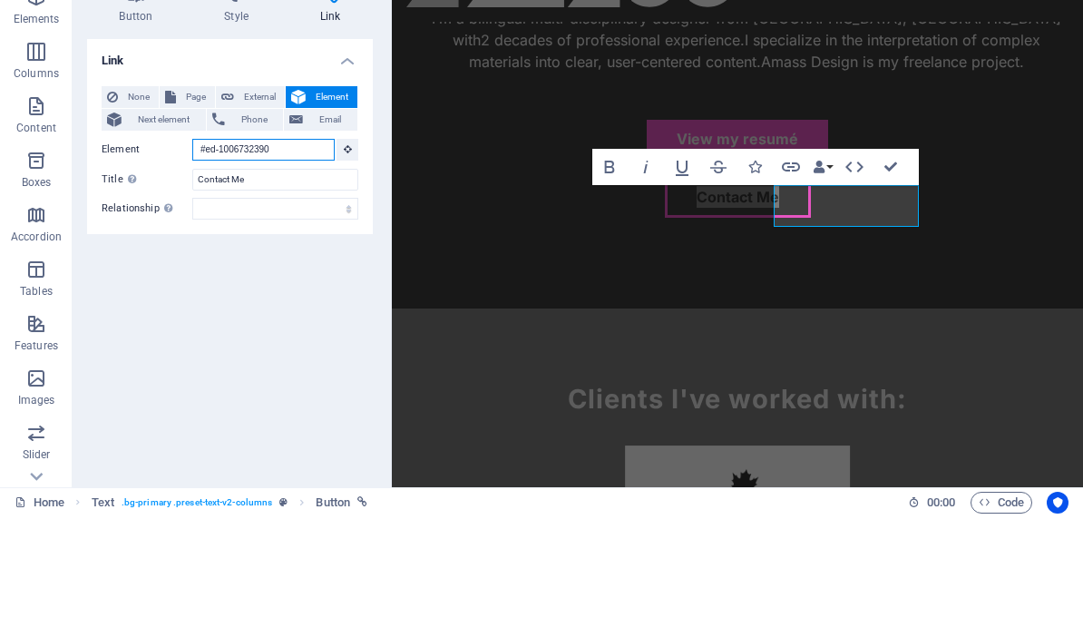
scroll to position [370, 0]
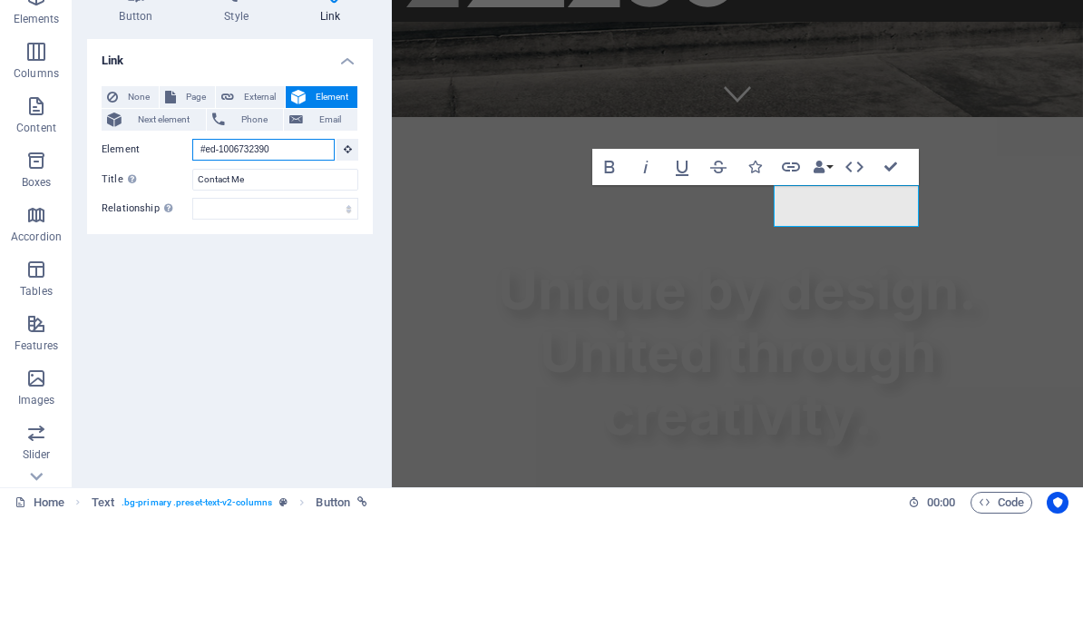
drag, startPoint x: 307, startPoint y: 147, endPoint x: 173, endPoint y: 146, distance: 133.4
click at [173, 259] on div "Element #ed-1006732390" at bounding box center [230, 270] width 257 height 23
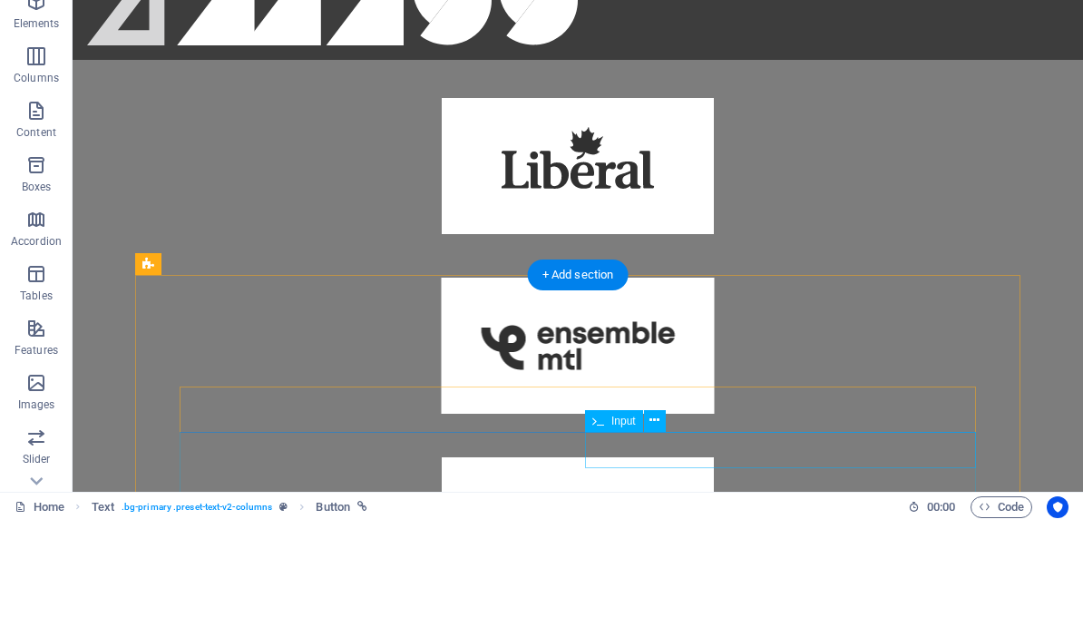
scroll to position [1354, 0]
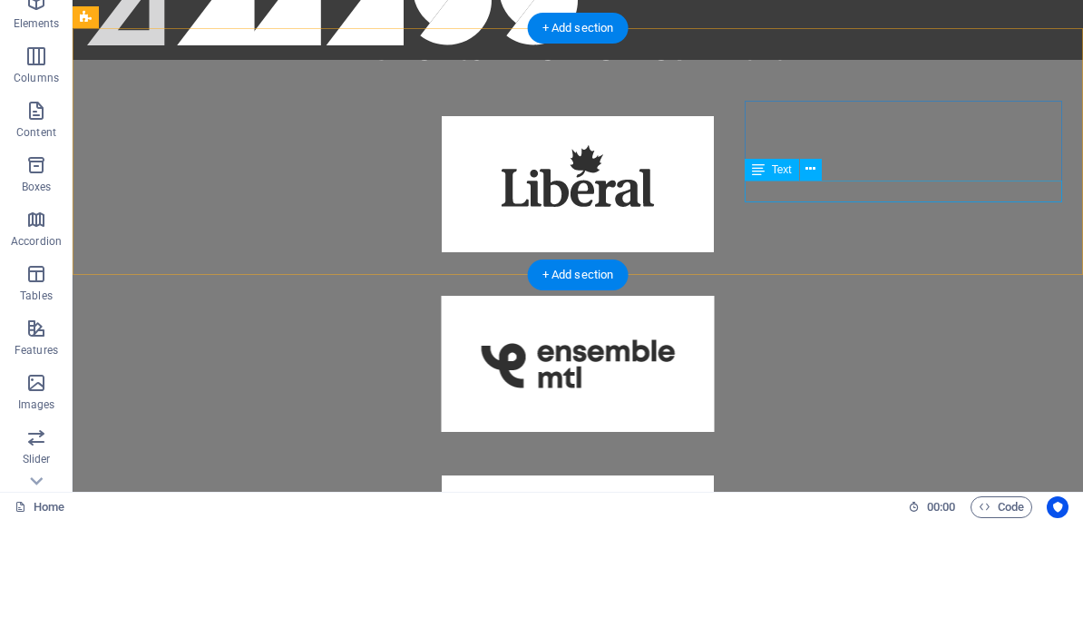
drag, startPoint x: 879, startPoint y: 195, endPoint x: 560, endPoint y: 195, distance: 319.3
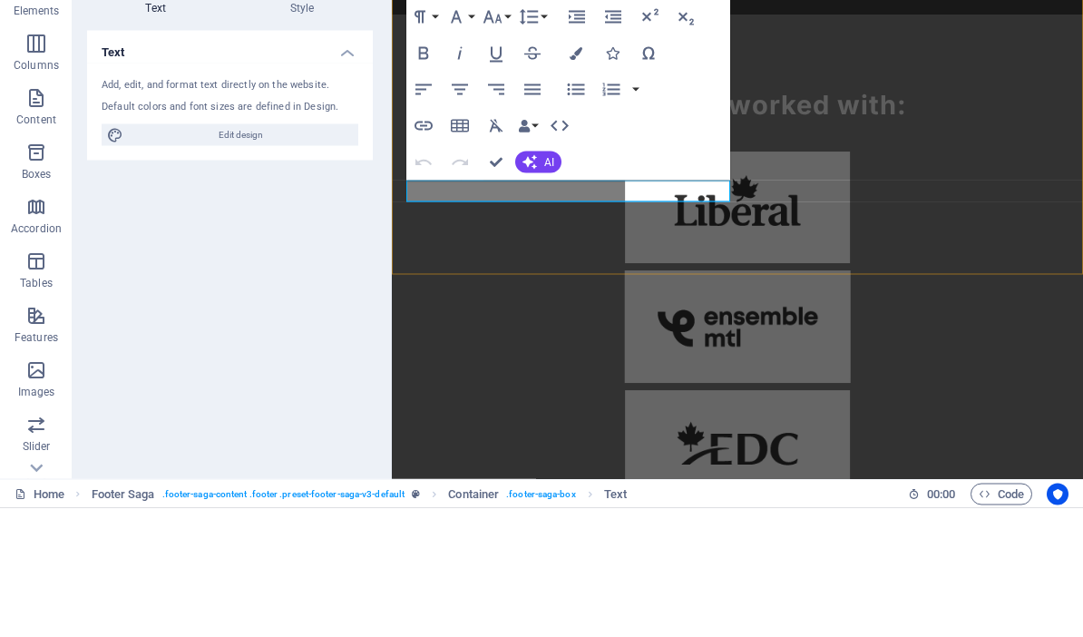
drag, startPoint x: 531, startPoint y: 191, endPoint x: 623, endPoint y: 195, distance: 92.6
click at [432, 244] on icon "button" at bounding box center [424, 255] width 22 height 22
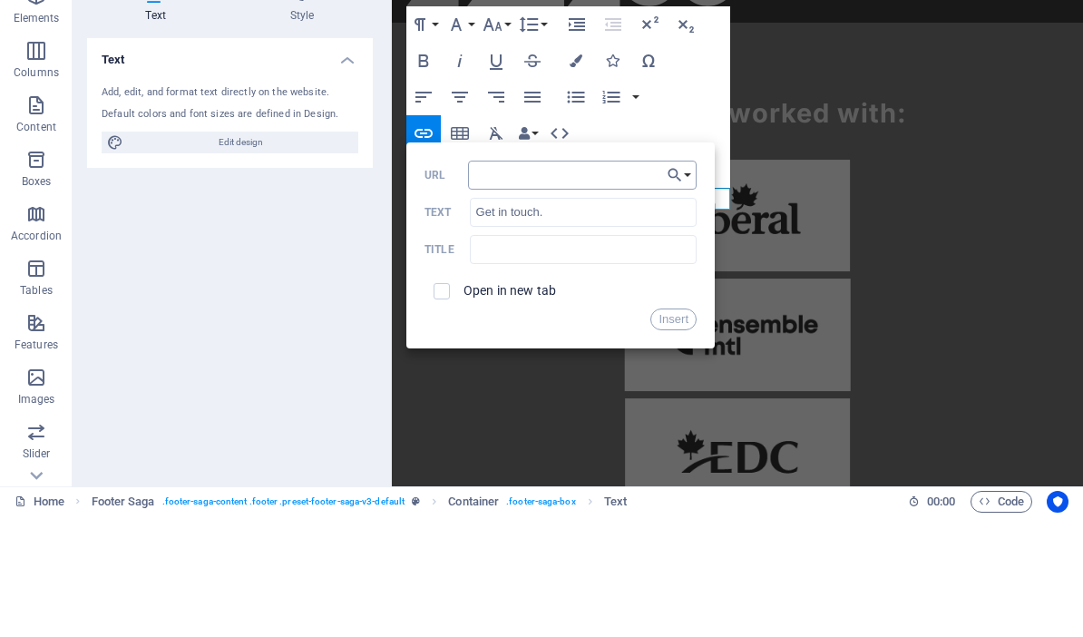
type input "#ed-1006732390"
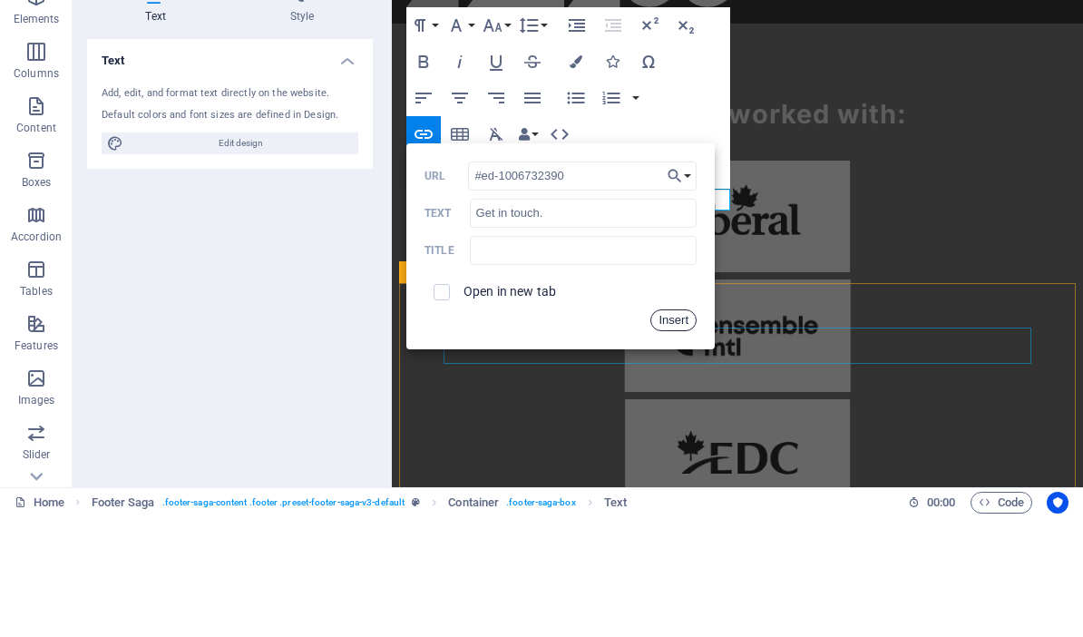
click at [679, 430] on button "Insert" at bounding box center [673, 441] width 46 height 22
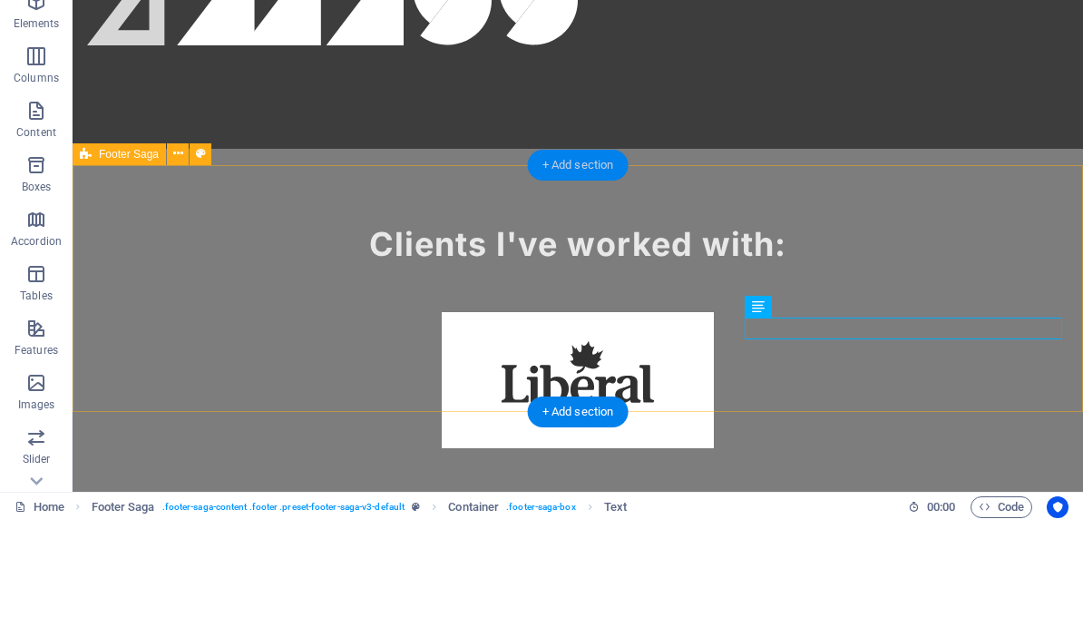
scroll to position [1127, 0]
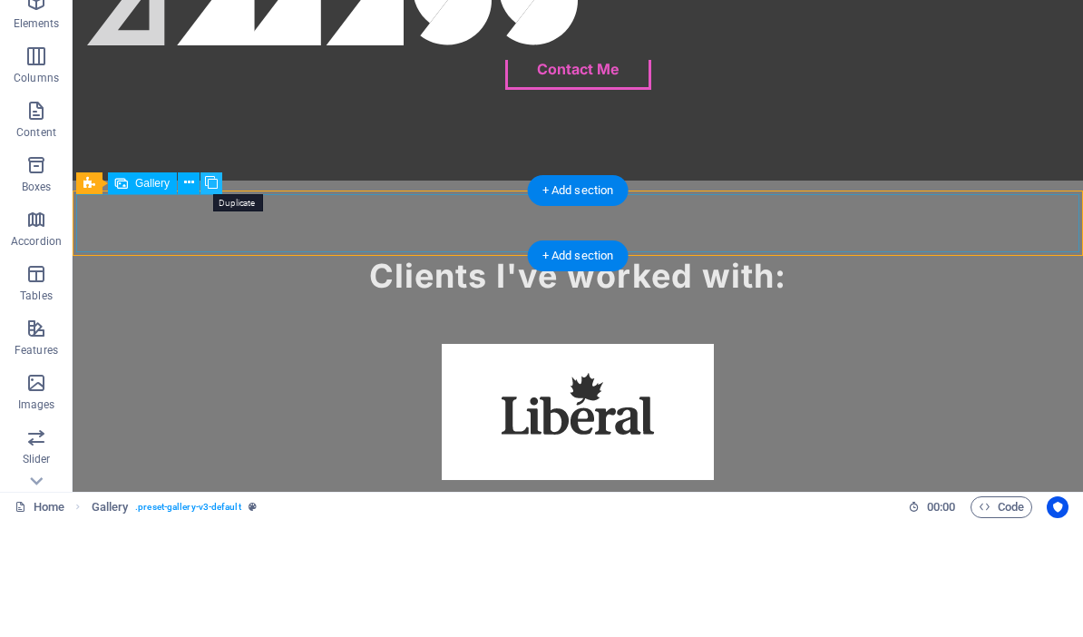
click at [212, 289] on icon at bounding box center [211, 298] width 13 height 19
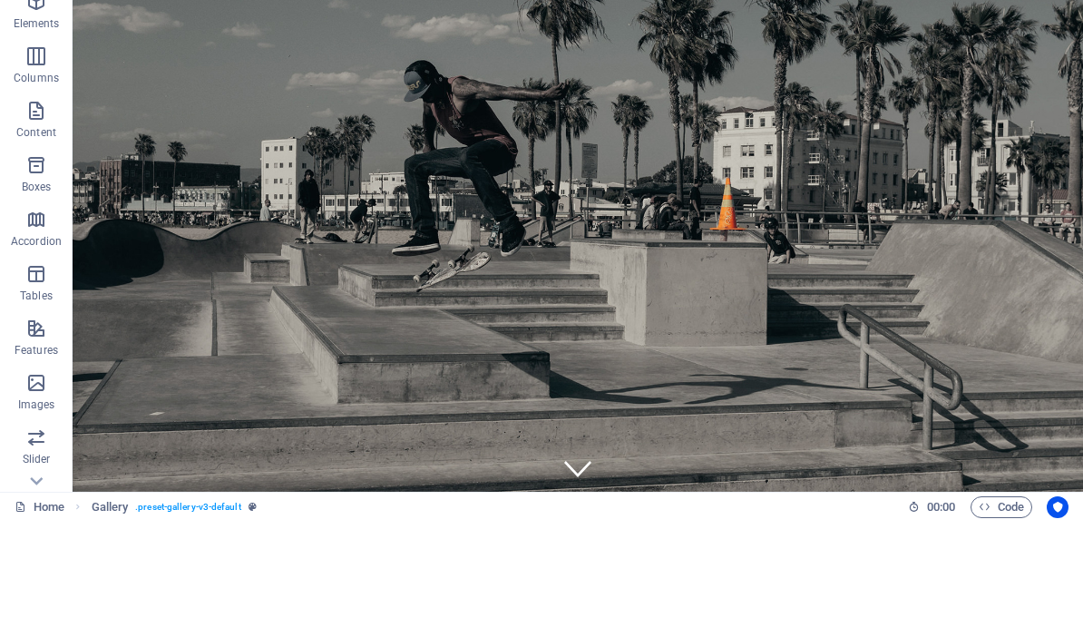
scroll to position [0, 0]
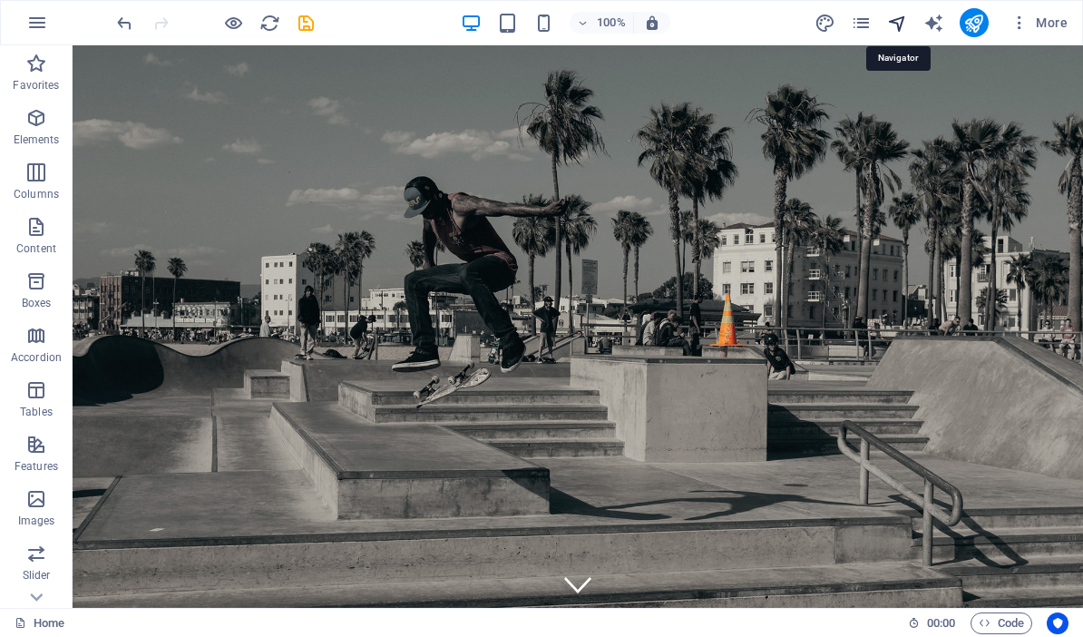
click at [894, 24] on icon "navigator" at bounding box center [897, 23] width 21 height 21
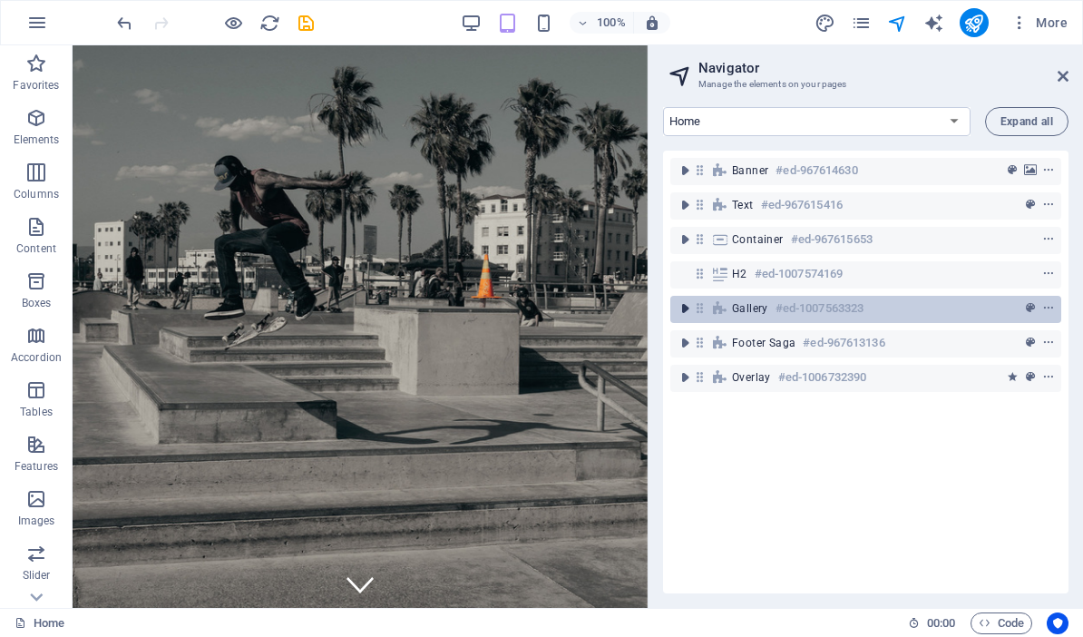
click at [685, 310] on icon "toggle-expand" at bounding box center [685, 308] width 18 height 18
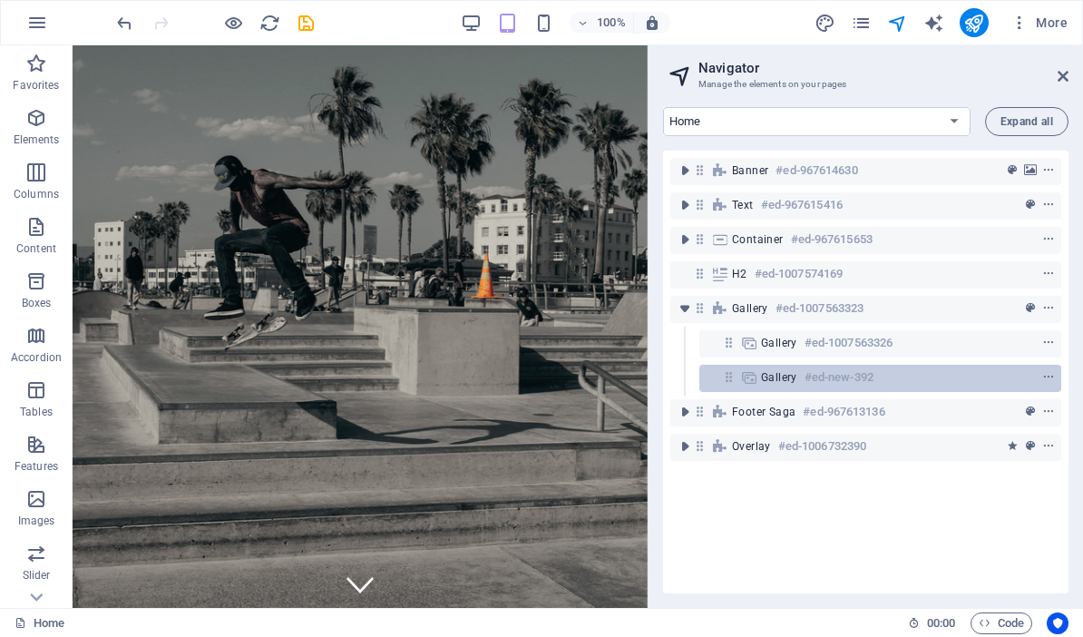
click at [790, 383] on span "Gallery" at bounding box center [779, 377] width 36 height 15
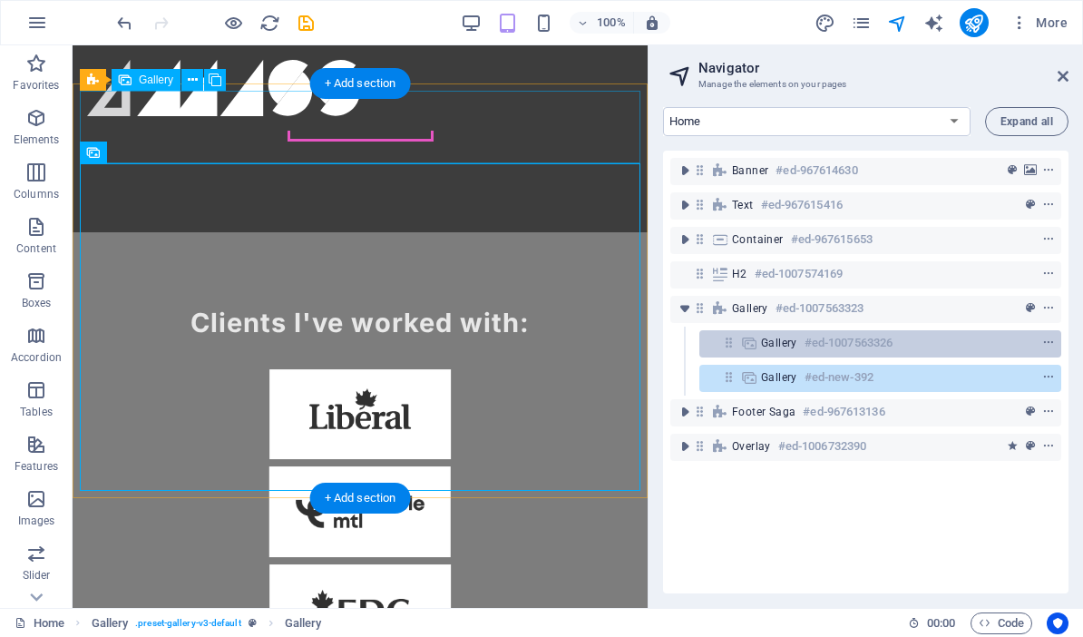
click at [735, 347] on icon at bounding box center [728, 342] width 15 height 15
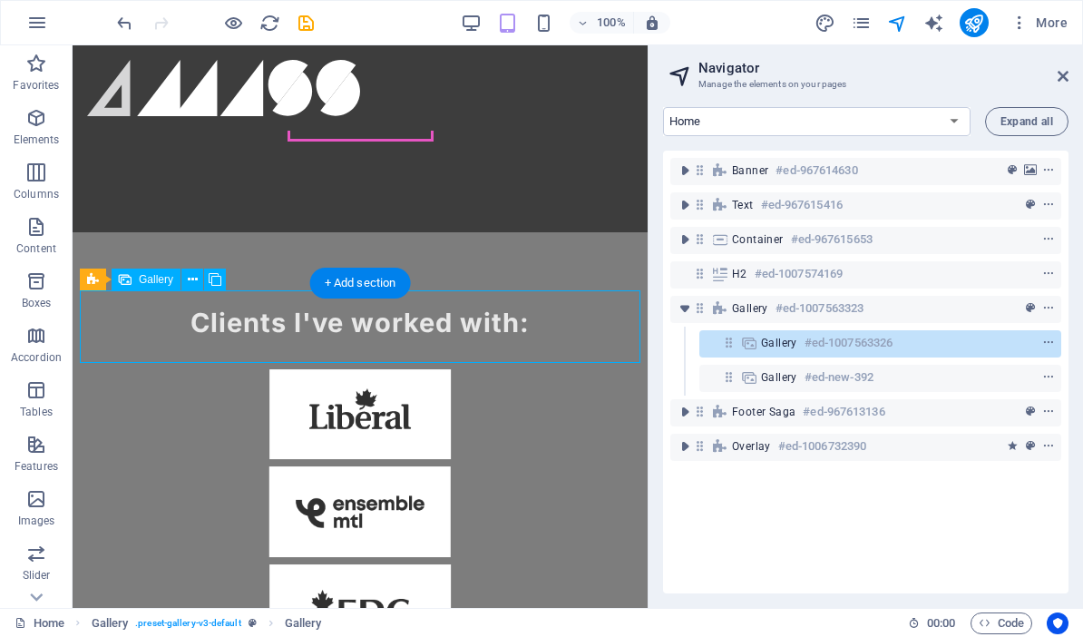
scroll to position [1089, 0]
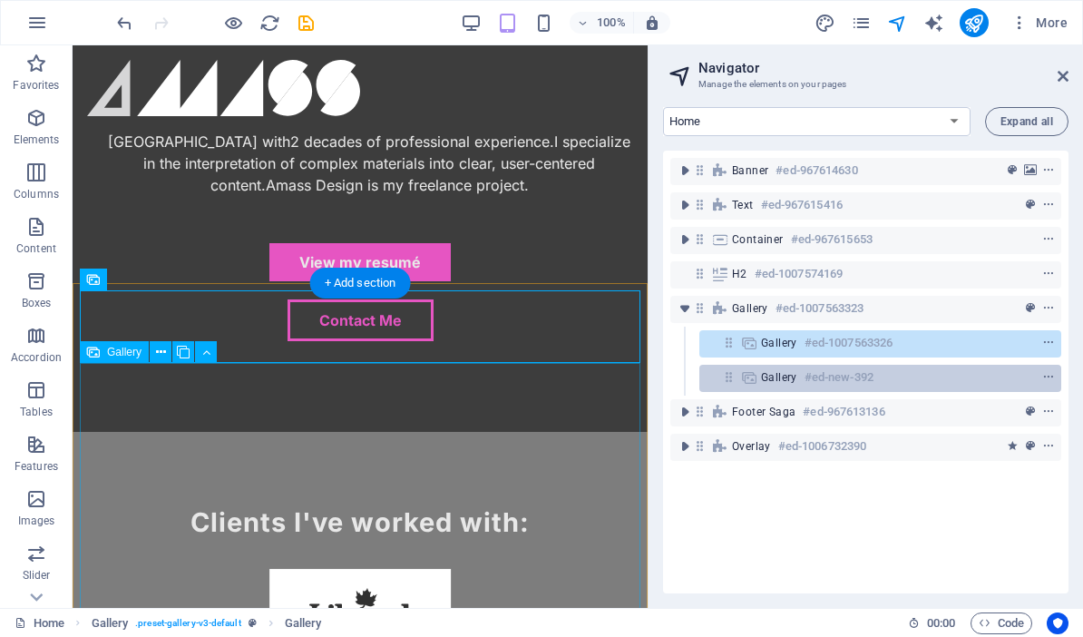
click at [749, 379] on icon at bounding box center [749, 377] width 20 height 15
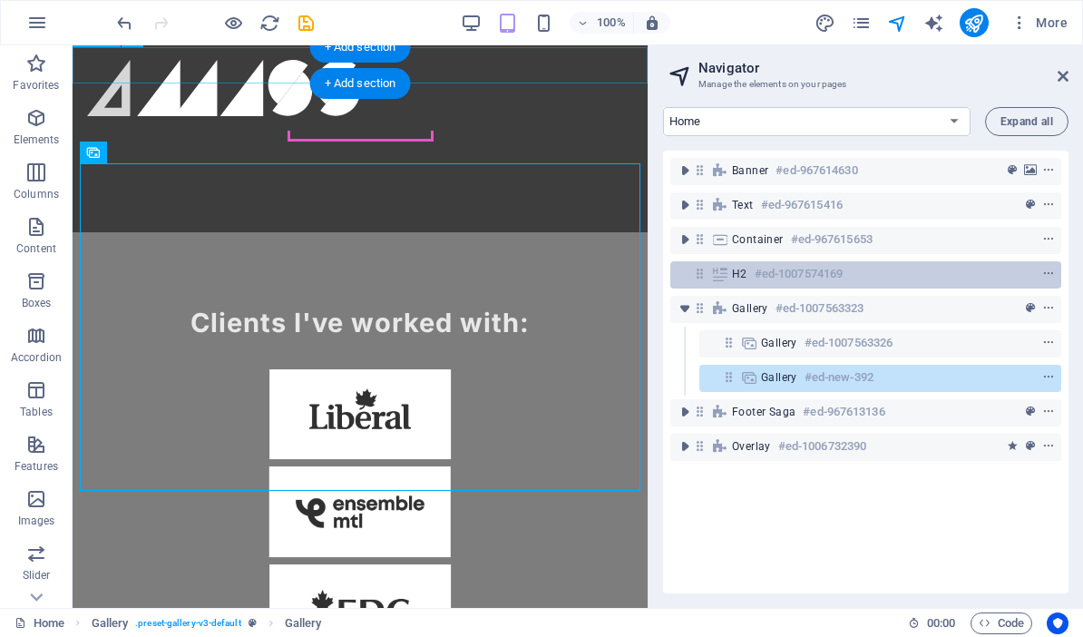
click at [734, 280] on span "H2" at bounding box center [739, 274] width 15 height 15
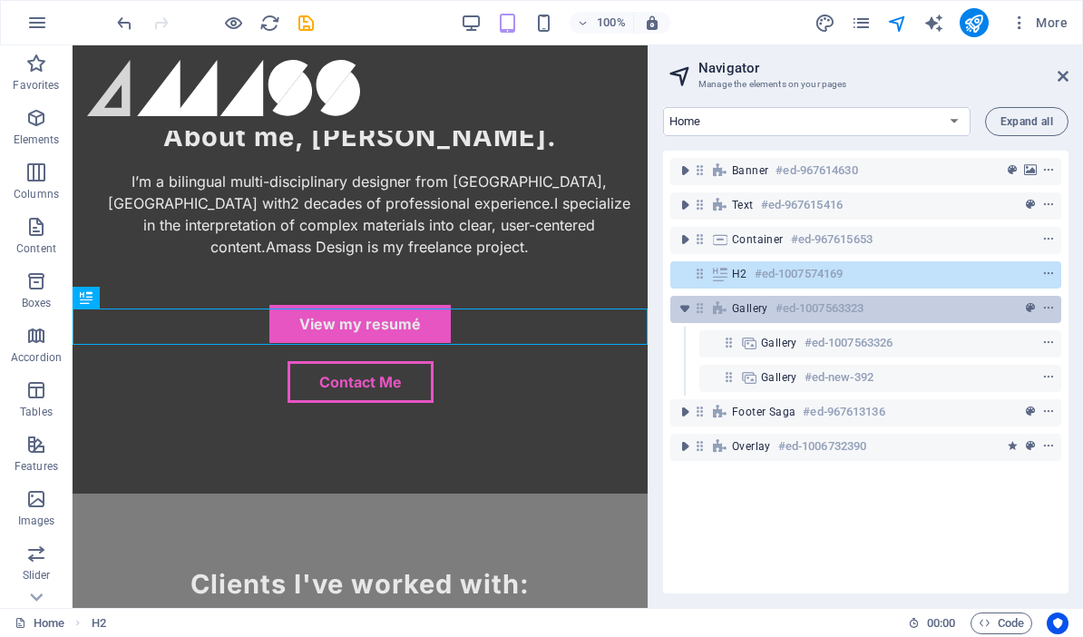
drag, startPoint x: 709, startPoint y: 278, endPoint x: 737, endPoint y: 307, distance: 39.8
click at [745, 324] on div "Banner #ed-967614630 Text #ed-967615416 Container #ed-967615653 H2 #ed-10075741…" at bounding box center [865, 372] width 405 height 443
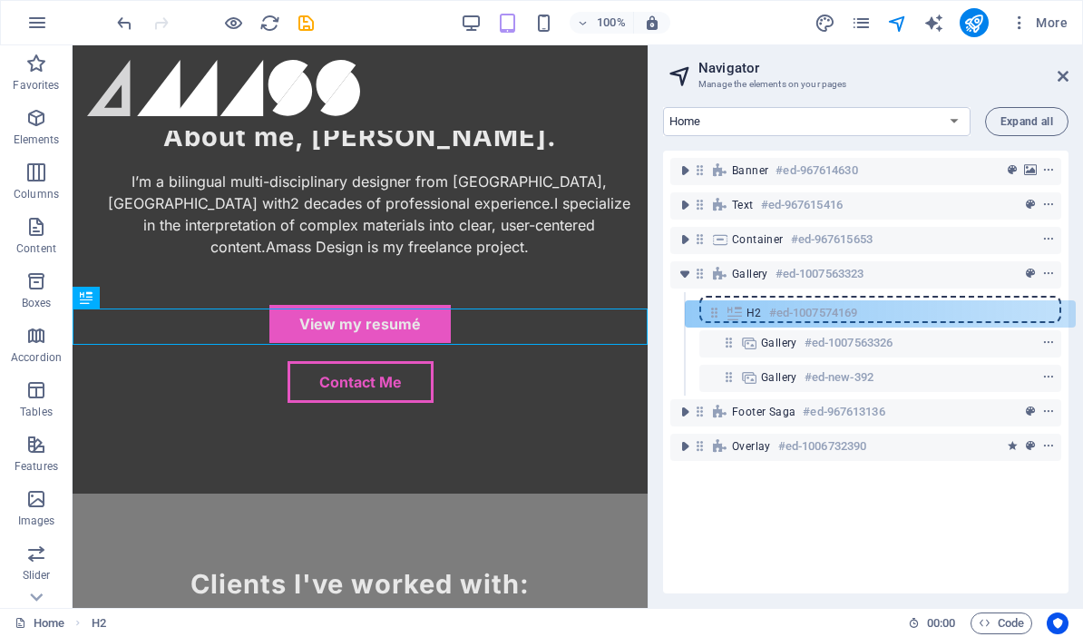
drag, startPoint x: 698, startPoint y: 274, endPoint x: 726, endPoint y: 317, distance: 51.1
click at [725, 317] on div "Banner #ed-967614630 Text #ed-967615416 Container #ed-967615653 H2 #ed-10075741…" at bounding box center [865, 372] width 405 height 443
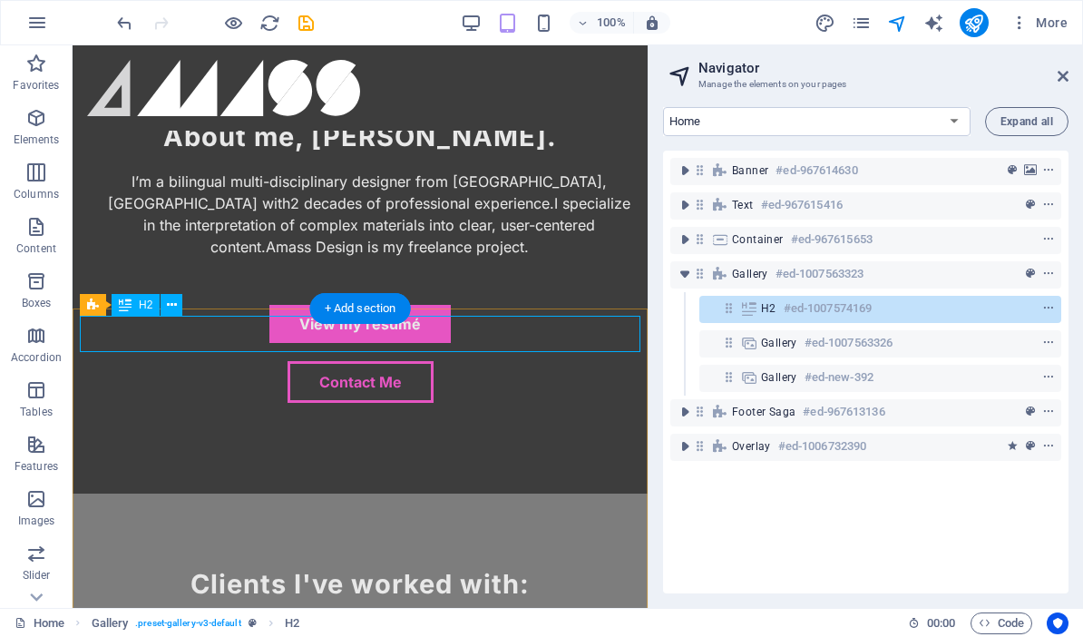
click at [747, 309] on icon at bounding box center [749, 308] width 20 height 15
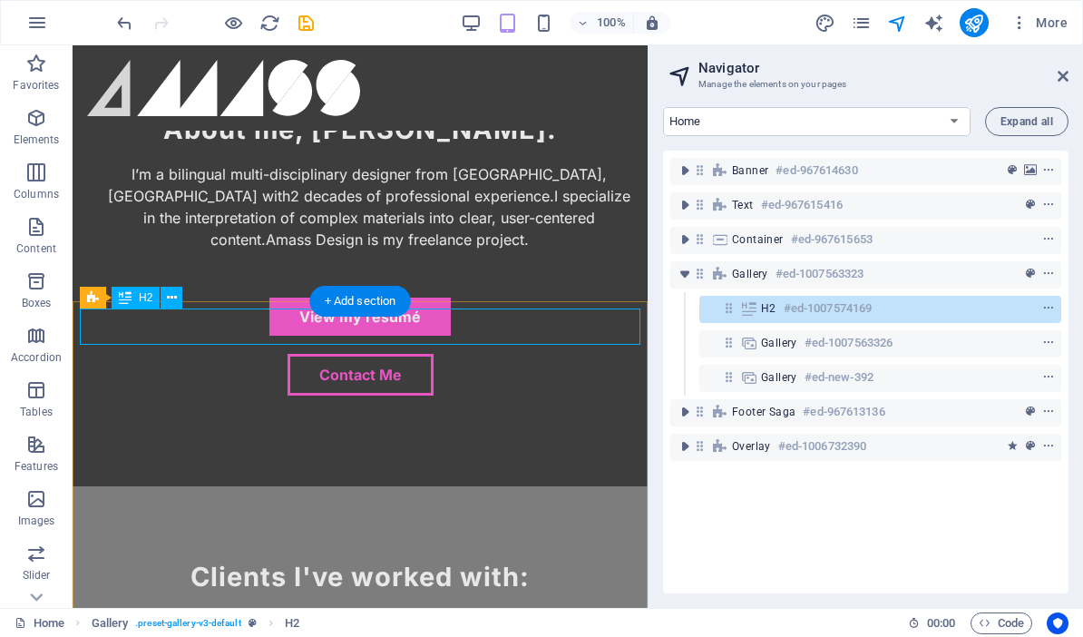
click at [747, 310] on icon at bounding box center [749, 308] width 20 height 15
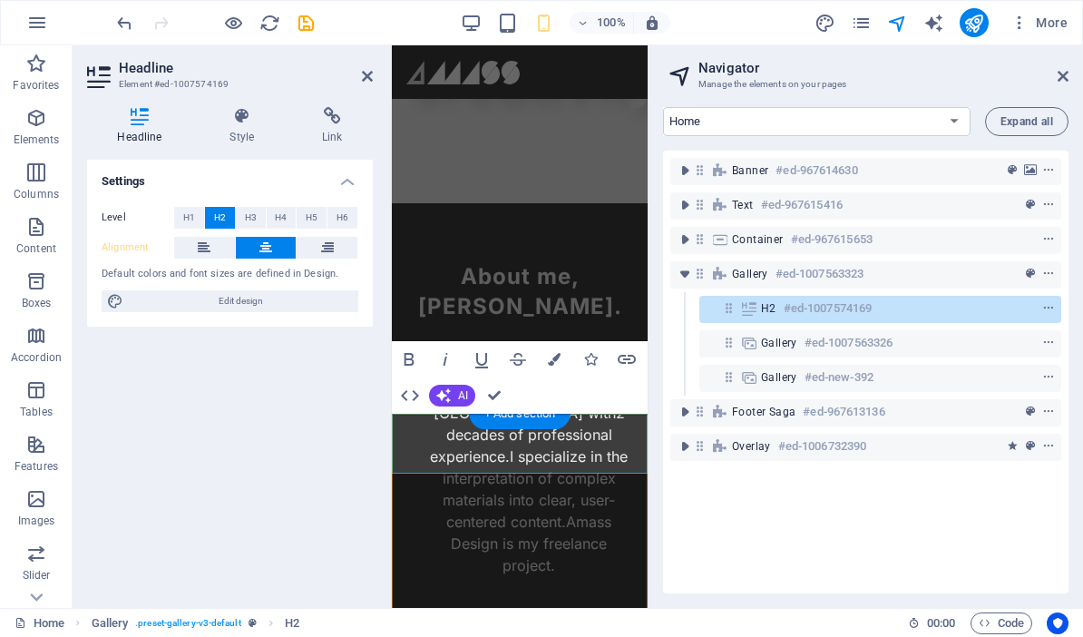
scroll to position [1369, 0]
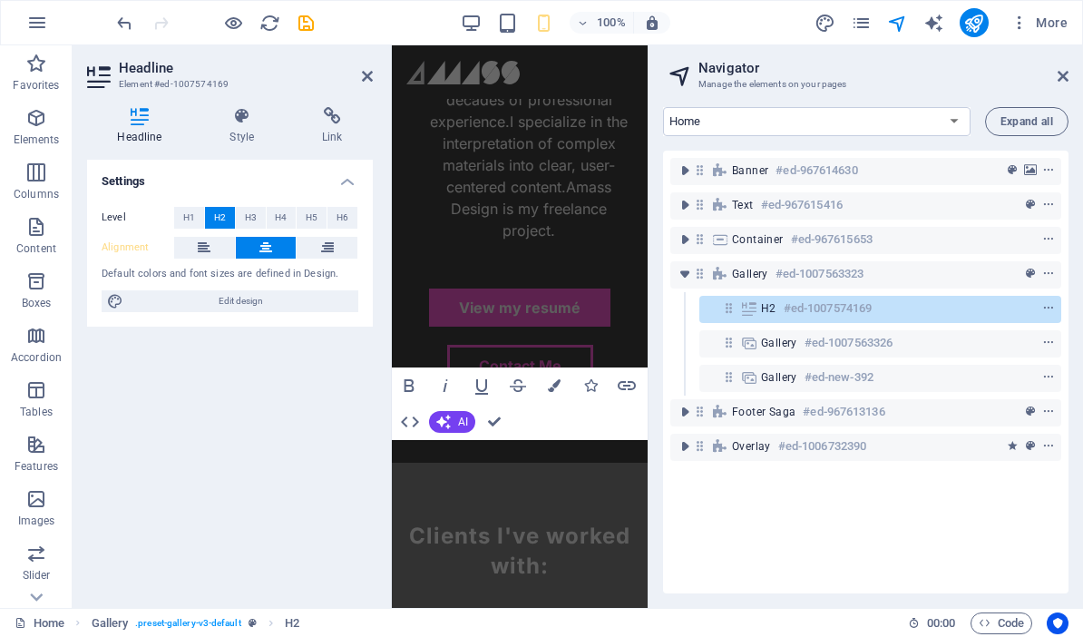
click at [261, 243] on icon at bounding box center [265, 248] width 13 height 22
click at [220, 215] on span "H2" at bounding box center [220, 218] width 12 height 22
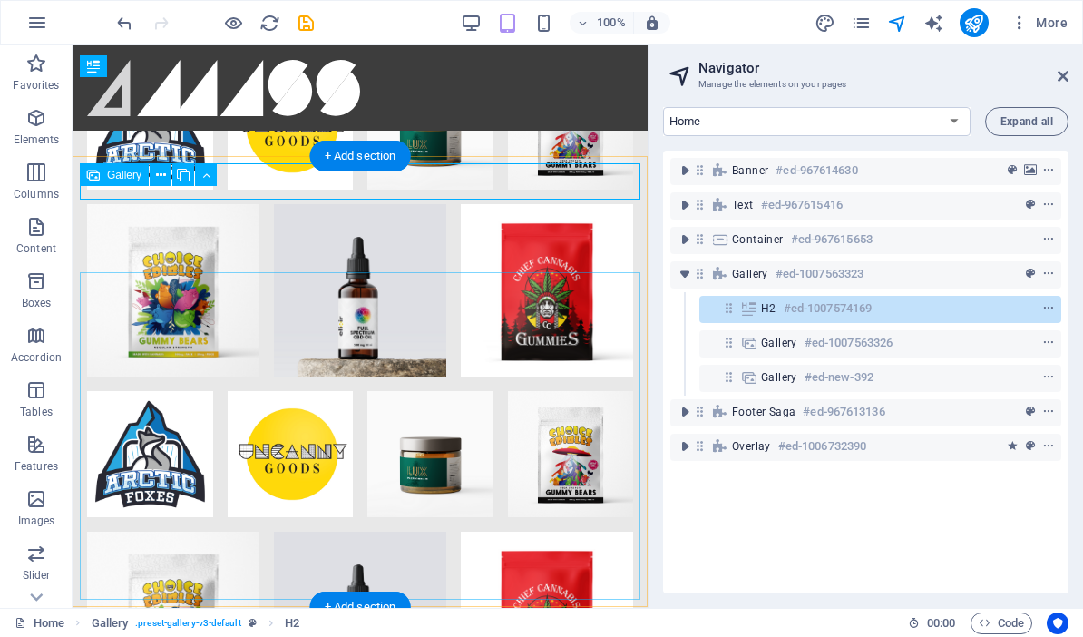
scroll to position [1959, 0]
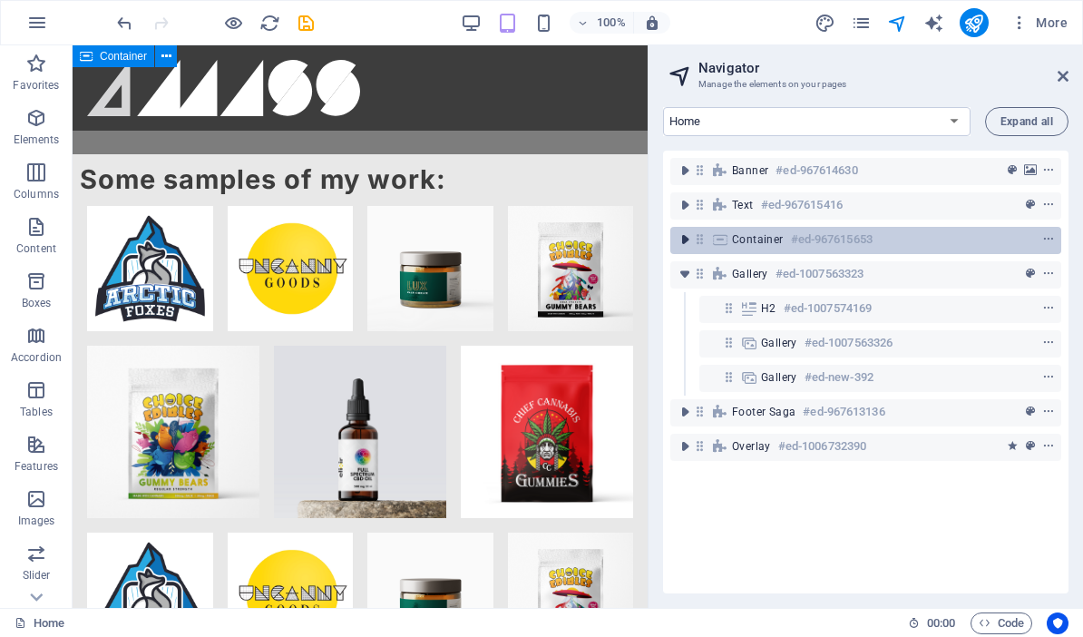
click at [681, 240] on icon "toggle-expand" at bounding box center [685, 239] width 18 height 18
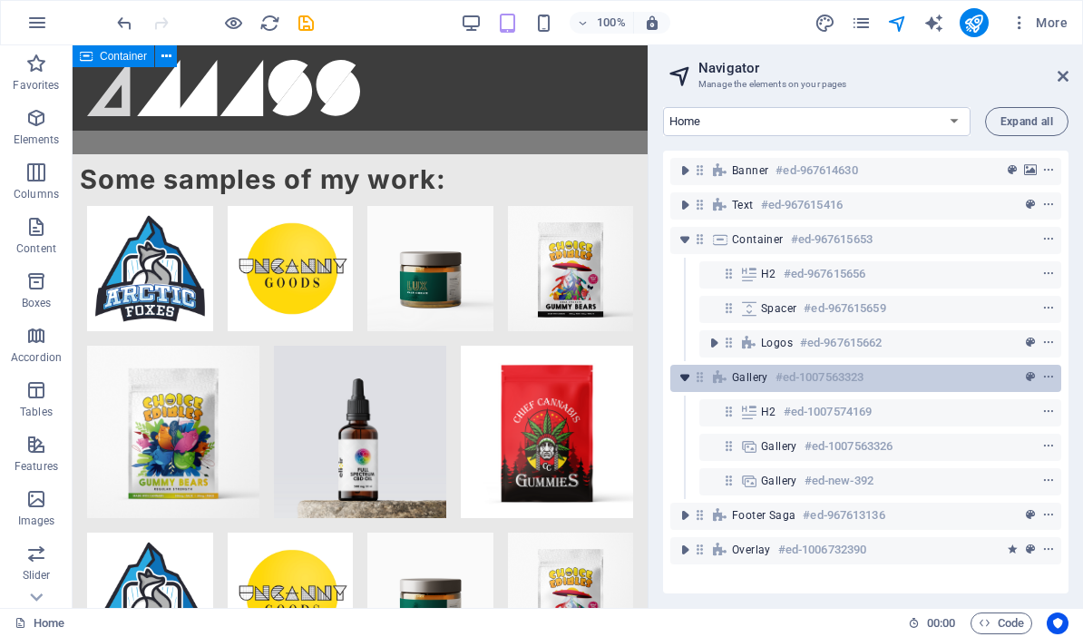
drag, startPoint x: 686, startPoint y: 243, endPoint x: 681, endPoint y: 269, distance: 25.8
click at [686, 243] on icon "toggle-expand" at bounding box center [685, 239] width 18 height 18
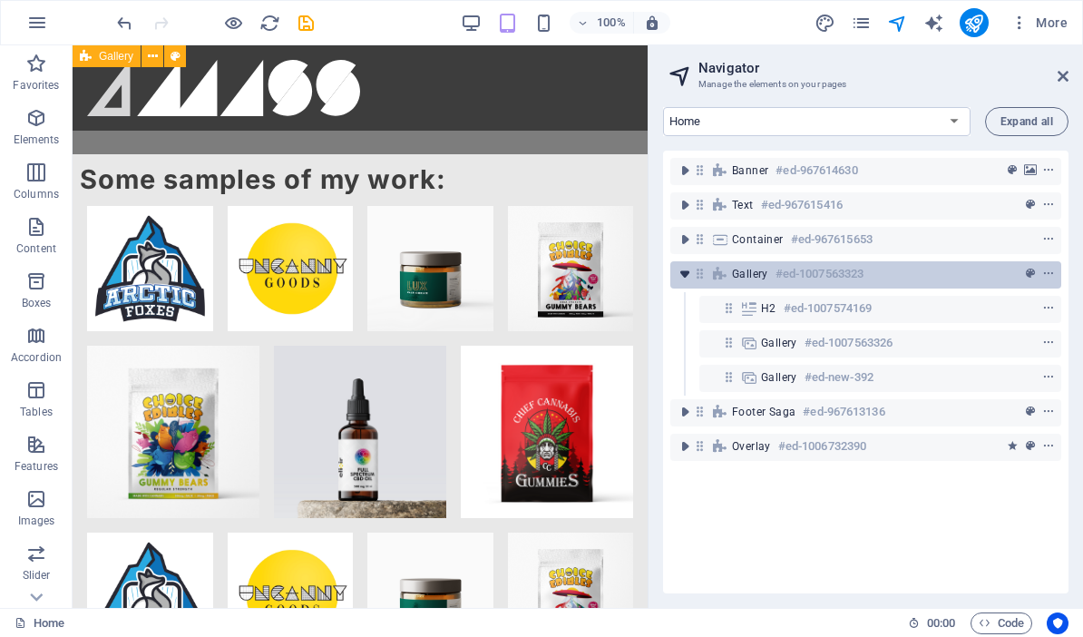
click at [686, 269] on icon "toggle-expand" at bounding box center [685, 274] width 18 height 18
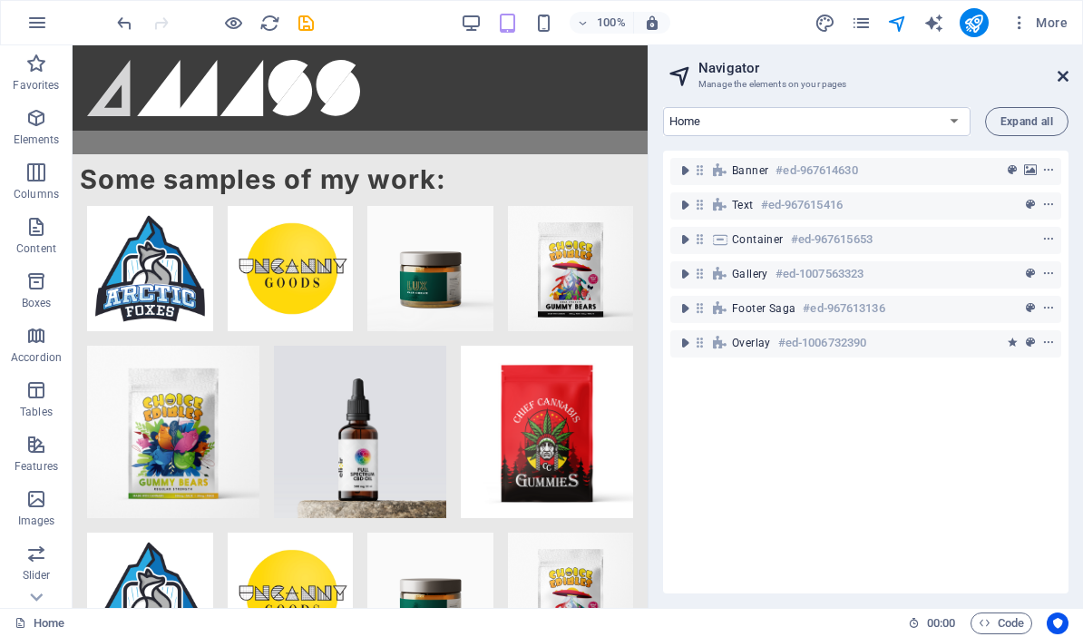
click at [1063, 76] on icon at bounding box center [1063, 76] width 11 height 15
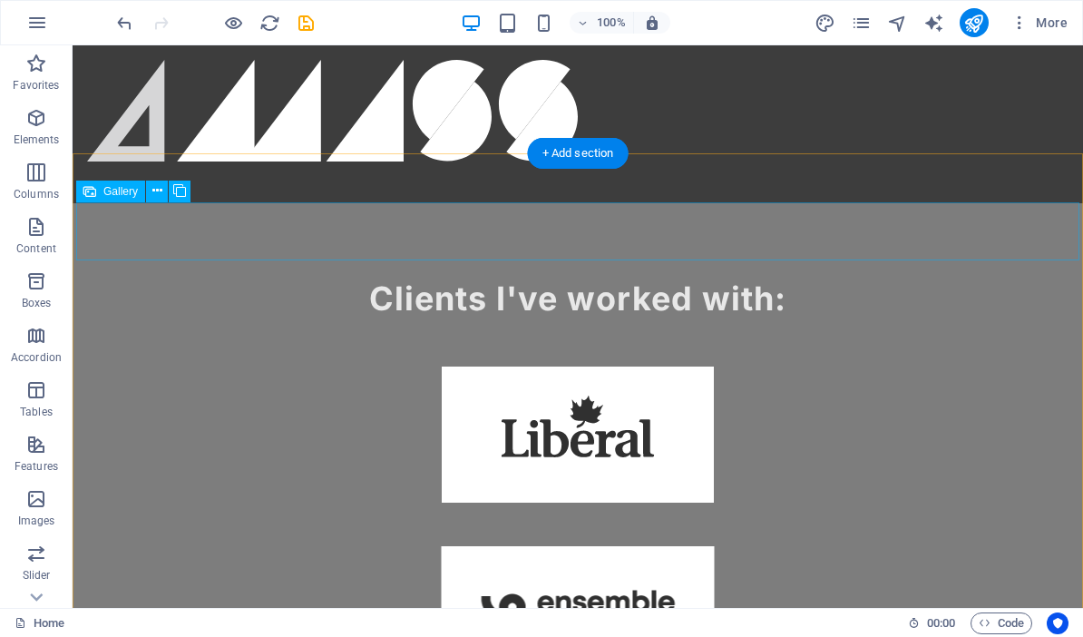
scroll to position [1216, 0]
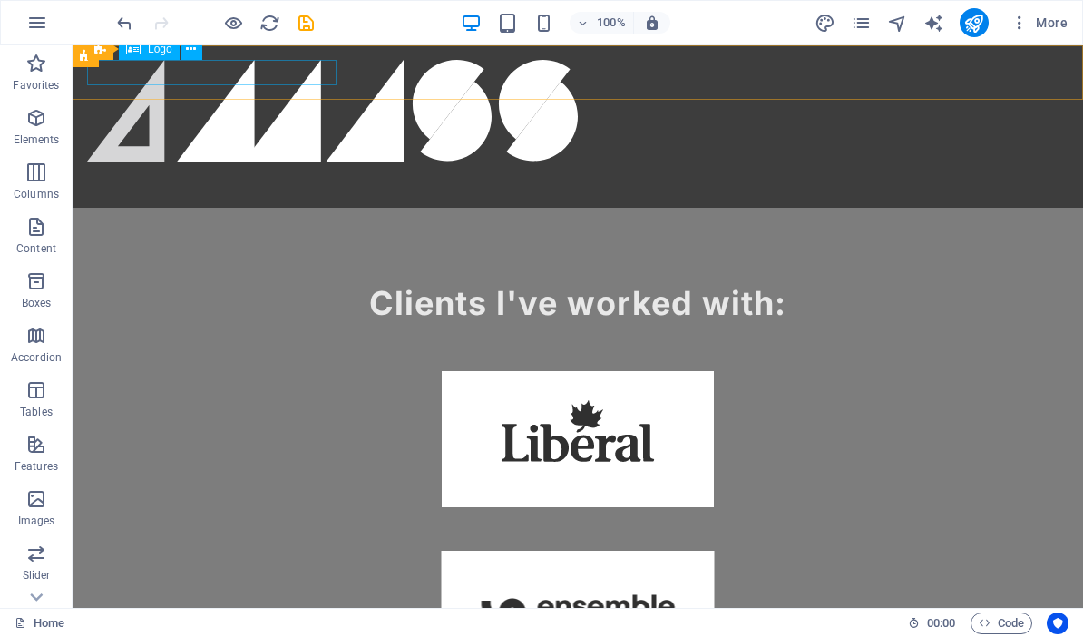
click at [303, 20] on icon "save" at bounding box center [306, 23] width 21 height 21
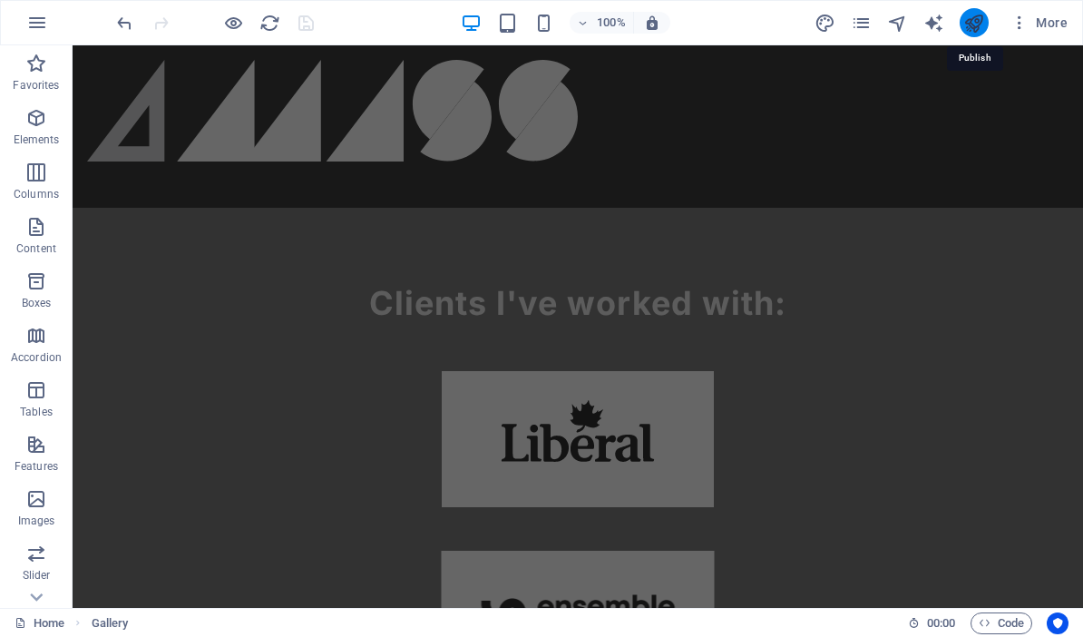
click at [972, 18] on icon "publish" at bounding box center [973, 23] width 21 height 21
